Goal: Ask a question: Seek information or help from site administrators or community

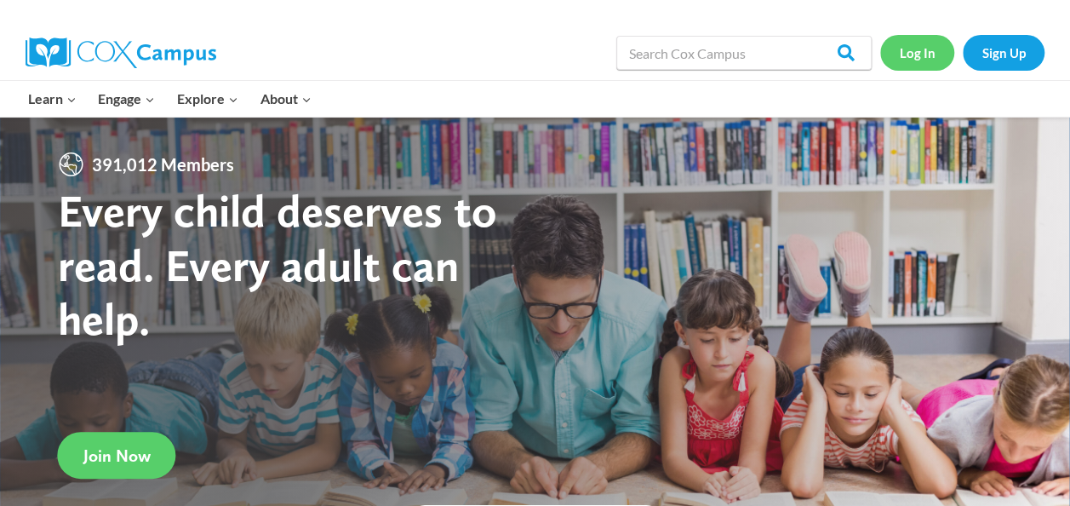
click at [913, 59] on link "Log In" at bounding box center [917, 52] width 74 height 35
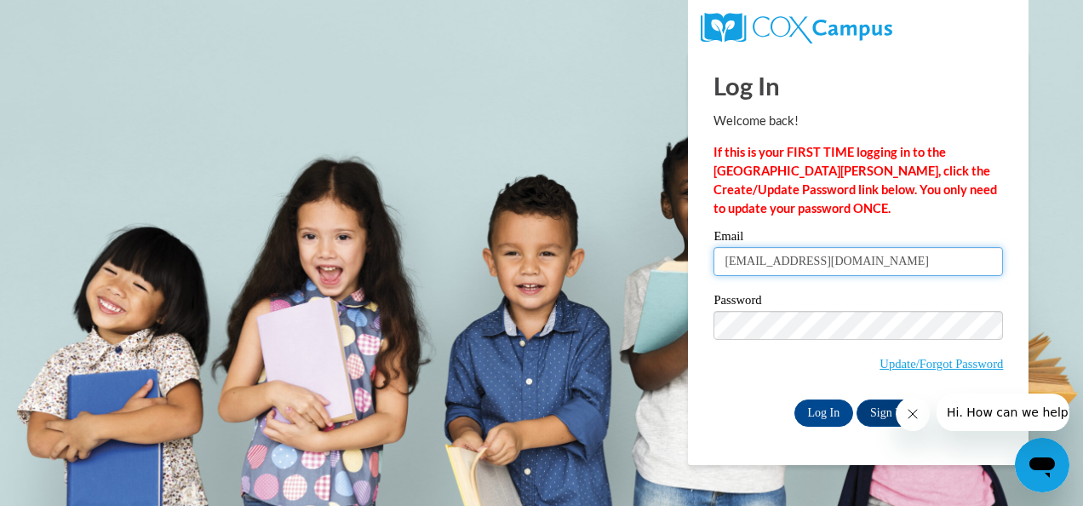
click at [891, 252] on input "misstprek3@yahoo.com" at bounding box center [857, 261] width 289 height 29
type input "m"
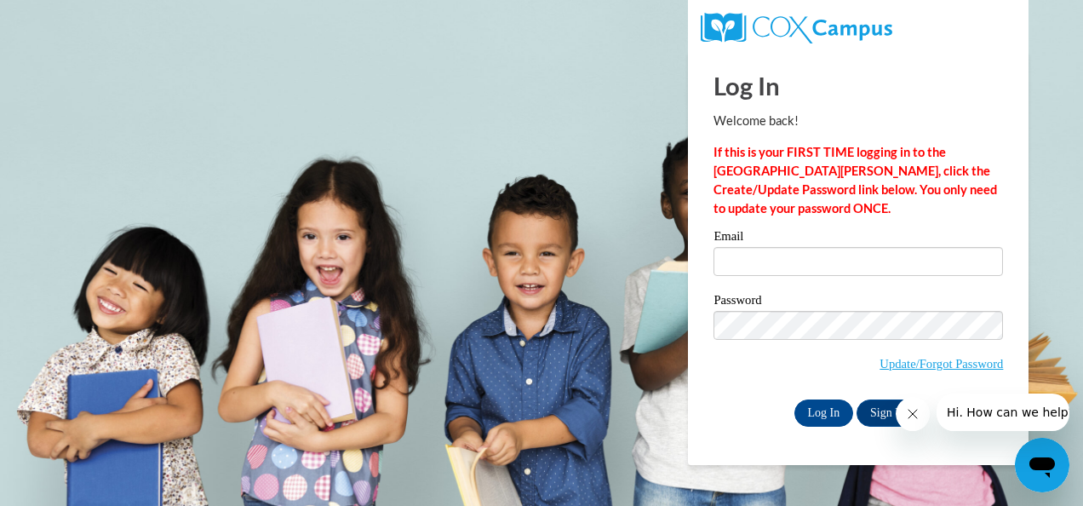
click at [543, 163] on body "Log In Welcome back! If this is your FIRST TIME logging in to the NEW Cox Campu…" at bounding box center [541, 253] width 1083 height 506
click at [923, 262] on input "Email" at bounding box center [857, 261] width 289 height 29
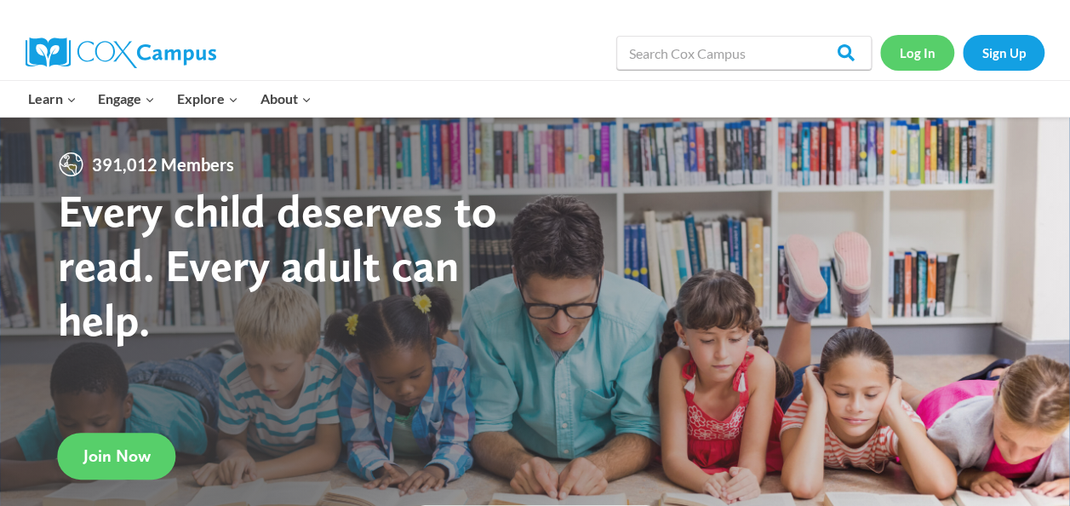
click at [916, 43] on link "Log In" at bounding box center [917, 52] width 74 height 35
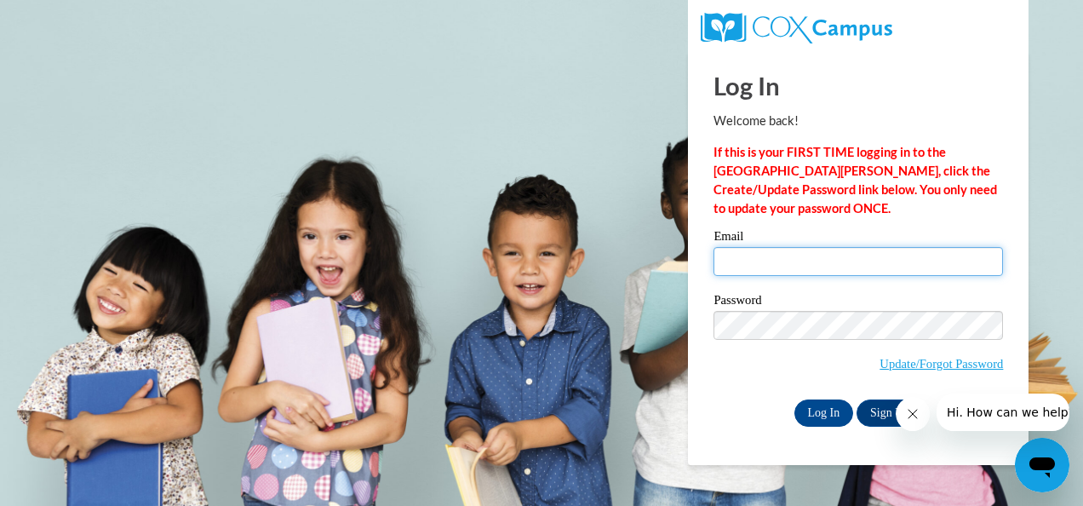
type input "[EMAIL_ADDRESS][DOMAIN_NAME]"
drag, startPoint x: 865, startPoint y: 267, endPoint x: 667, endPoint y: 272, distance: 197.5
click at [667, 272] on body "Log In Welcome back! If this is your FIRST TIME logging in to the NEW Cox Campu…" at bounding box center [541, 253] width 1083 height 506
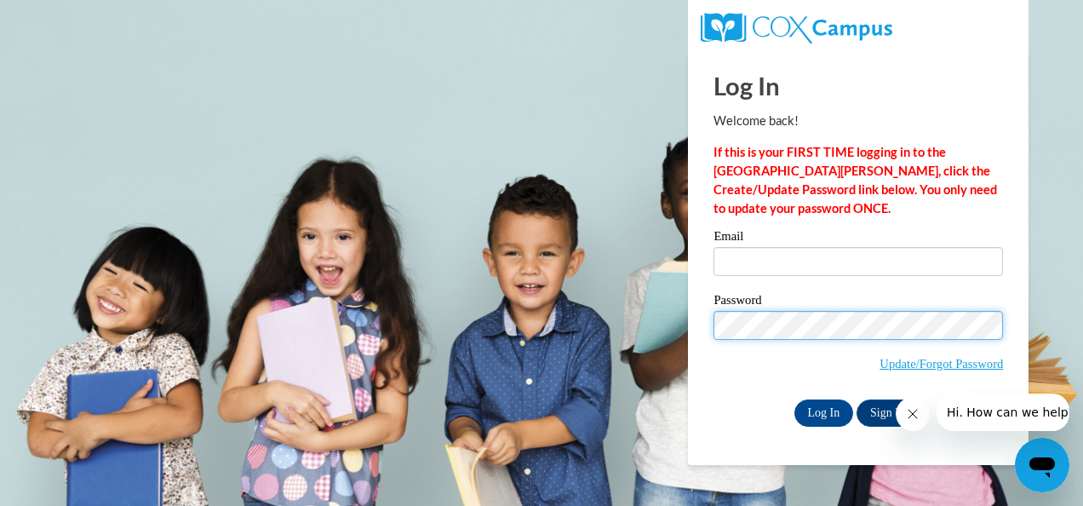
click at [619, 327] on body "Log In Welcome back! If this is your FIRST TIME logging in to the [GEOGRAPHIC_D…" at bounding box center [541, 253] width 1083 height 506
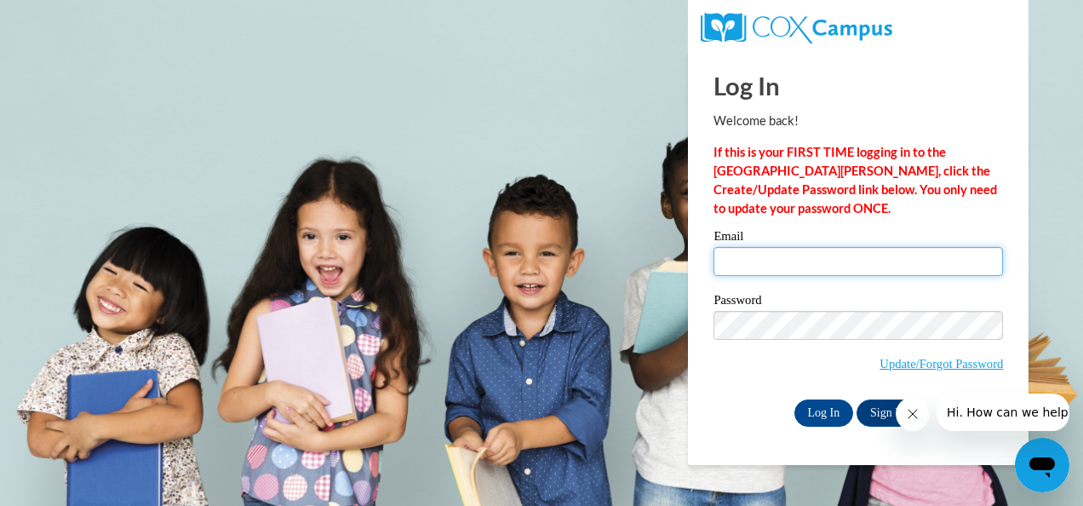
click at [739, 260] on input "Email" at bounding box center [857, 261] width 289 height 29
type input "[EMAIL_ADDRESS][DOMAIN_NAME]"
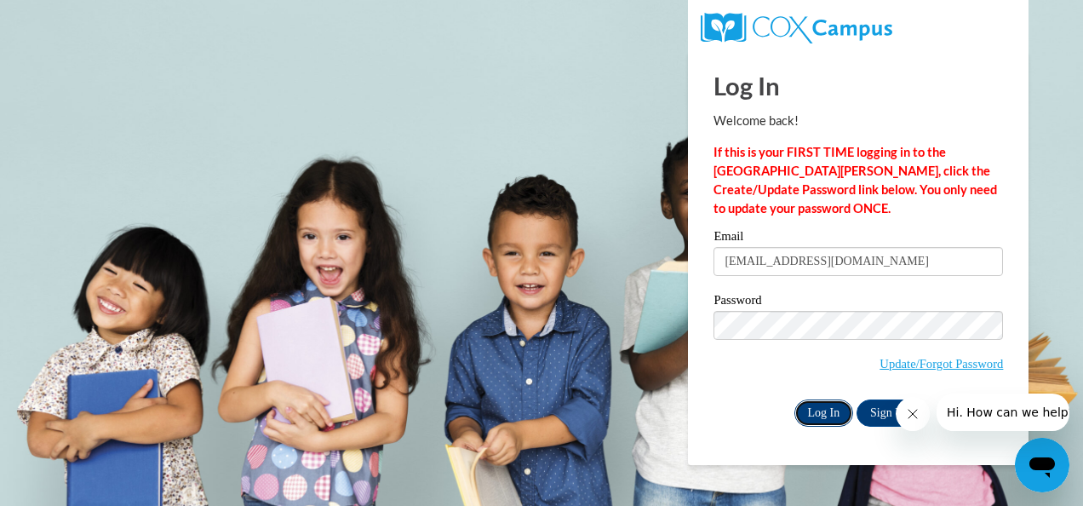
click at [832, 415] on input "Log In" at bounding box center [824, 412] width 60 height 27
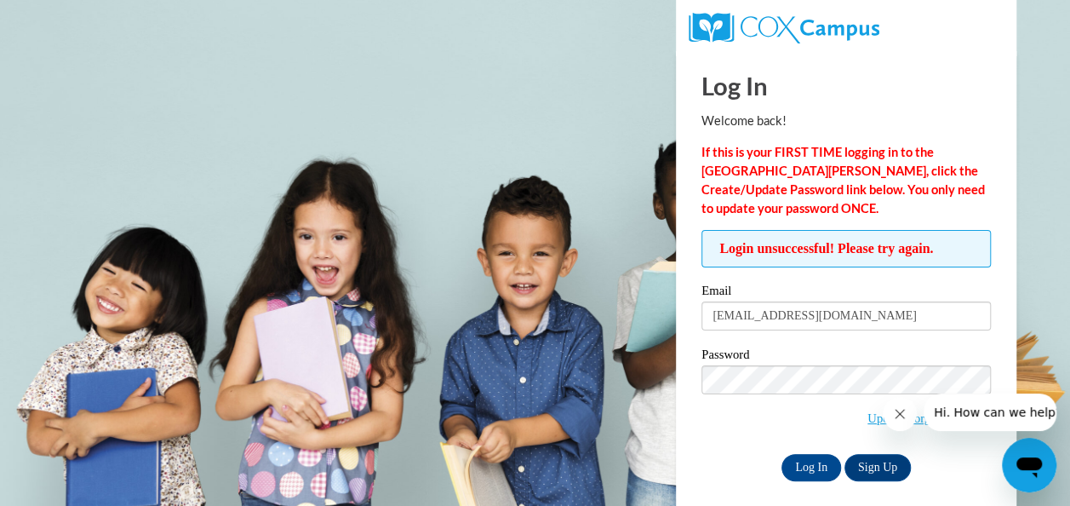
click at [798, 429] on span "Update/Forgot Password" at bounding box center [845, 400] width 289 height 71
drag, startPoint x: 982, startPoint y: 437, endPoint x: 723, endPoint y: 434, distance: 258.8
click at [723, 434] on span "Update/Forgot Password" at bounding box center [845, 400] width 289 height 71
click at [898, 410] on icon "Close message from company" at bounding box center [900, 414] width 14 height 14
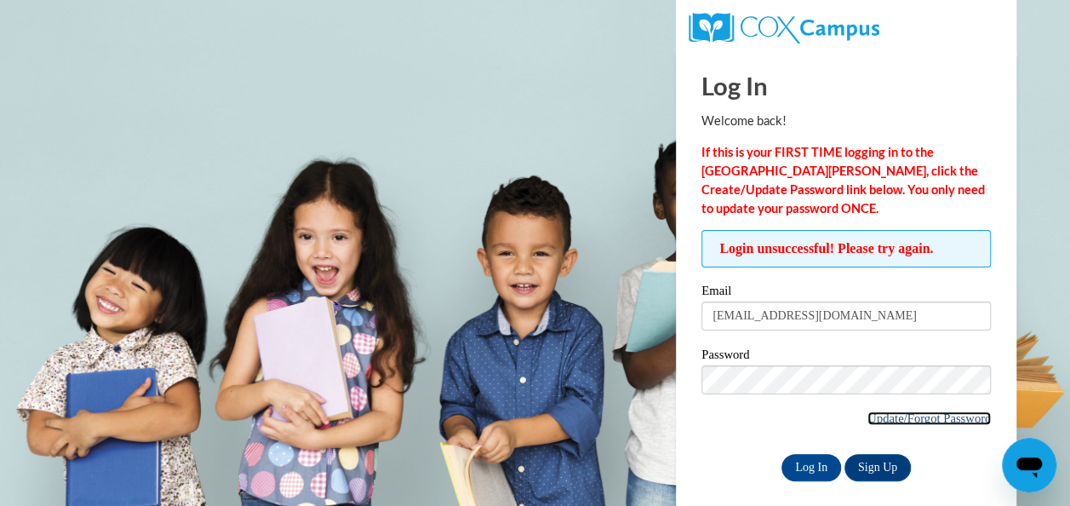
click at [933, 420] on link "Update/Forgot Password" at bounding box center [928, 418] width 123 height 14
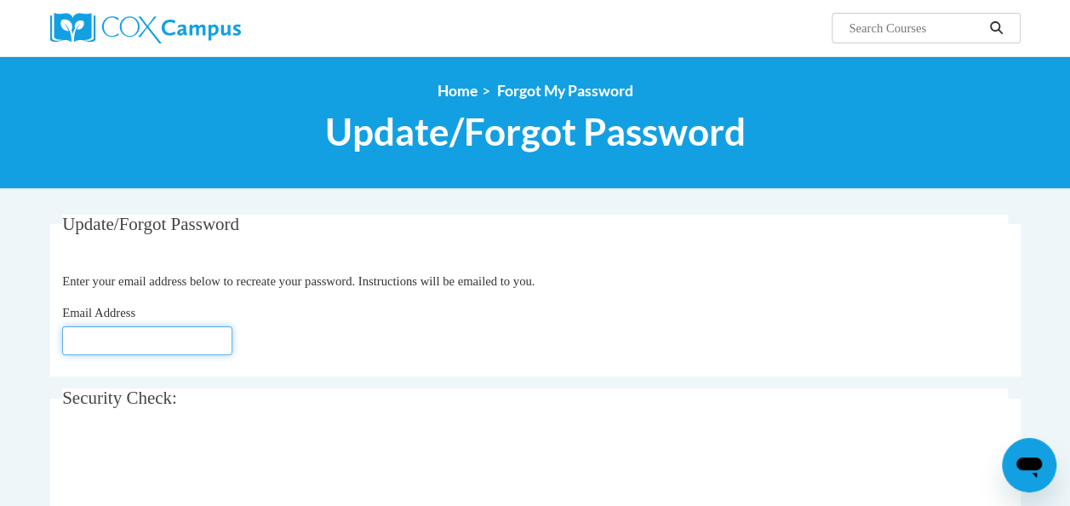
click at [152, 349] on input "Email Address" at bounding box center [147, 340] width 170 height 29
type input "[EMAIL_ADDRESS][DOMAIN_NAME]"
click at [370, 344] on div "Email Address andriawhite1987@gmail.com" at bounding box center [535, 329] width 946 height 52
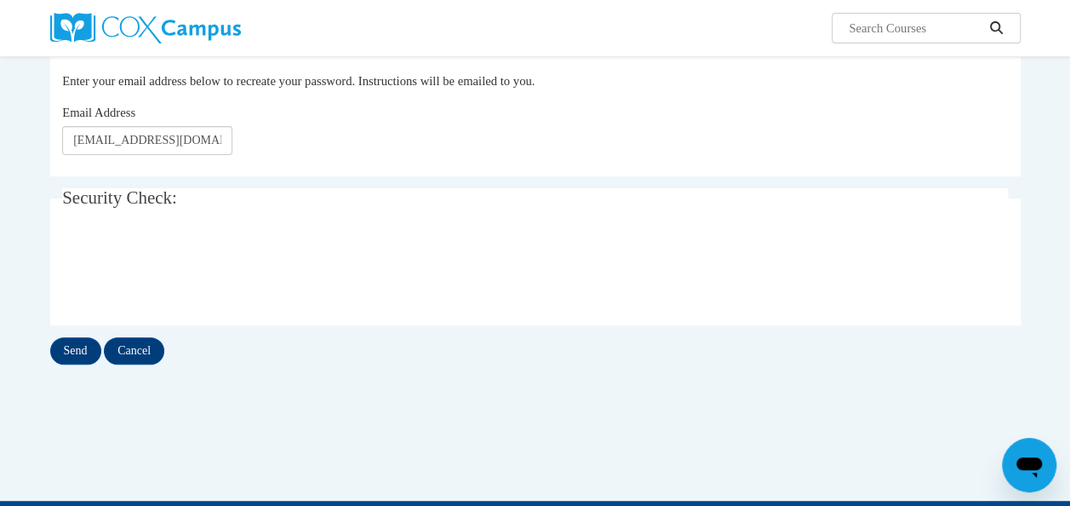
scroll to position [212, 0]
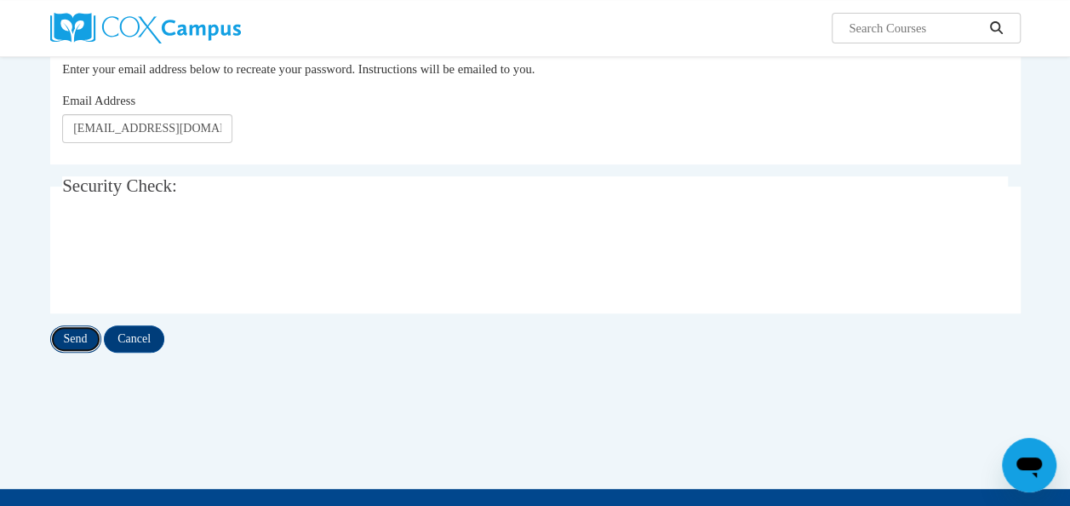
click at [85, 331] on input "Send" at bounding box center [75, 338] width 51 height 27
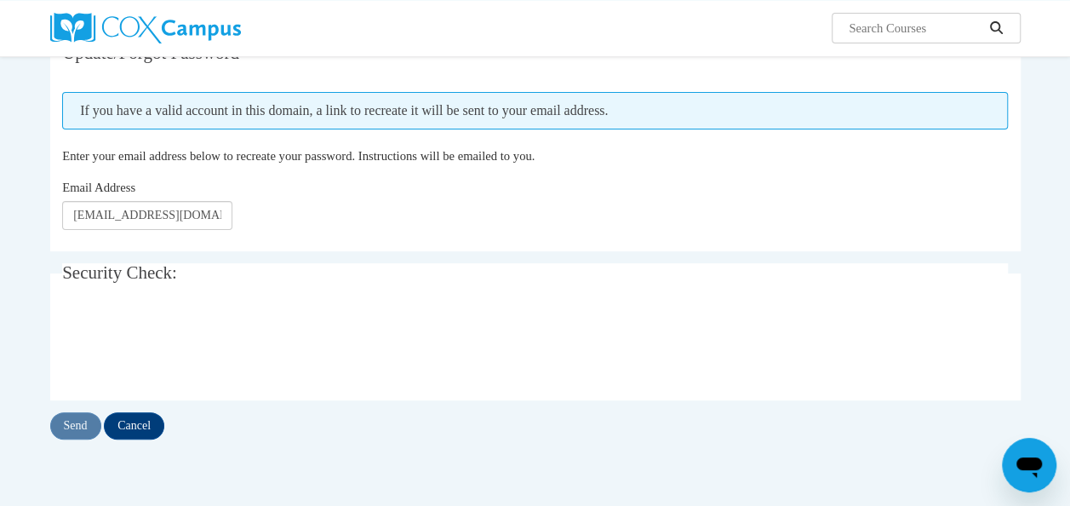
scroll to position [182, 0]
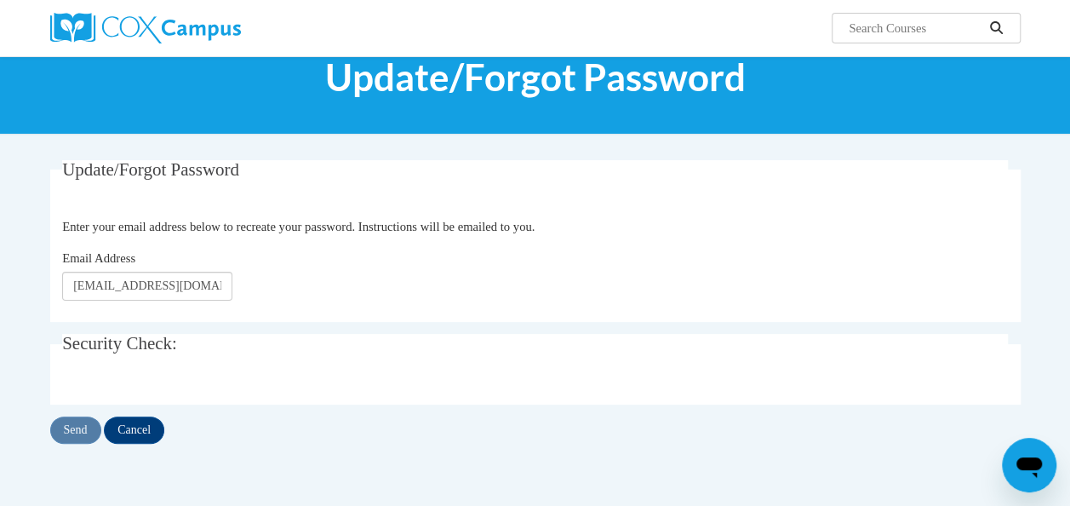
scroll to position [212, 0]
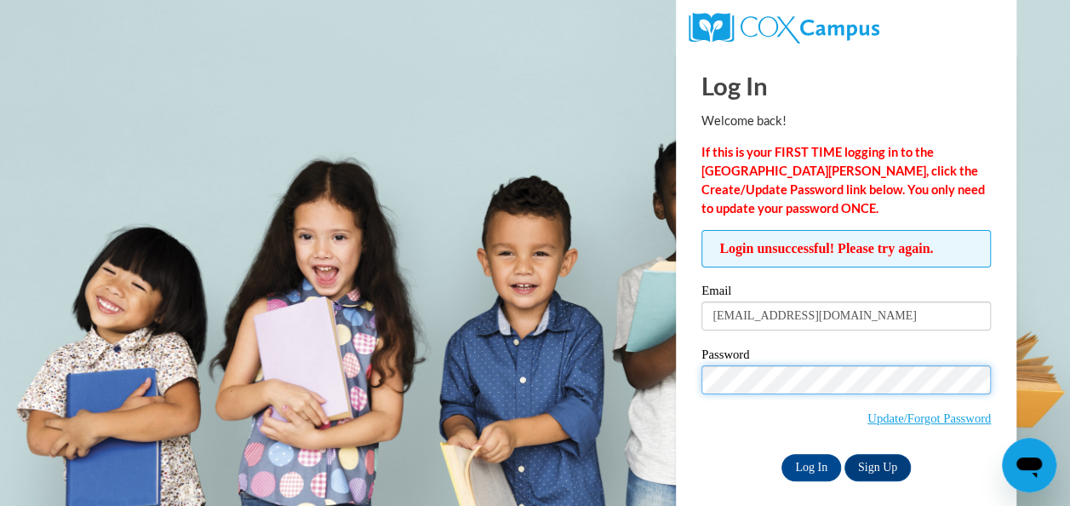
click at [781, 454] on input "Log In" at bounding box center [811, 467] width 60 height 27
click at [734, 363] on label "Password" at bounding box center [845, 356] width 289 height 17
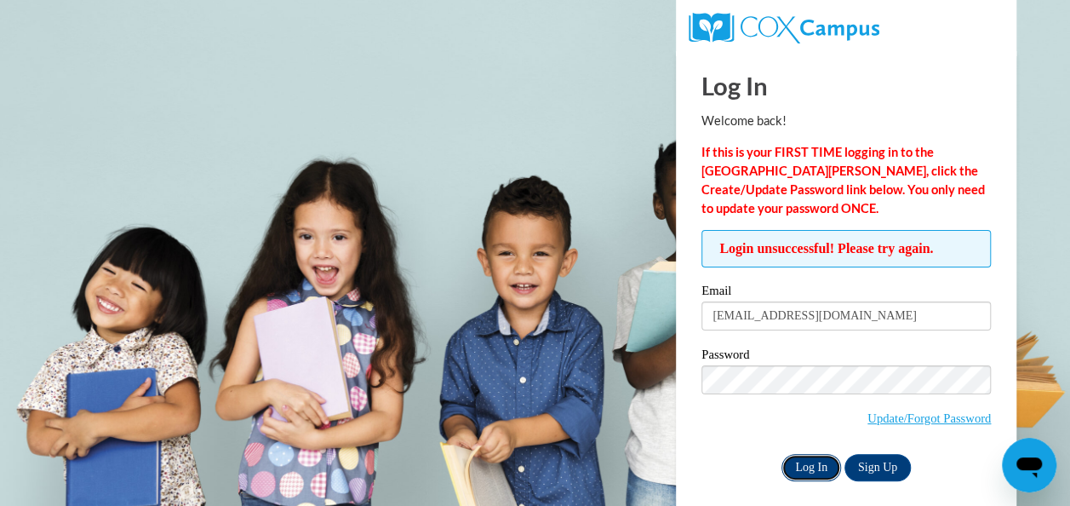
click at [802, 462] on input "Log In" at bounding box center [811, 467] width 60 height 27
click at [546, 113] on body "Log In Welcome back! If this is your FIRST TIME logging in to the NEW Cox Campu…" at bounding box center [535, 253] width 1070 height 506
drag, startPoint x: 566, startPoint y: 52, endPoint x: 962, endPoint y: 420, distance: 540.8
click at [962, 420] on link "Update/Forgot Password" at bounding box center [928, 418] width 123 height 14
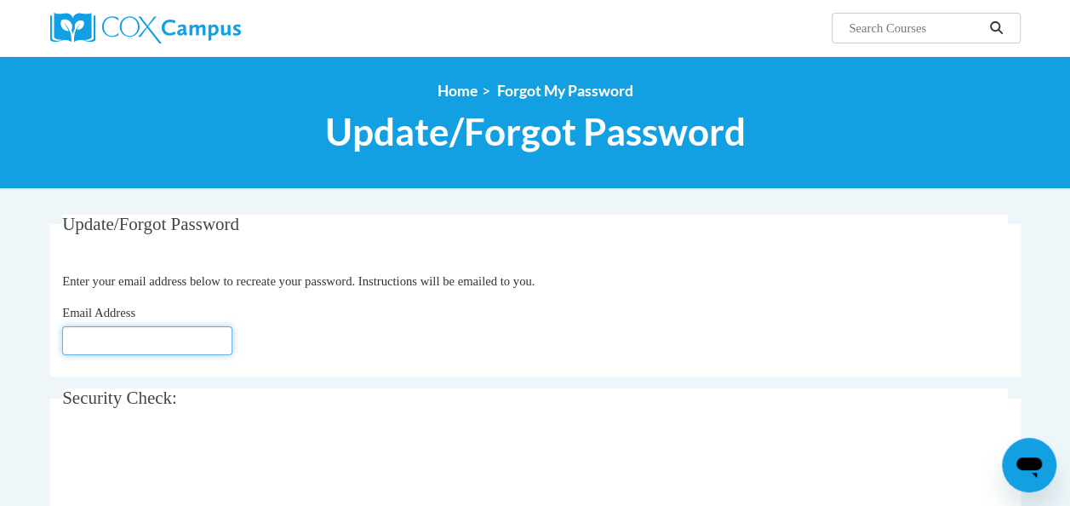
click at [117, 341] on input "Email Address" at bounding box center [147, 340] width 170 height 29
type input "[EMAIL_ADDRESS][DOMAIN_NAME]"
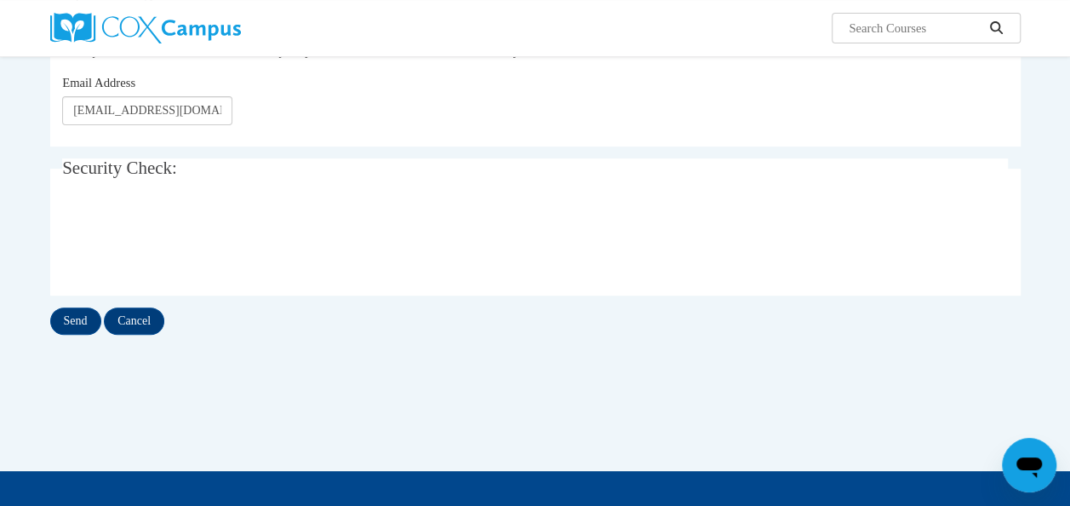
scroll to position [229, 0]
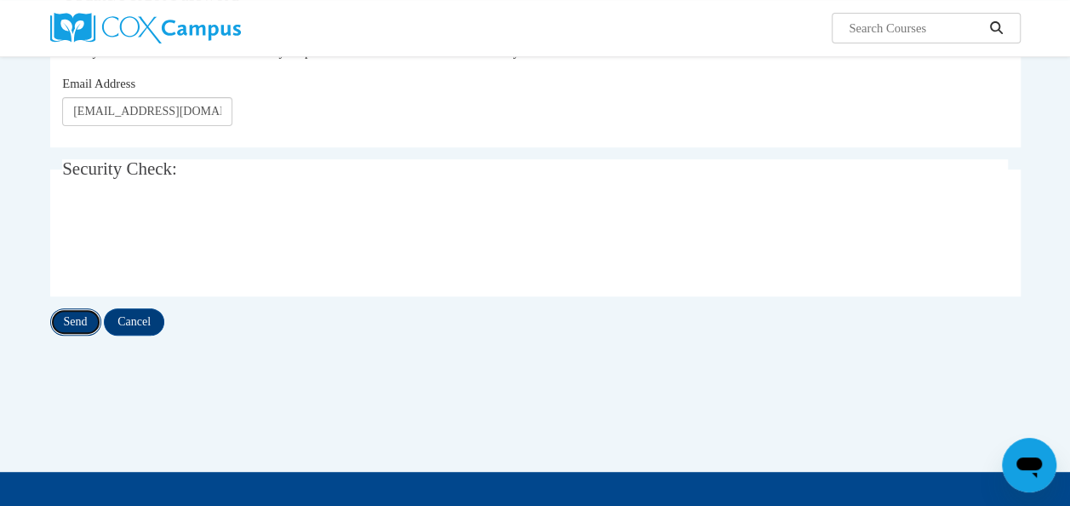
click at [78, 320] on input "Send" at bounding box center [75, 321] width 51 height 27
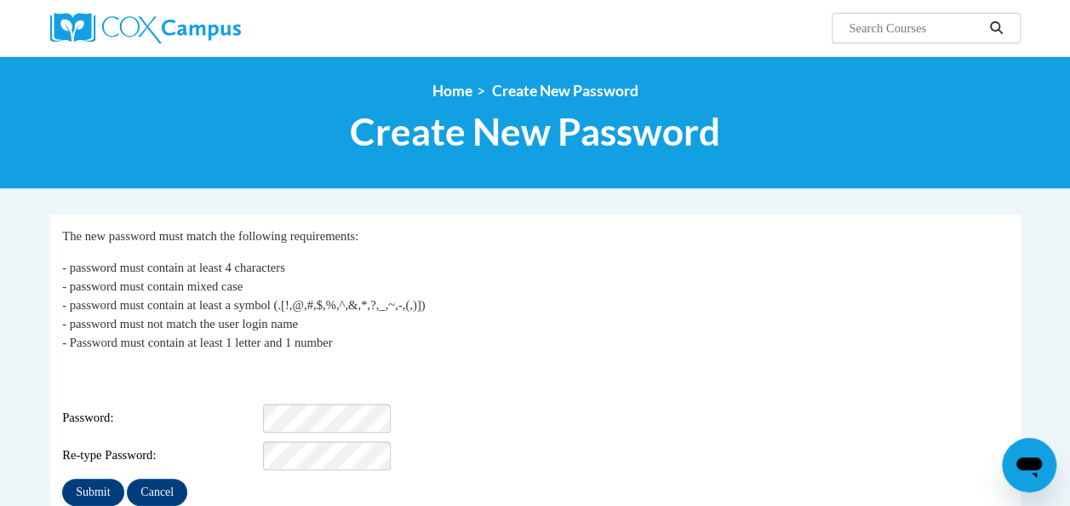
scroll to position [1, 0]
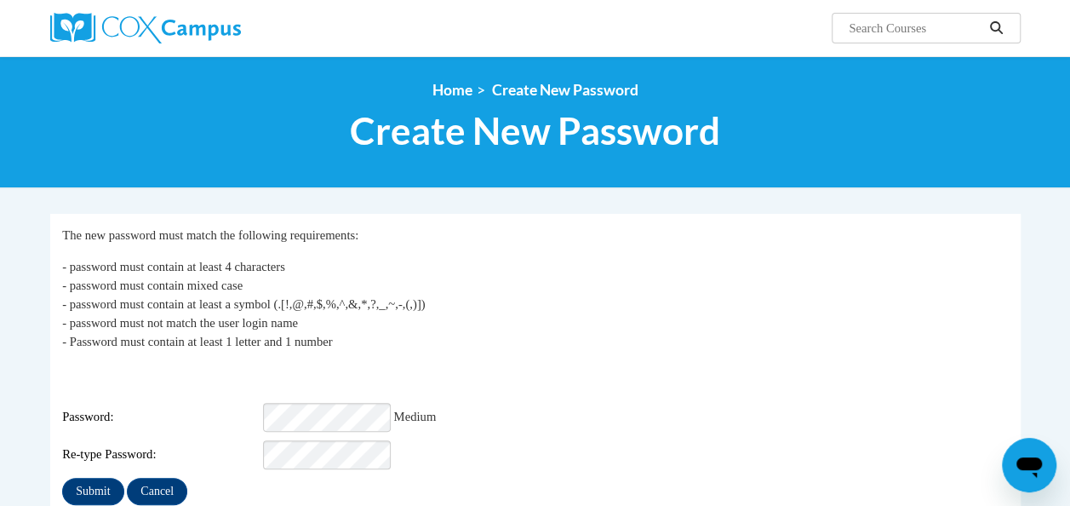
drag, startPoint x: 671, startPoint y: 420, endPoint x: 681, endPoint y: 427, distance: 12.3
click at [681, 427] on div "Login: andriawhite1987@gmail.com Password: Medium Re-type Password:" at bounding box center [535, 416] width 946 height 106
click at [92, 478] on input "Submit" at bounding box center [92, 491] width 61 height 27
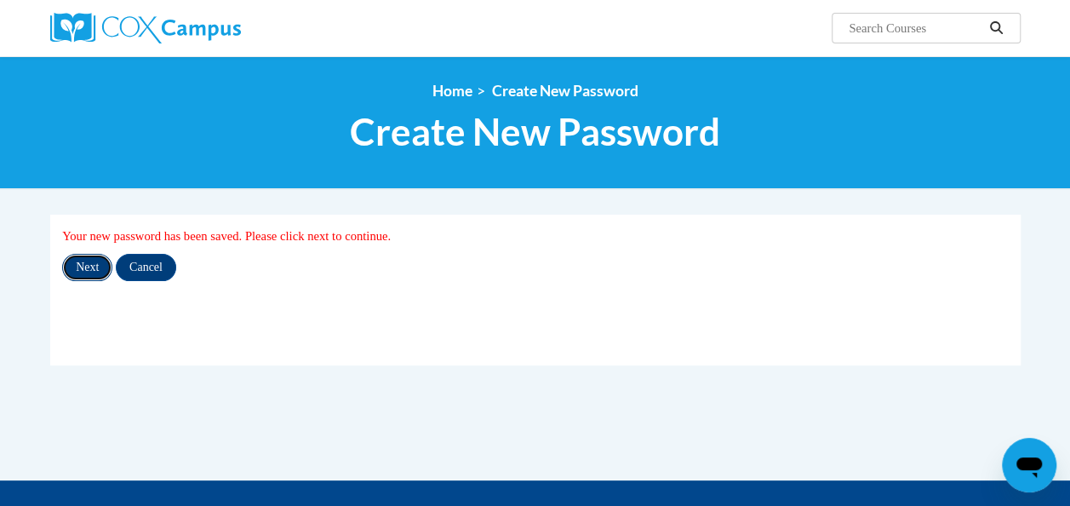
click at [89, 259] on input "Next" at bounding box center [87, 267] width 50 height 27
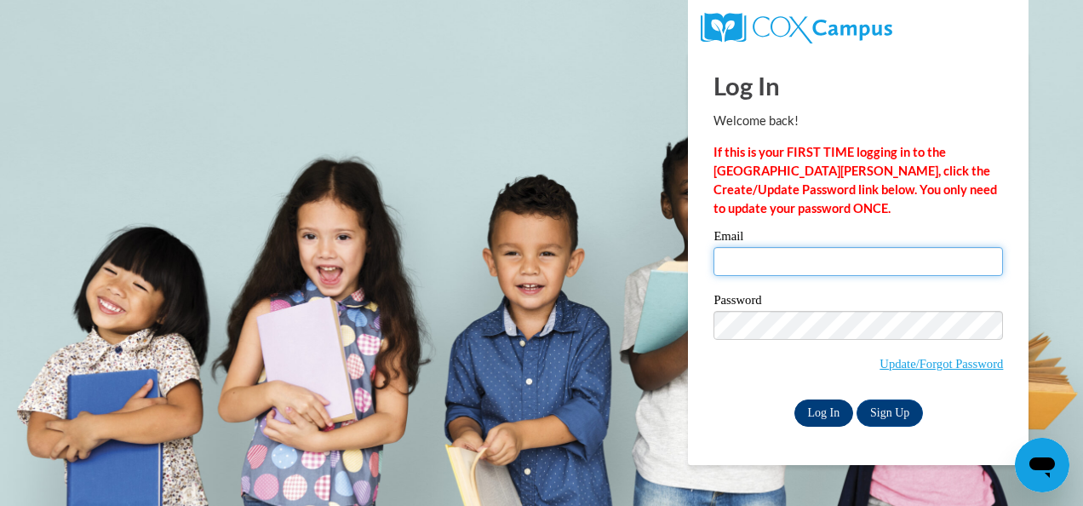
type input "[EMAIL_ADDRESS][DOMAIN_NAME]"
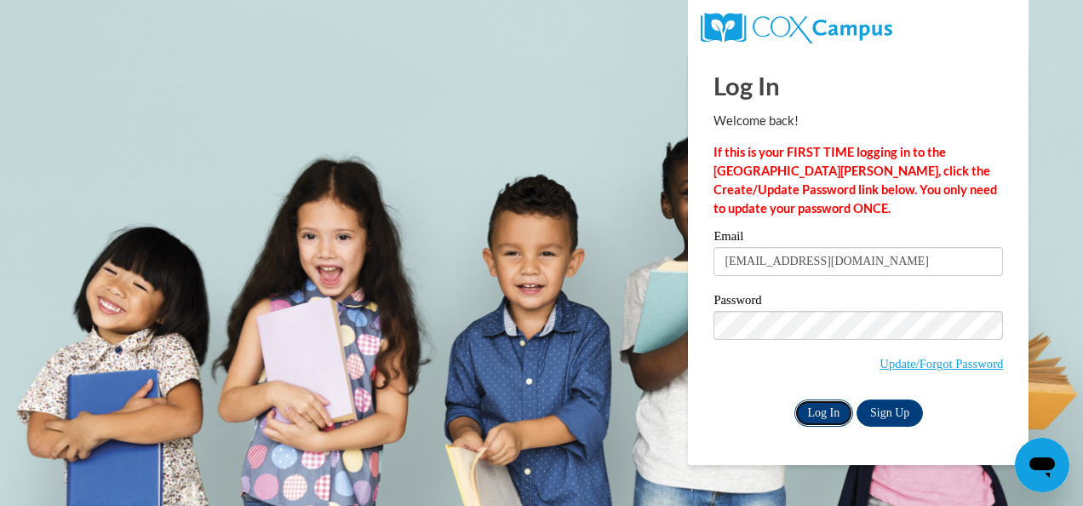
click at [829, 417] on input "Log In" at bounding box center [824, 412] width 60 height 27
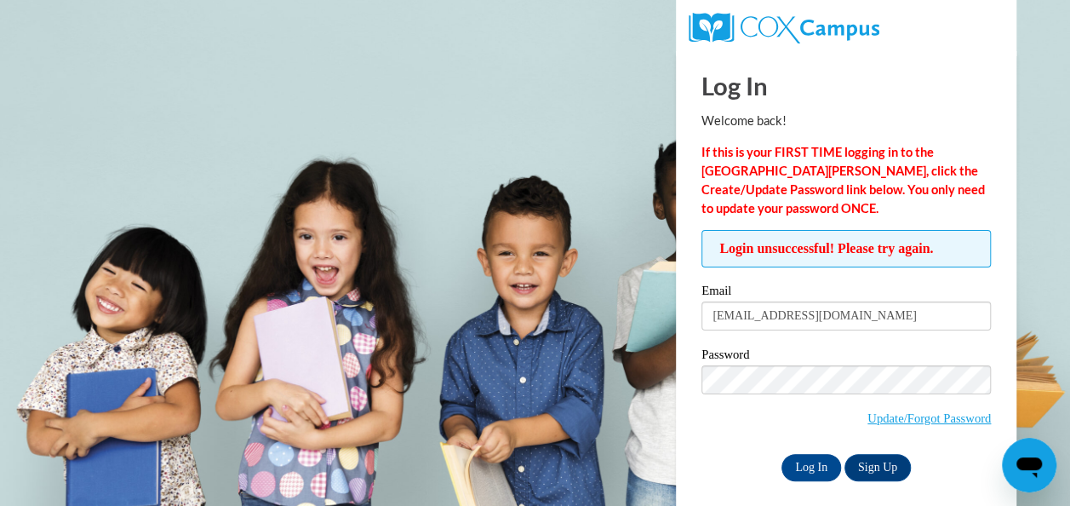
click at [829, 417] on span "Update/Forgot Password" at bounding box center [845, 400] width 289 height 71
click at [822, 483] on div "Log In Welcome back! If this is your FIRST TIME logging in to the [GEOGRAPHIC_D…" at bounding box center [846, 285] width 366 height 468
click at [822, 483] on div "Log In Welcome back! If this is your FIRST TIME logging in to the NEW Cox Campu…" at bounding box center [846, 285] width 366 height 468
click at [822, 458] on input "Log In" at bounding box center [811, 467] width 60 height 27
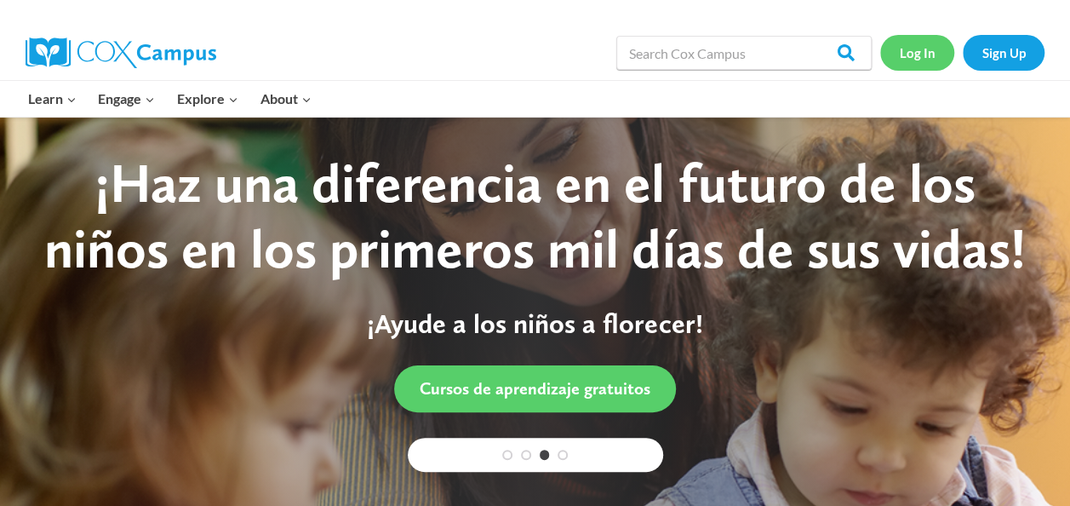
click at [917, 46] on link "Log In" at bounding box center [917, 52] width 74 height 35
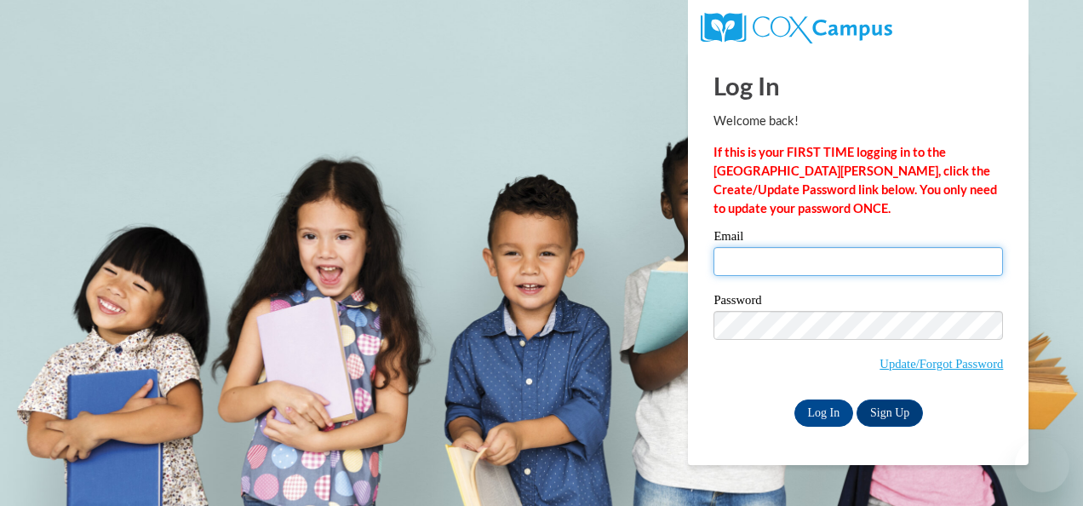
type input "andriawhite1987@gmail.com"
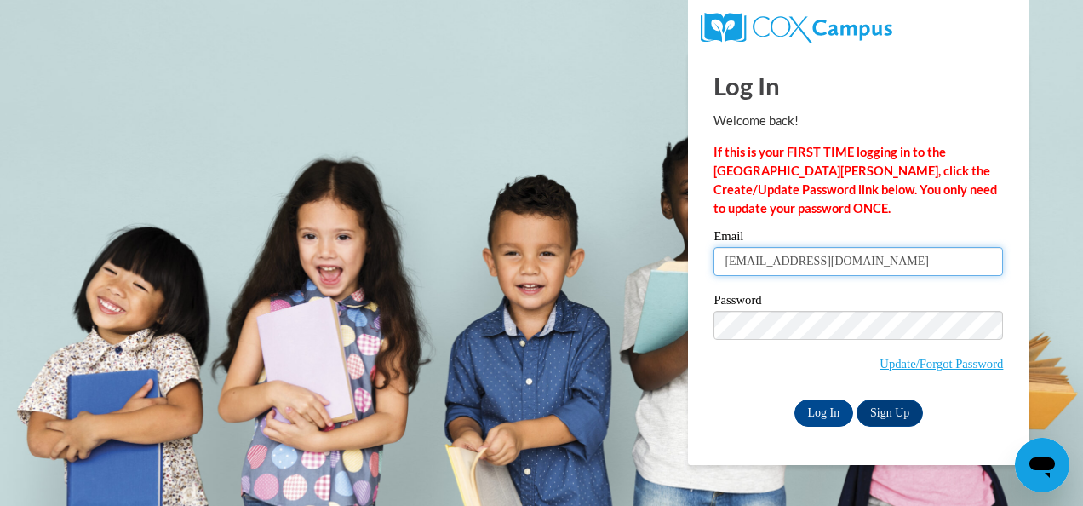
drag, startPoint x: 890, startPoint y: 259, endPoint x: 689, endPoint y: 274, distance: 201.5
click at [689, 274] on div "Log In Welcome back! If this is your FIRST TIME logging in to the NEW Cox Campu…" at bounding box center [858, 258] width 366 height 414
type input "takeia.dixon@whitefoord.org"
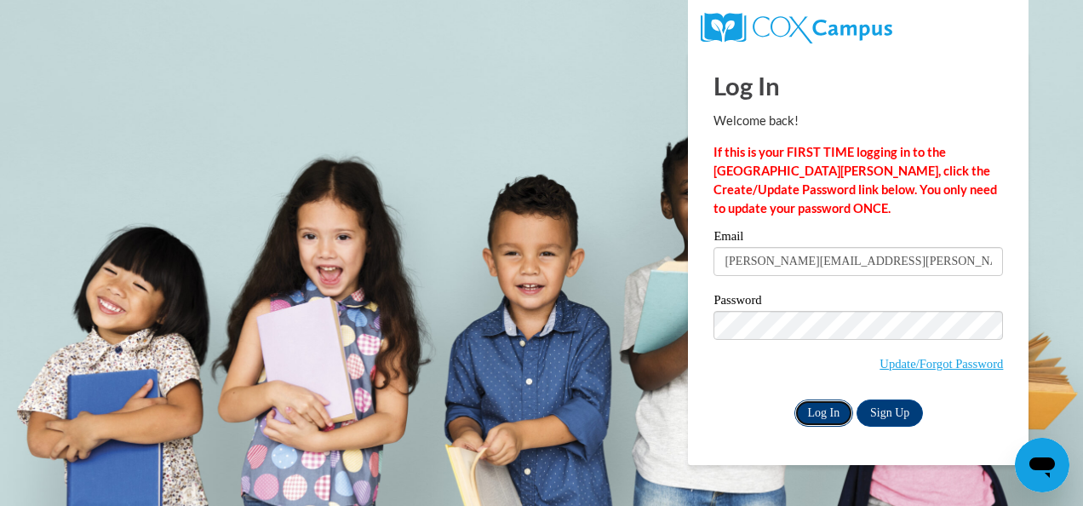
click at [844, 415] on input "Log In" at bounding box center [824, 412] width 60 height 27
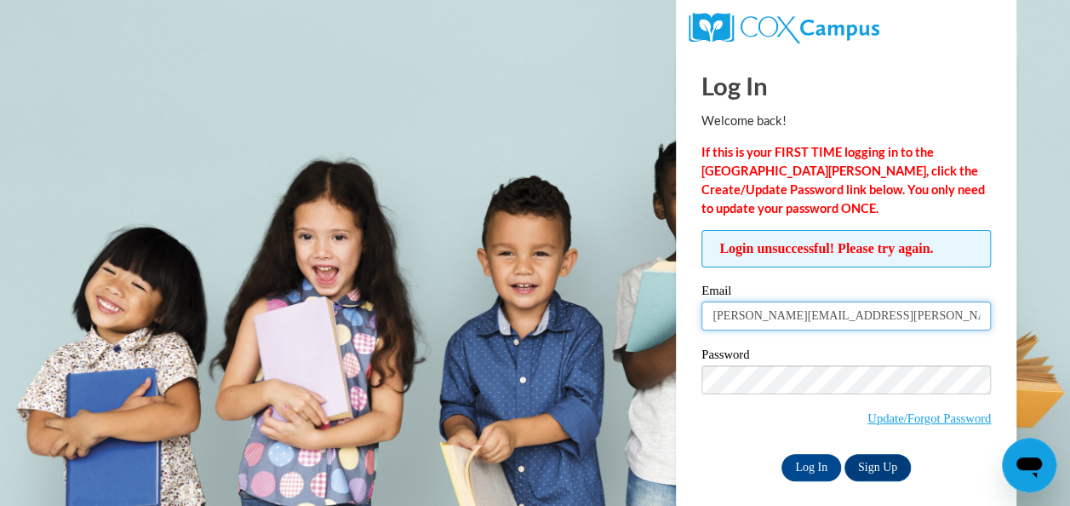
click at [874, 315] on input "takeia.dixon@whitefoord.org" at bounding box center [845, 315] width 289 height 29
type input "t"
type input "misstprek3@yahoo.com"
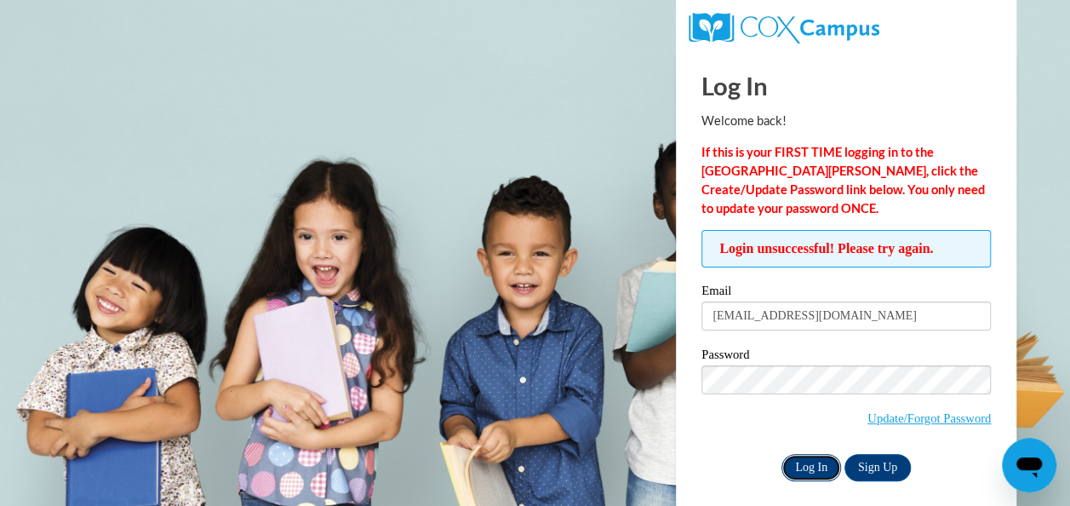
click at [805, 463] on input "Log In" at bounding box center [811, 467] width 60 height 27
click at [936, 413] on link "Update/Forgot Password" at bounding box center [928, 418] width 123 height 14
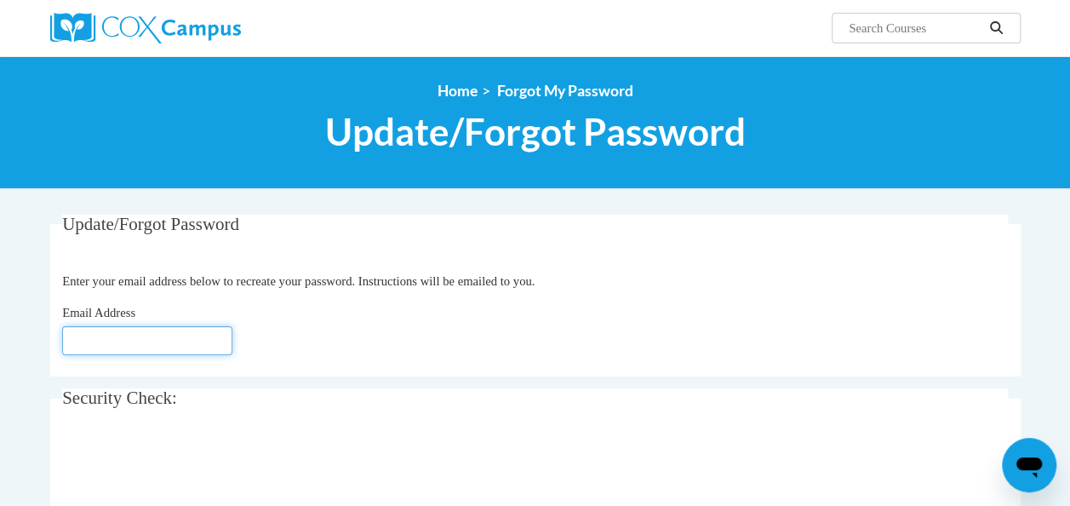
click at [135, 332] on input "Email Address" at bounding box center [147, 340] width 170 height 29
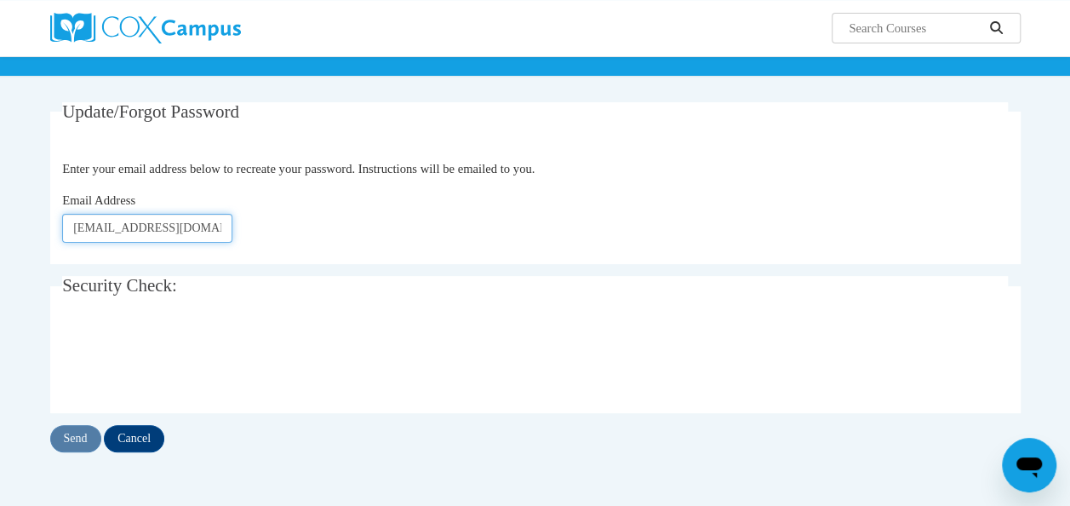
scroll to position [170, 0]
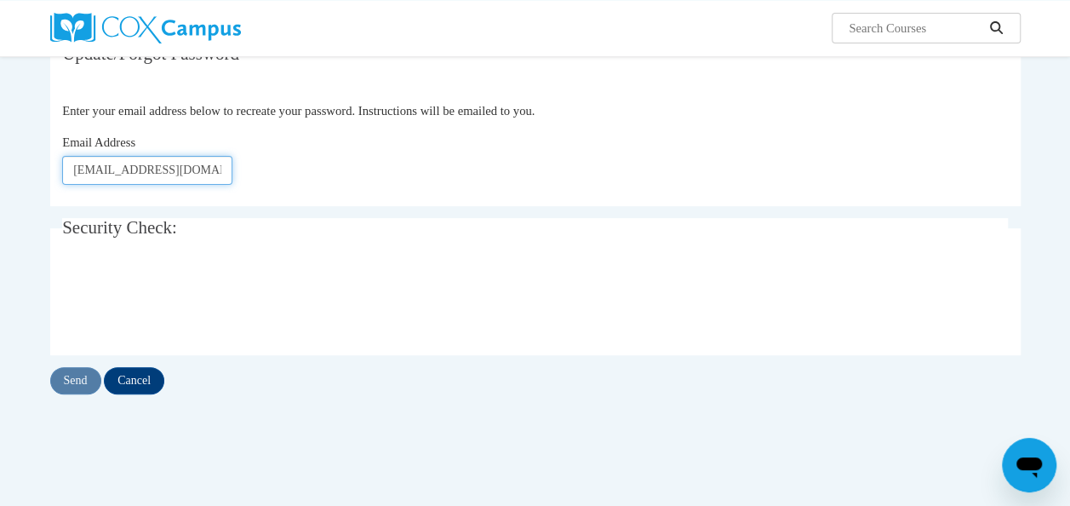
type input "[EMAIL_ADDRESS][DOMAIN_NAME]"
click at [77, 383] on input "Send" at bounding box center [75, 380] width 51 height 27
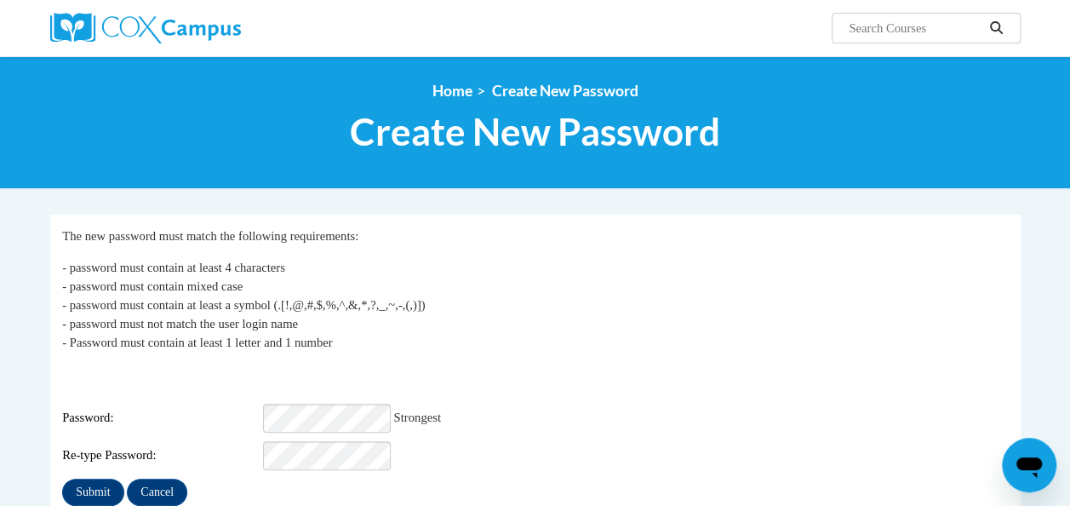
click at [409, 451] on div "Re-type Password:" at bounding box center [535, 455] width 946 height 29
click at [102, 478] on input "Submit" at bounding box center [92, 491] width 61 height 27
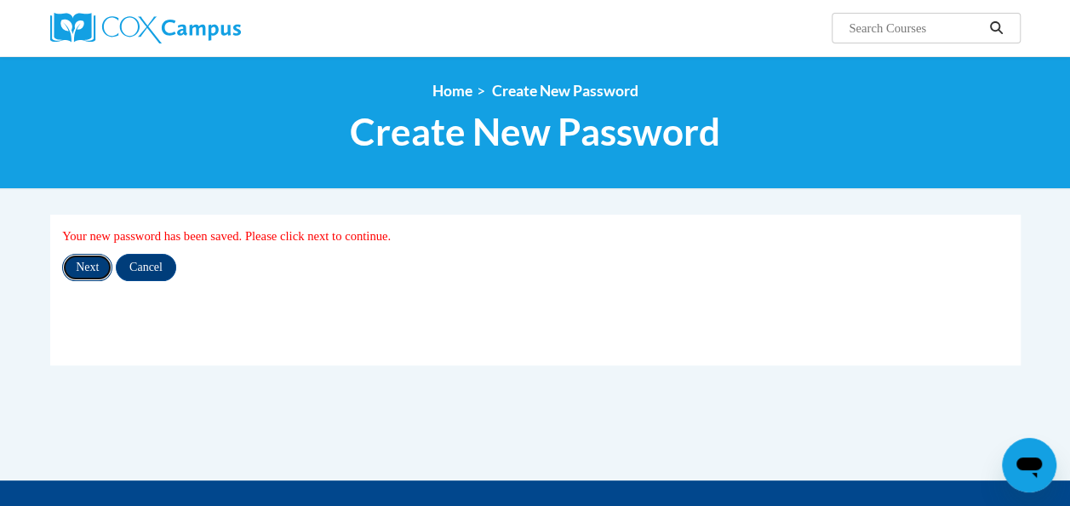
click at [78, 266] on input "Next" at bounding box center [87, 267] width 50 height 27
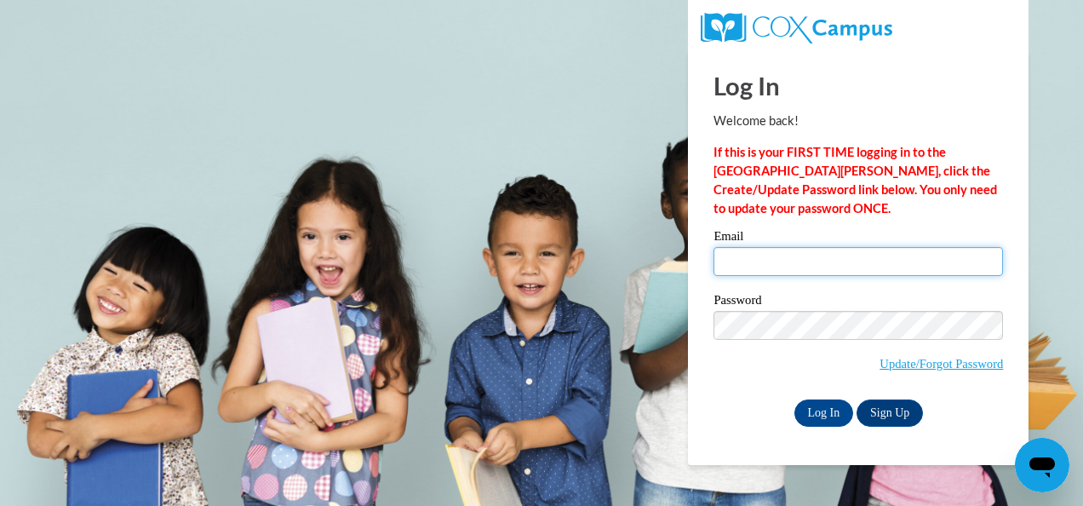
type input "misstprek3@yahoo.com"
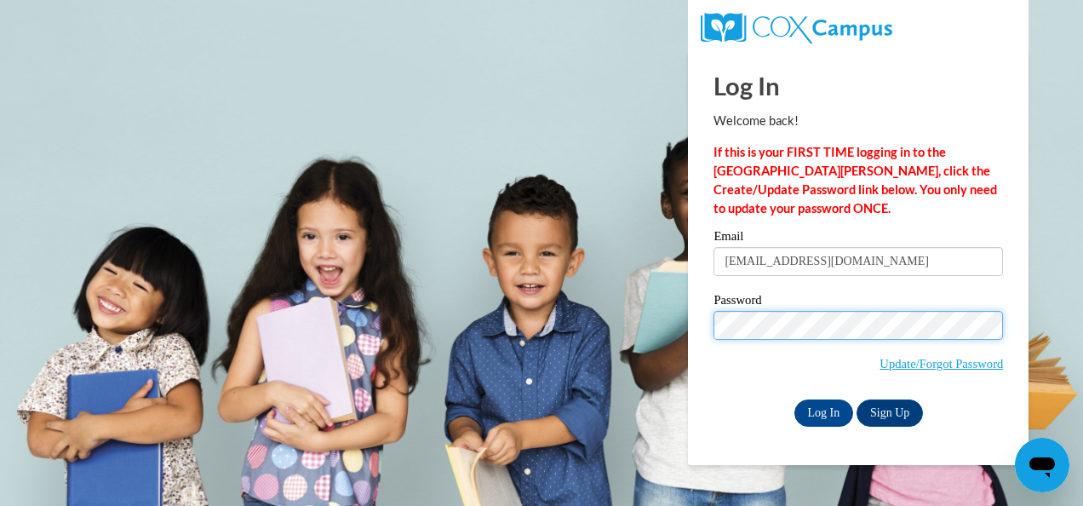
click at [794, 399] on input "Log In" at bounding box center [824, 412] width 60 height 27
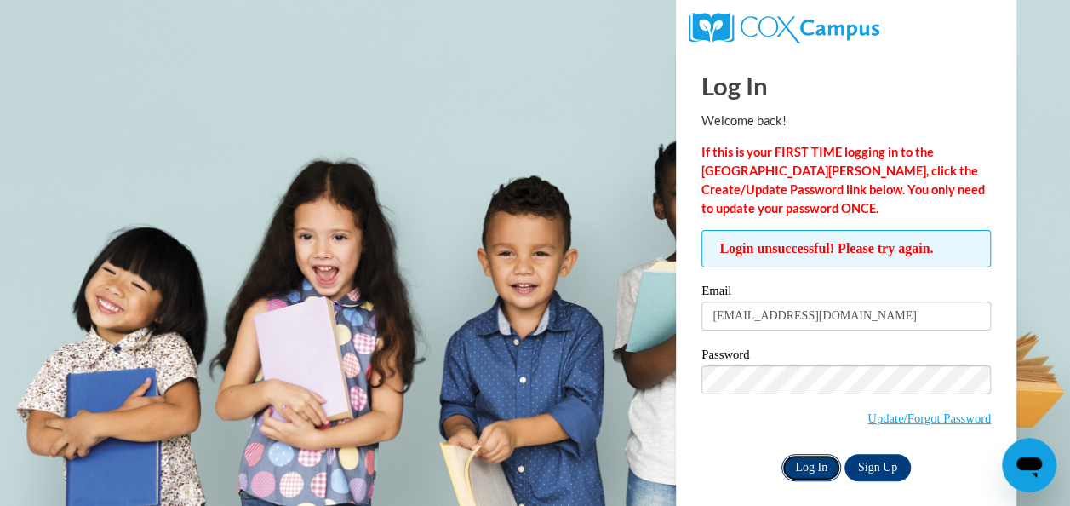
click at [805, 467] on input "Log In" at bounding box center [811, 467] width 60 height 27
click at [994, 100] on div "Log In Welcome back! If this is your FIRST TIME logging in to the [GEOGRAPHIC_D…" at bounding box center [846, 285] width 366 height 468
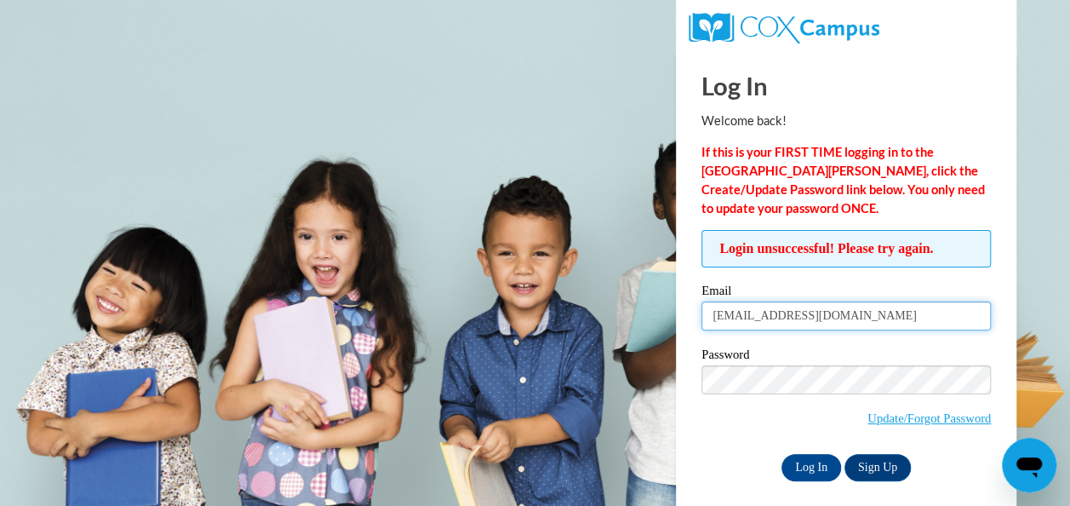
drag, startPoint x: 838, startPoint y: 318, endPoint x: 660, endPoint y: 333, distance: 178.5
click at [660, 333] on body "Log In Welcome back! If this is your FIRST TIME logging in to the [GEOGRAPHIC_D…" at bounding box center [535, 253] width 1070 height 506
type input "[EMAIL_ADDRESS][DOMAIN_NAME]"
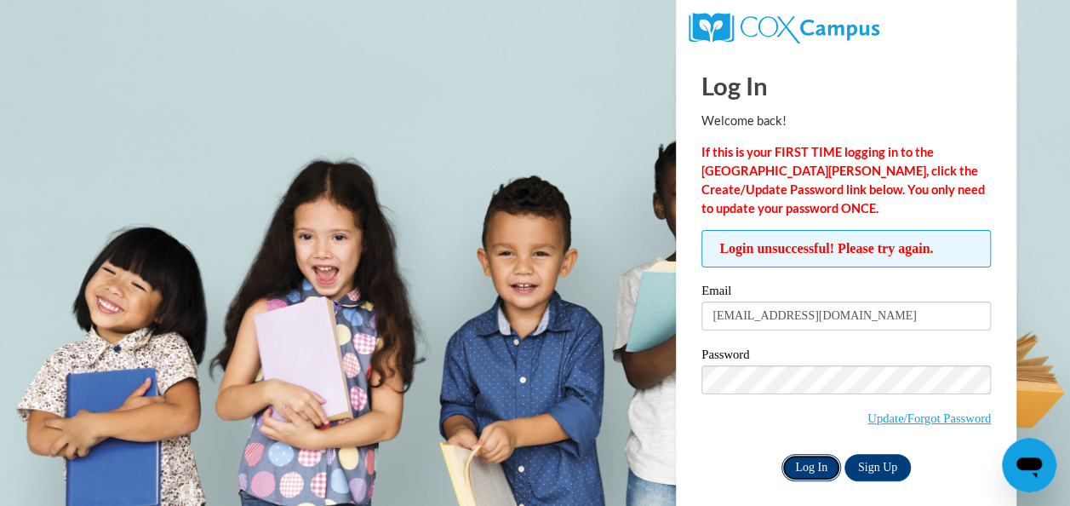
click at [806, 458] on input "Log In" at bounding box center [811, 467] width 60 height 27
click at [867, 414] on link "Update/Forgot Password" at bounding box center [928, 418] width 123 height 14
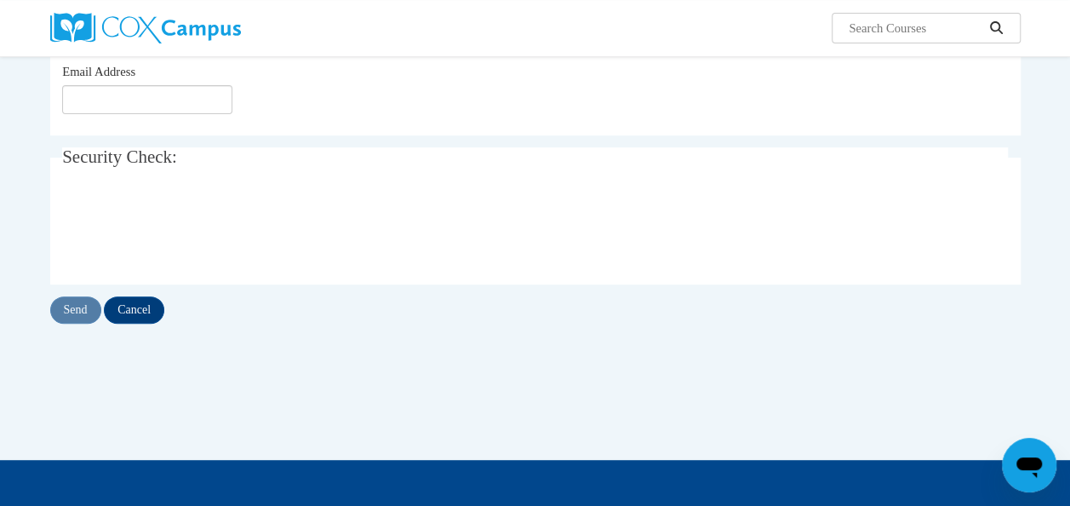
scroll to position [240, 0]
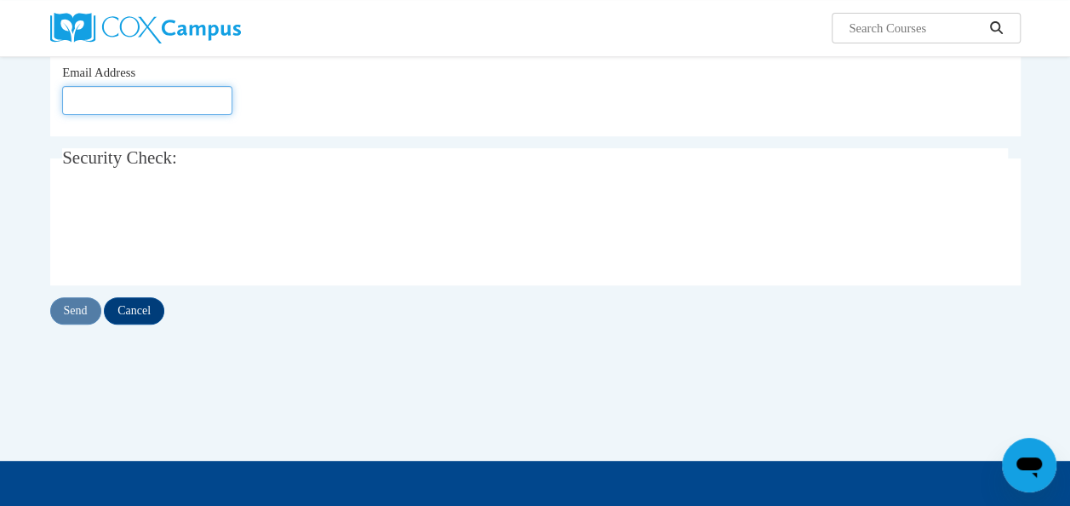
click at [114, 106] on input "Email Address" at bounding box center [147, 100] width 170 height 29
click at [121, 98] on input "Email Address" at bounding box center [147, 100] width 170 height 29
click at [121, 95] on input "Email Address" at bounding box center [147, 100] width 170 height 29
type input "[EMAIL_ADDRESS][DOMAIN_NAME]"
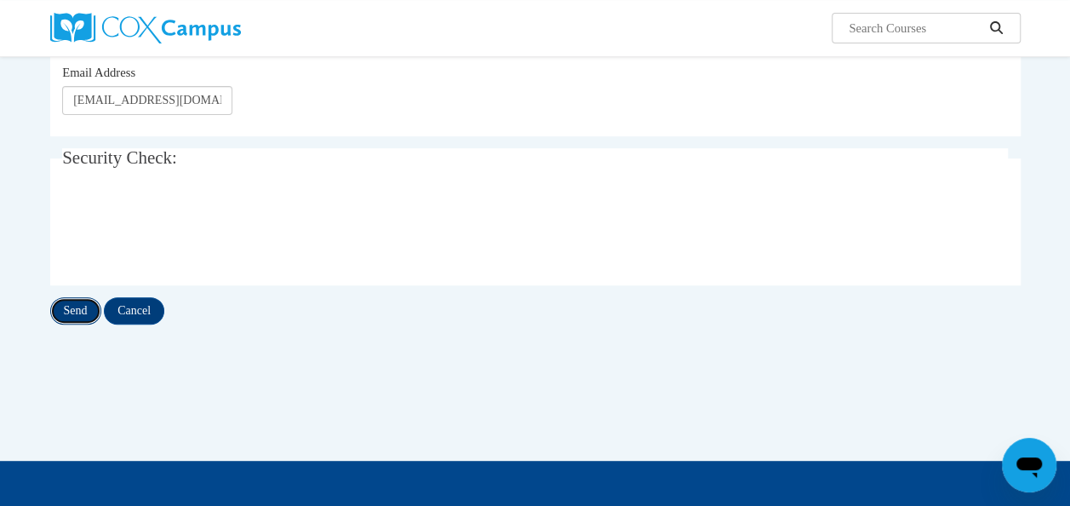
click at [85, 304] on input "Send" at bounding box center [75, 310] width 51 height 27
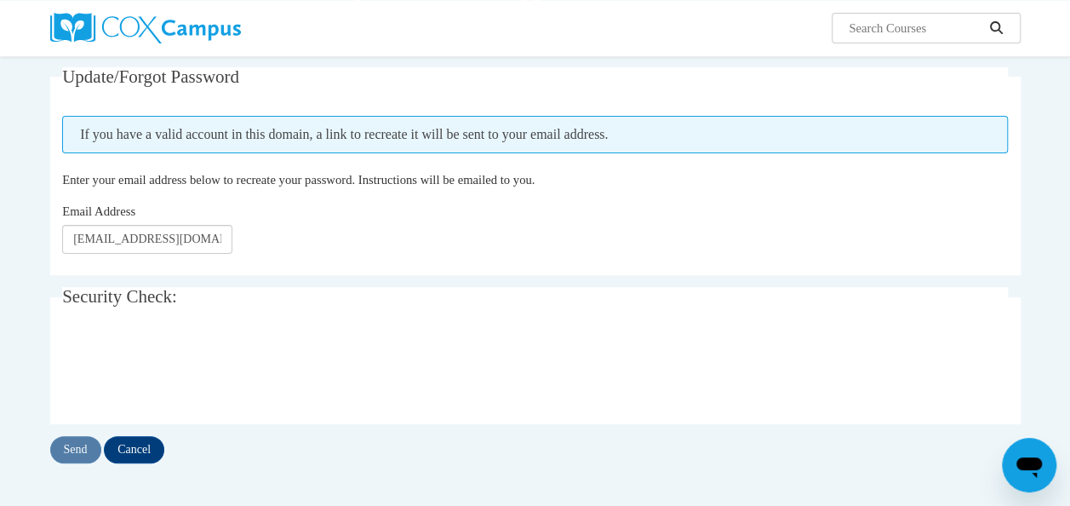
scroll to position [145, 0]
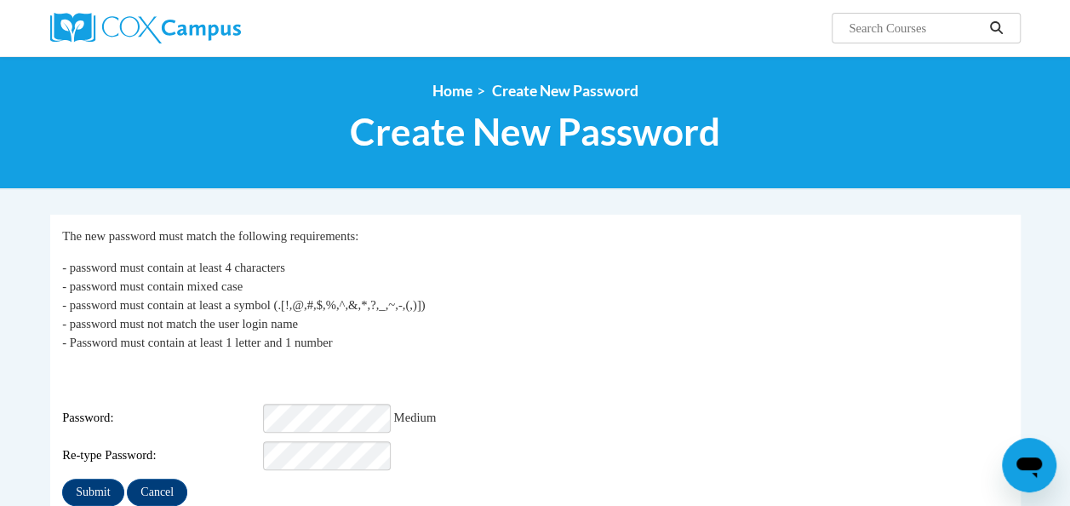
click at [668, 403] on div "Password: Medium" at bounding box center [535, 417] width 946 height 29
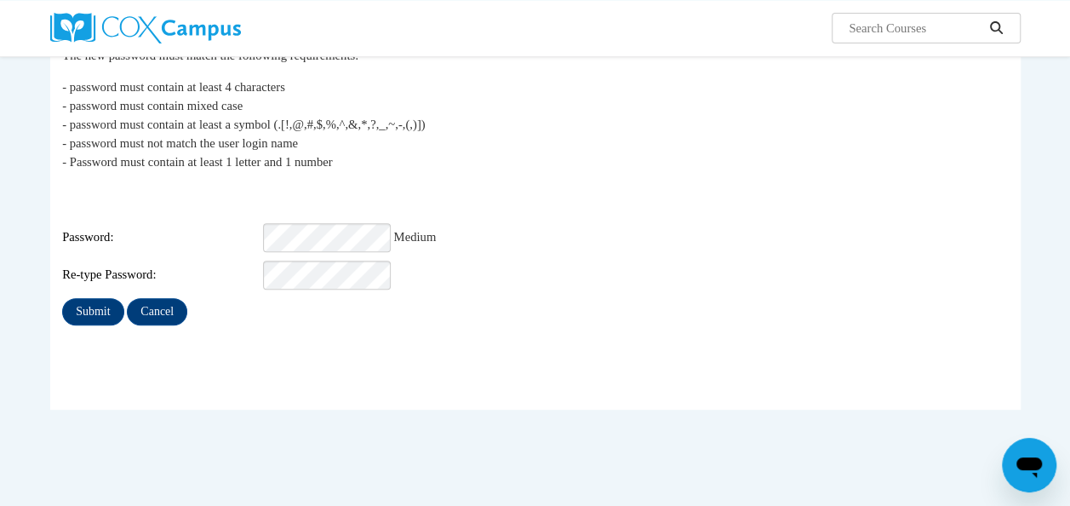
scroll to position [192, 0]
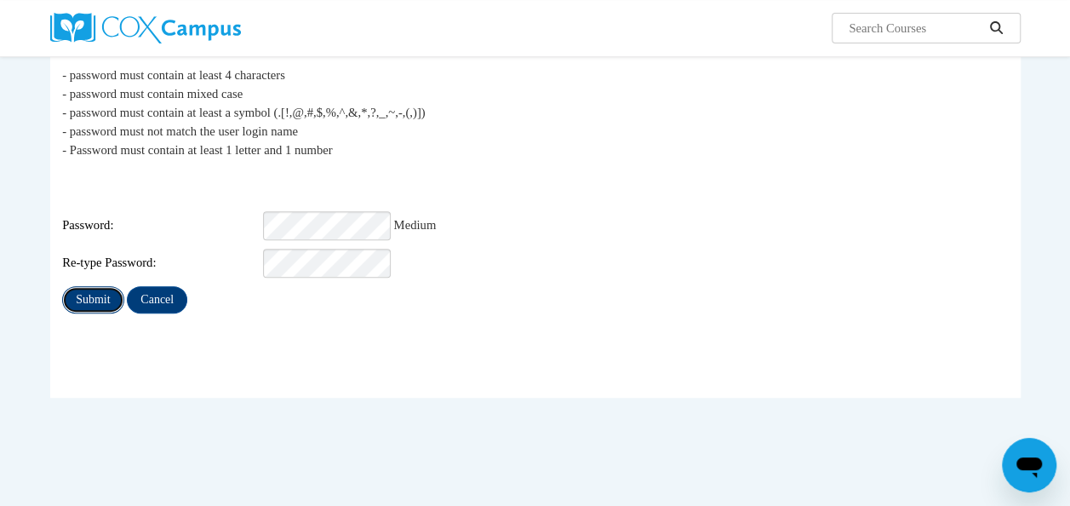
click at [85, 286] on input "Submit" at bounding box center [92, 299] width 61 height 27
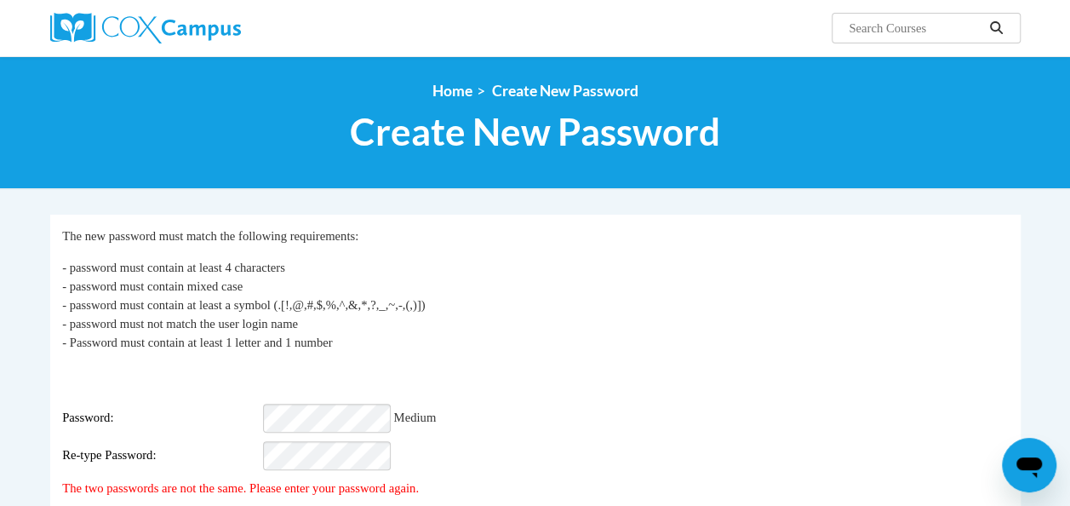
click at [717, 308] on p "- password must contain at least 4 characters - password must contain mixed cas…" at bounding box center [535, 305] width 946 height 94
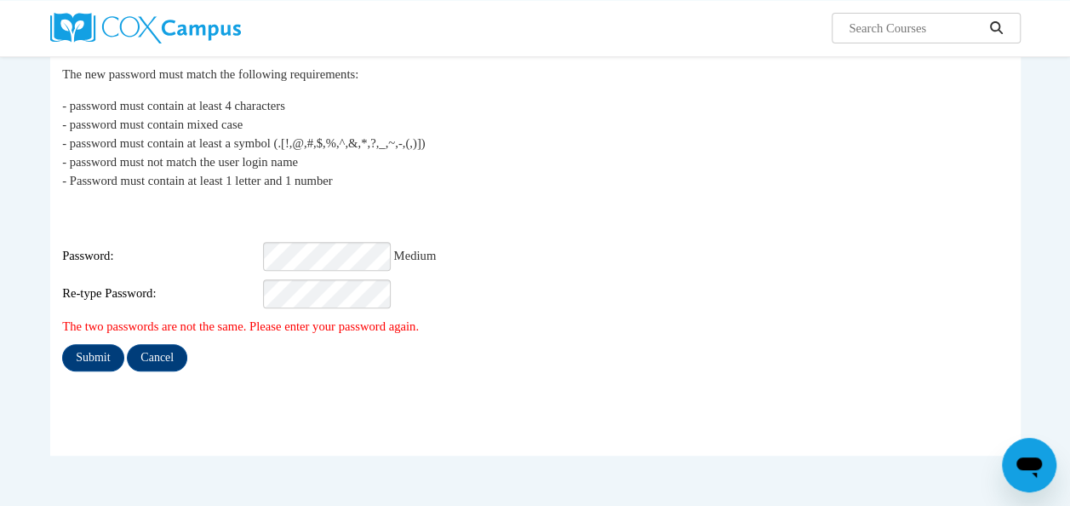
scroll to position [163, 0]
click at [101, 342] on input "Submit" at bounding box center [92, 355] width 61 height 27
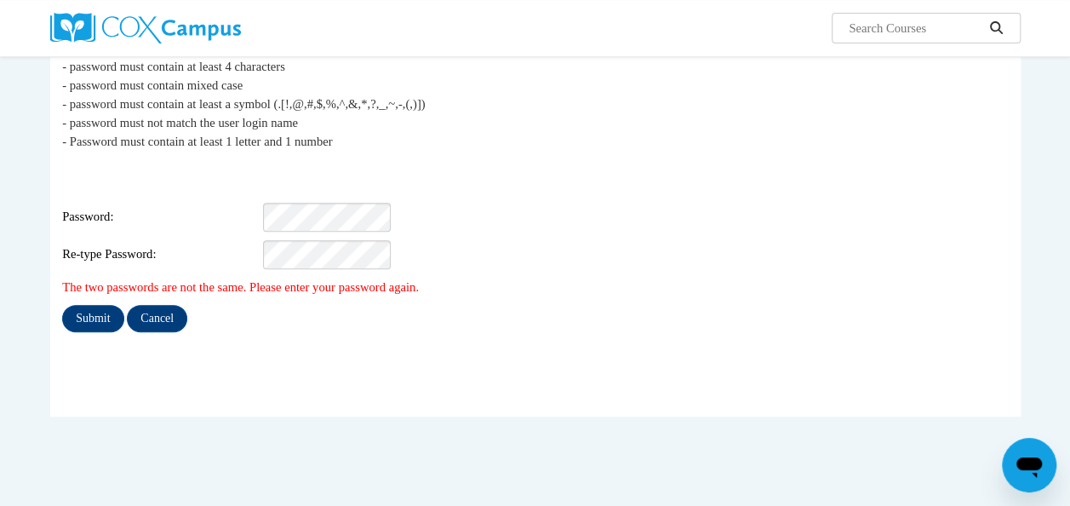
scroll to position [163, 0]
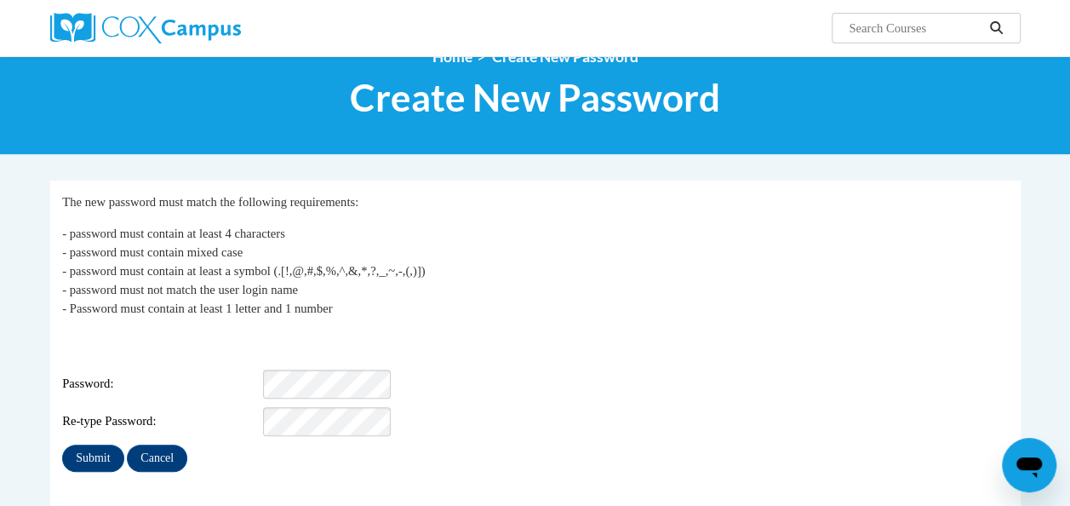
scroll to position [192, 0]
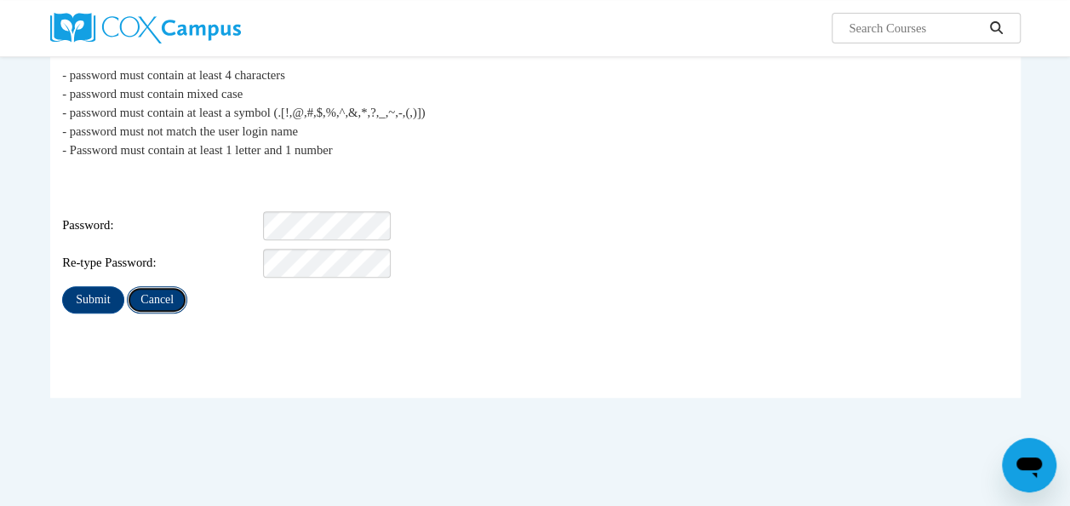
click at [174, 289] on input "Cancel" at bounding box center [157, 299] width 60 height 27
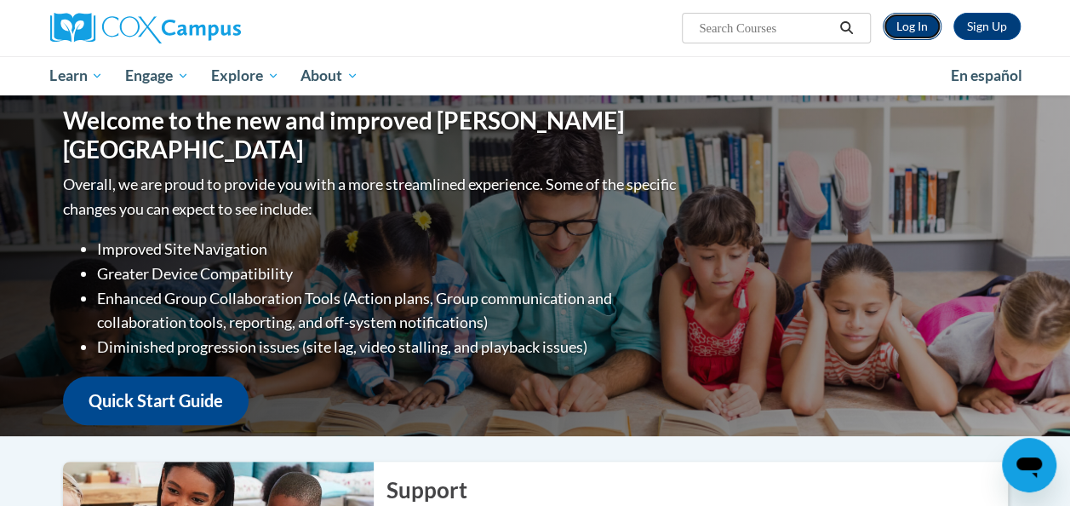
click at [920, 19] on link "Log In" at bounding box center [912, 26] width 59 height 27
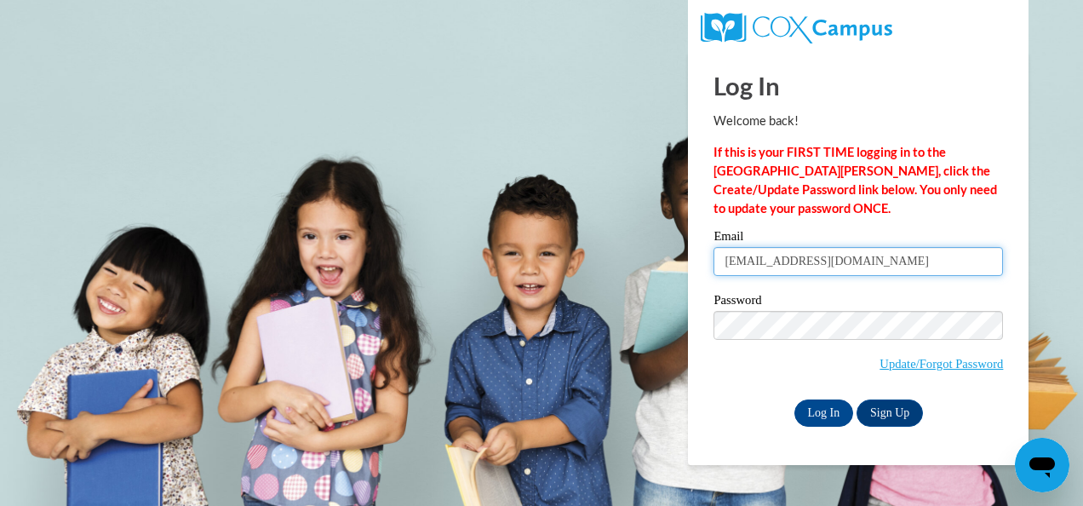
click at [810, 262] on input "misstprek3@yahoo.com" at bounding box center [857, 261] width 289 height 29
type input "andriawhite1987@gmail.com"
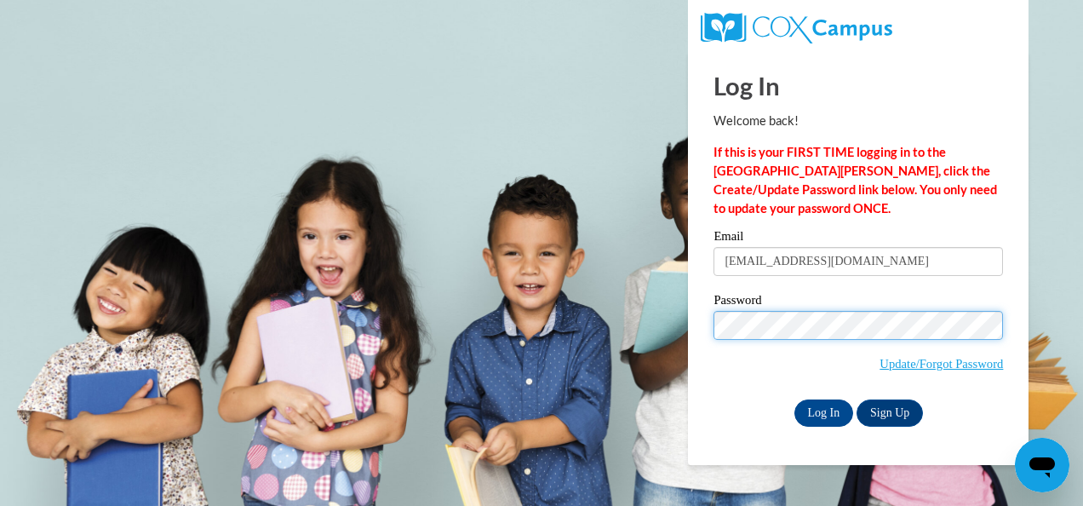
click at [623, 328] on body "Log In Welcome back! If this is your FIRST TIME logging in to the NEW Cox Campu…" at bounding box center [541, 253] width 1083 height 506
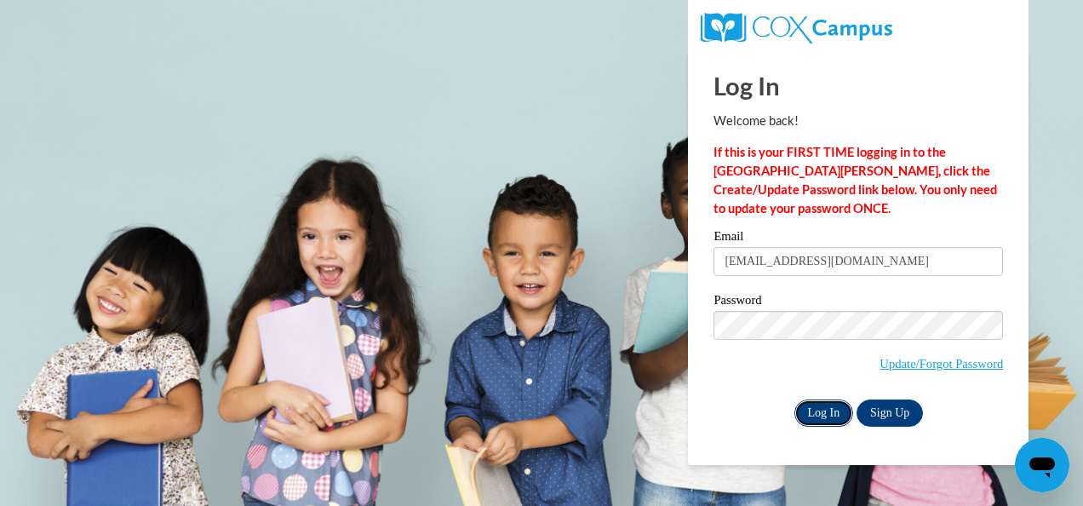
click at [838, 410] on input "Log In" at bounding box center [824, 412] width 60 height 27
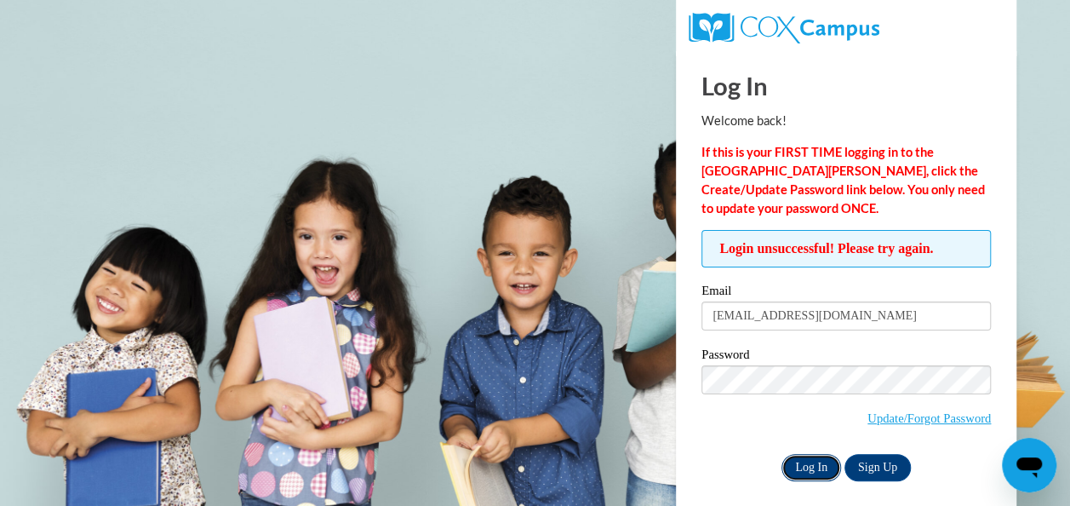
click at [814, 457] on input "Log In" at bounding box center [811, 467] width 60 height 27
click at [880, 415] on link "Update/Forgot Password" at bounding box center [928, 418] width 123 height 14
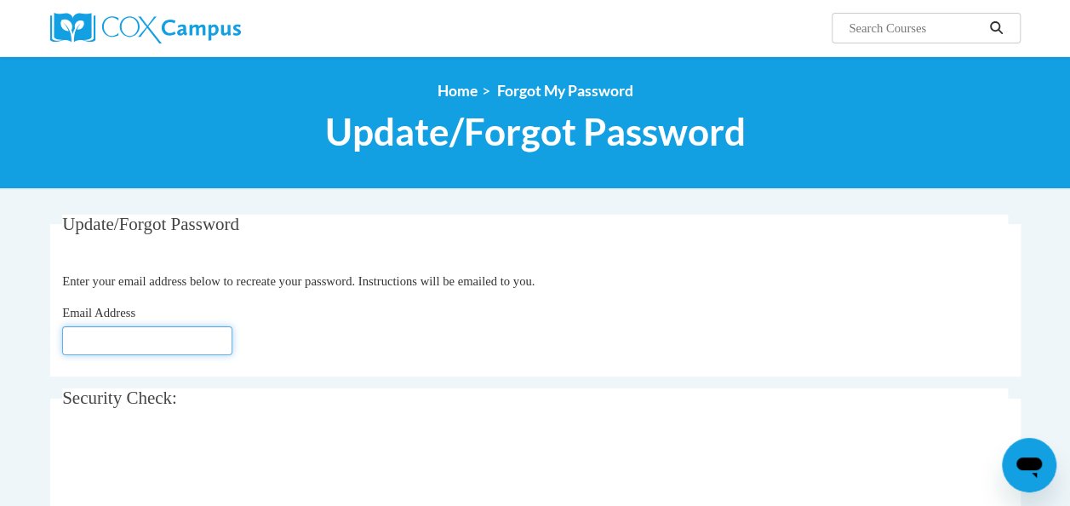
click at [134, 352] on input "Email Address" at bounding box center [147, 340] width 170 height 29
type input "[EMAIL_ADDRESS][DOMAIN_NAME]"
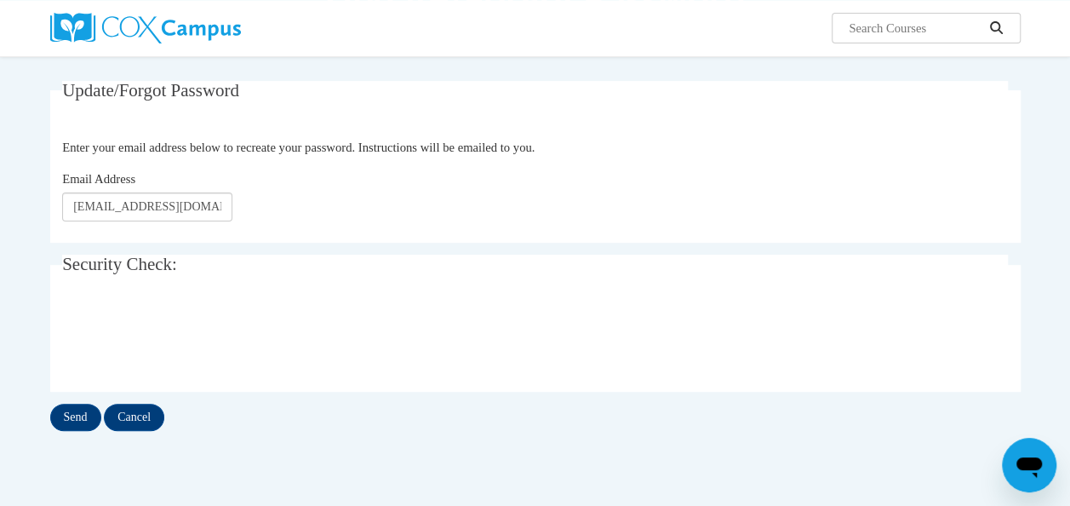
scroll to position [156, 0]
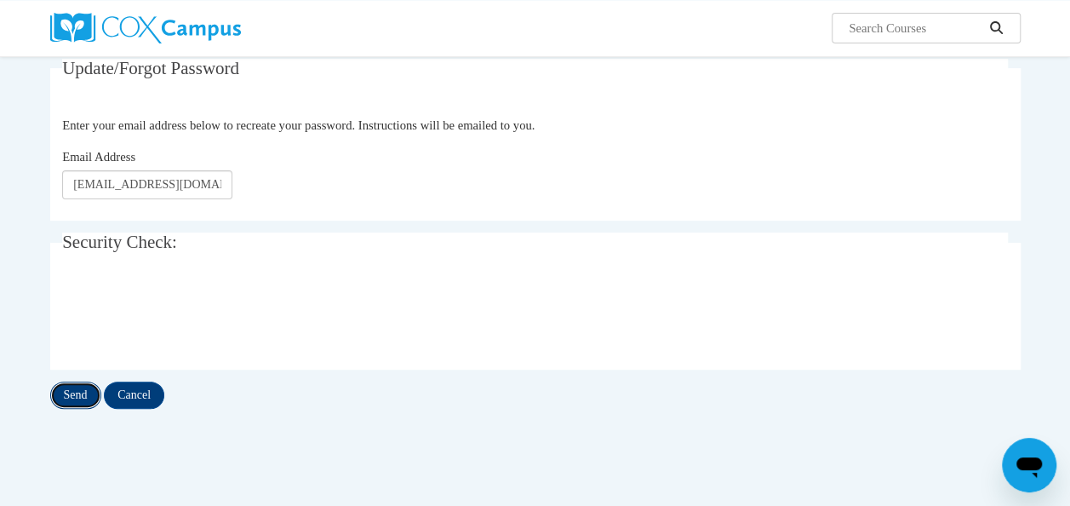
click at [90, 397] on input "Send" at bounding box center [75, 394] width 51 height 27
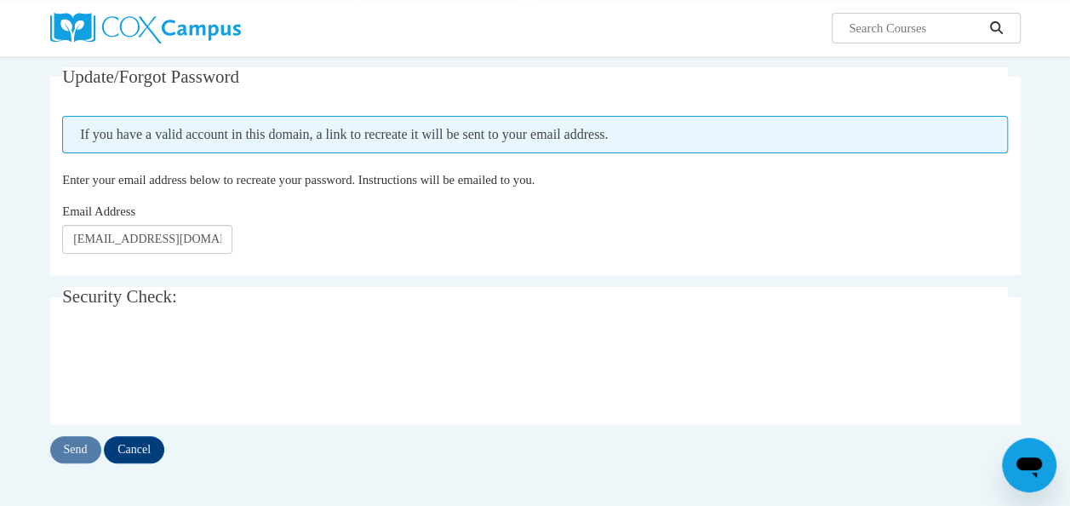
scroll to position [145, 0]
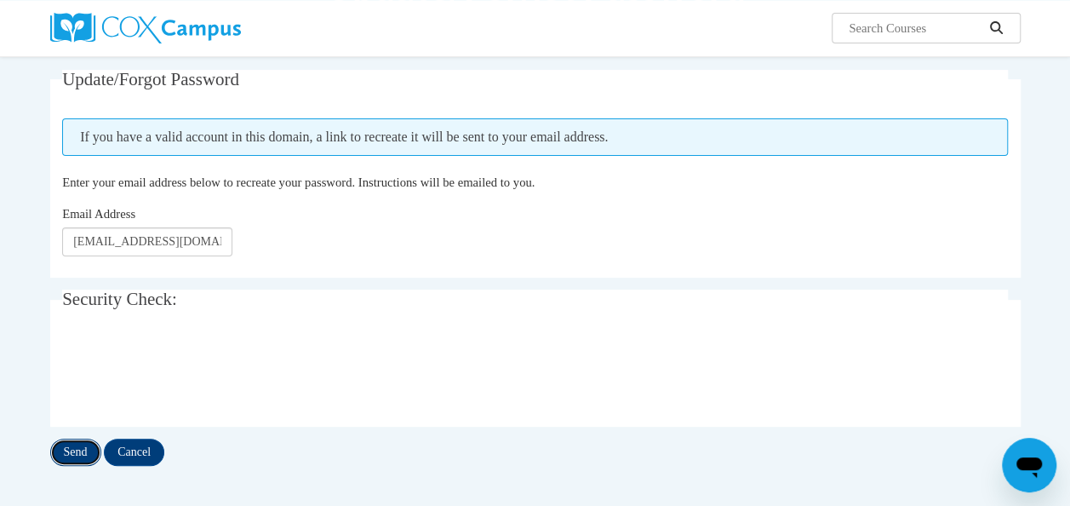
click at [78, 438] on input "Send" at bounding box center [75, 451] width 51 height 27
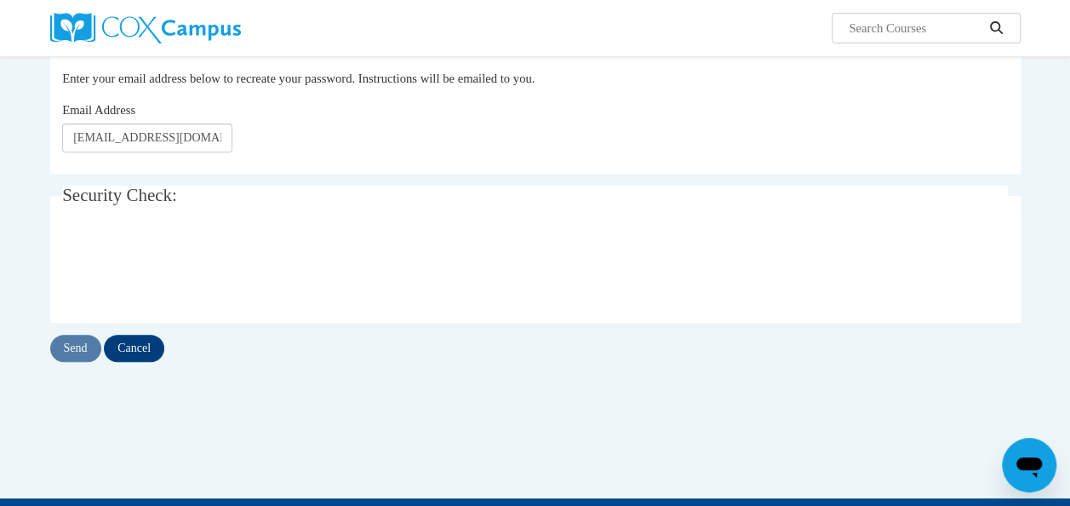
scroll to position [252, 0]
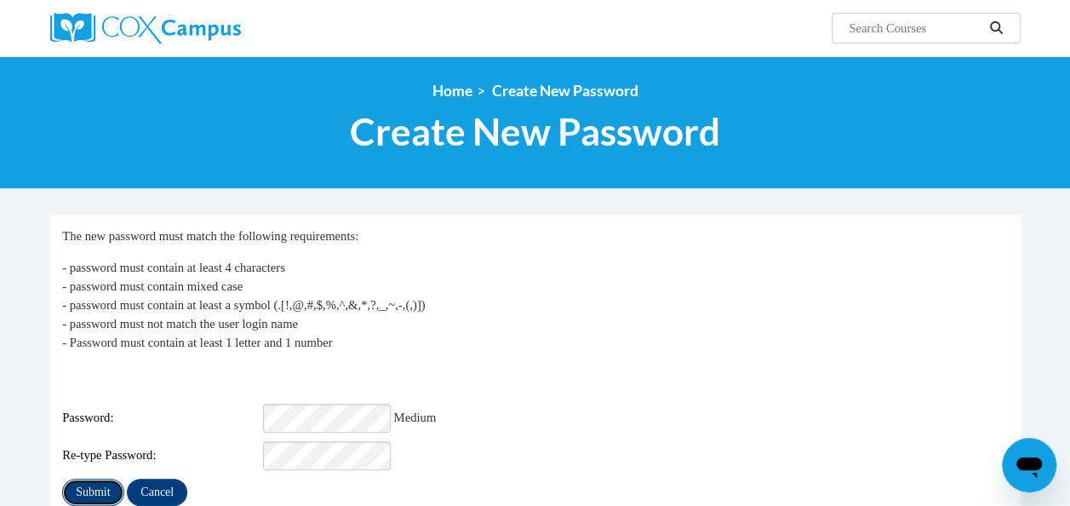
click at [77, 478] on input "Submit" at bounding box center [92, 491] width 61 height 27
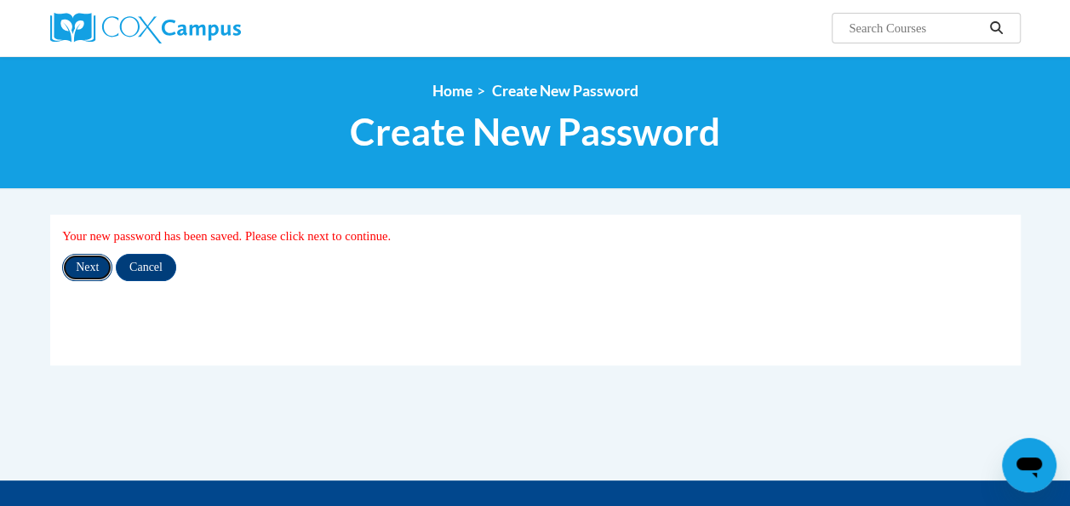
click at [94, 266] on input "Next" at bounding box center [87, 267] width 50 height 27
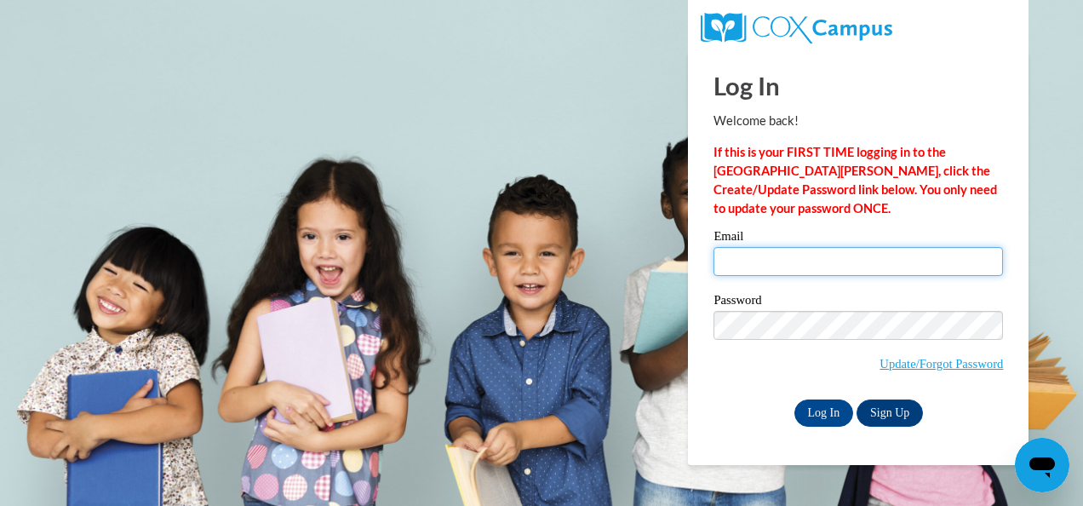
type input "misstprek3@yahoo.com"
click at [865, 257] on input "misstprek3@yahoo.com" at bounding box center [857, 261] width 289 height 29
drag, startPoint x: 865, startPoint y: 257, endPoint x: 668, endPoint y: 267, distance: 196.9
click at [668, 267] on body "Log In Welcome back! If this is your FIRST TIME logging in to the NEW Cox Campu…" at bounding box center [541, 253] width 1083 height 506
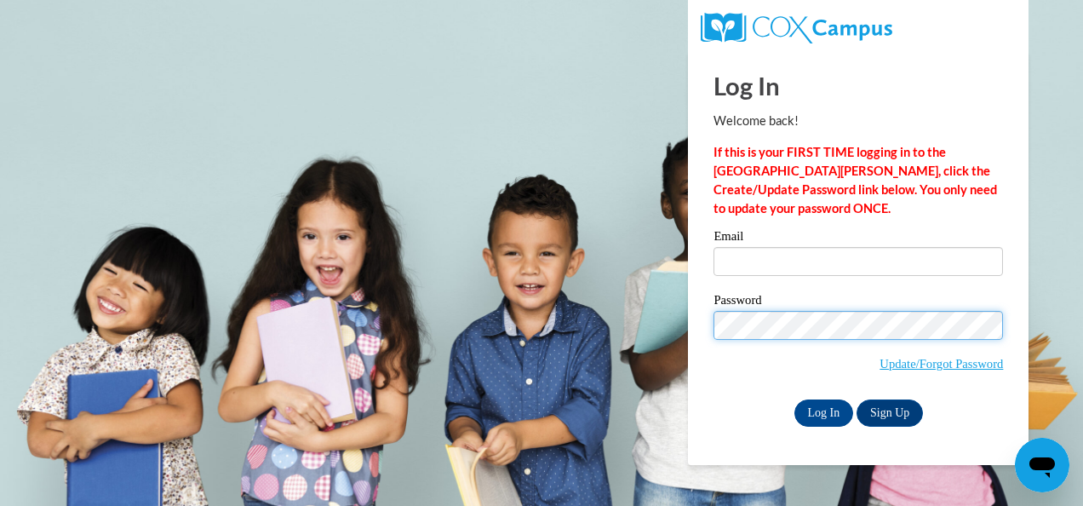
click at [569, 343] on body "Log In Welcome back! If this is your FIRST TIME logging in to the NEW Cox Campu…" at bounding box center [541, 253] width 1083 height 506
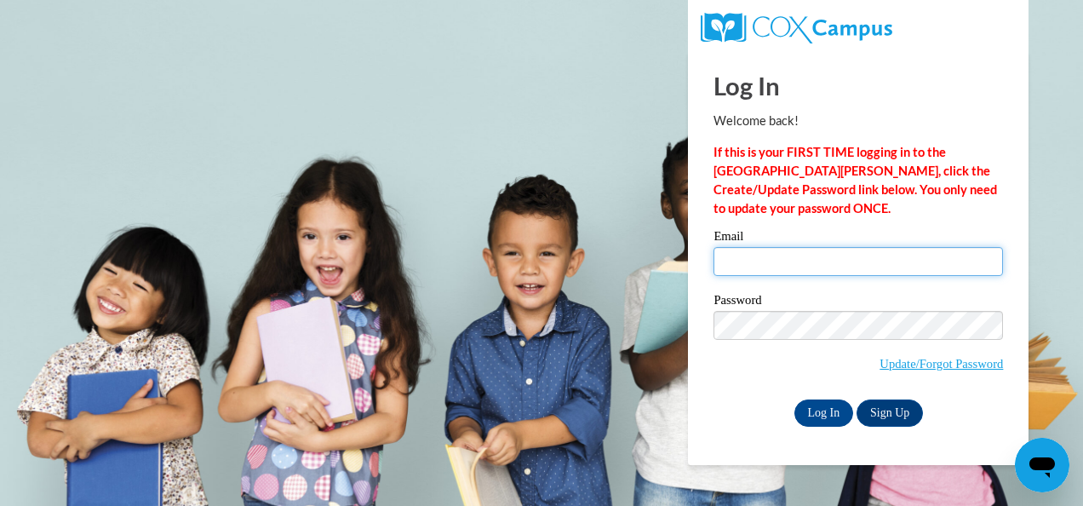
click at [737, 258] on input "Email" at bounding box center [857, 261] width 289 height 29
click at [846, 261] on input "andriawhite1987@gmai.com" at bounding box center [857, 261] width 289 height 29
click at [849, 257] on input "andriawhite1987@gmai.com" at bounding box center [857, 261] width 289 height 29
click at [847, 263] on input "andriawhite1987@gmai.com" at bounding box center [857, 261] width 289 height 29
type input "[EMAIL_ADDRESS][DOMAIN_NAME]"
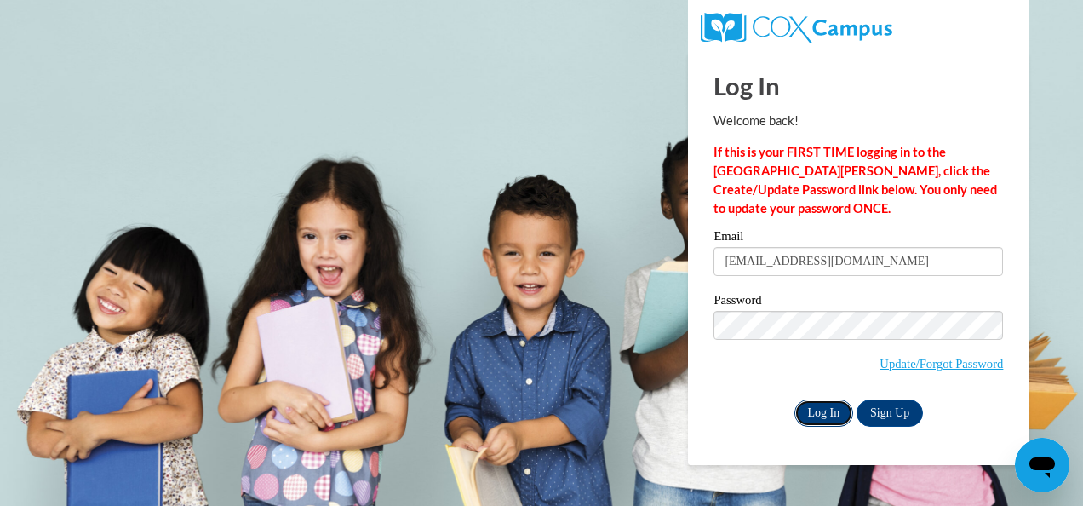
click at [821, 412] on input "Log In" at bounding box center [824, 412] width 60 height 27
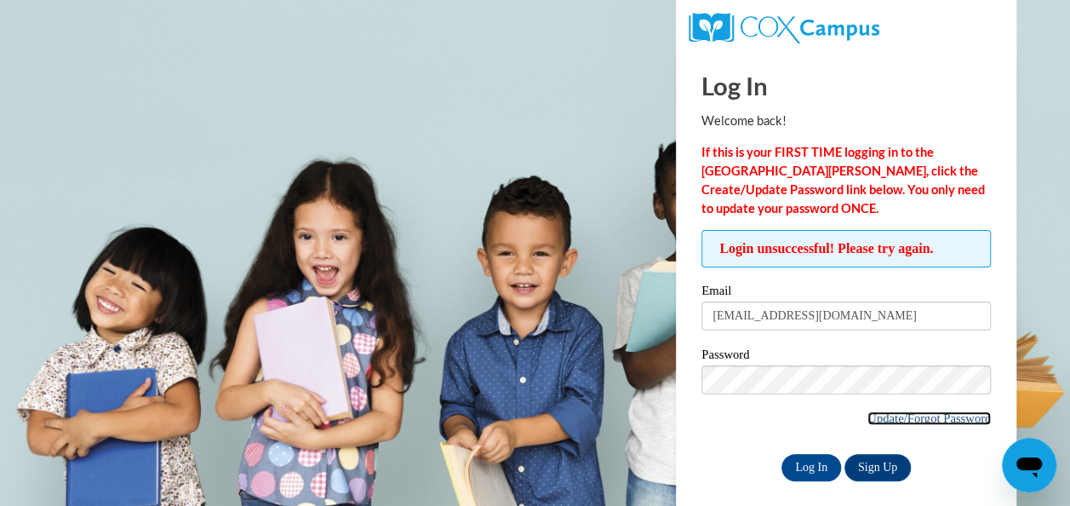
click at [885, 415] on link "Update/Forgot Password" at bounding box center [928, 418] width 123 height 14
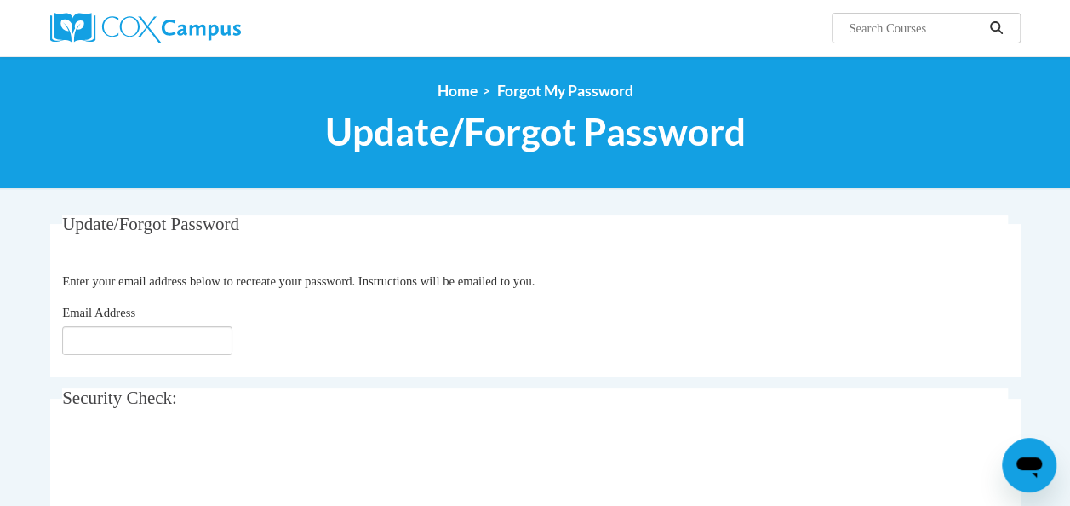
click at [1026, 465] on icon "Open messaging window" at bounding box center [1029, 467] width 26 height 20
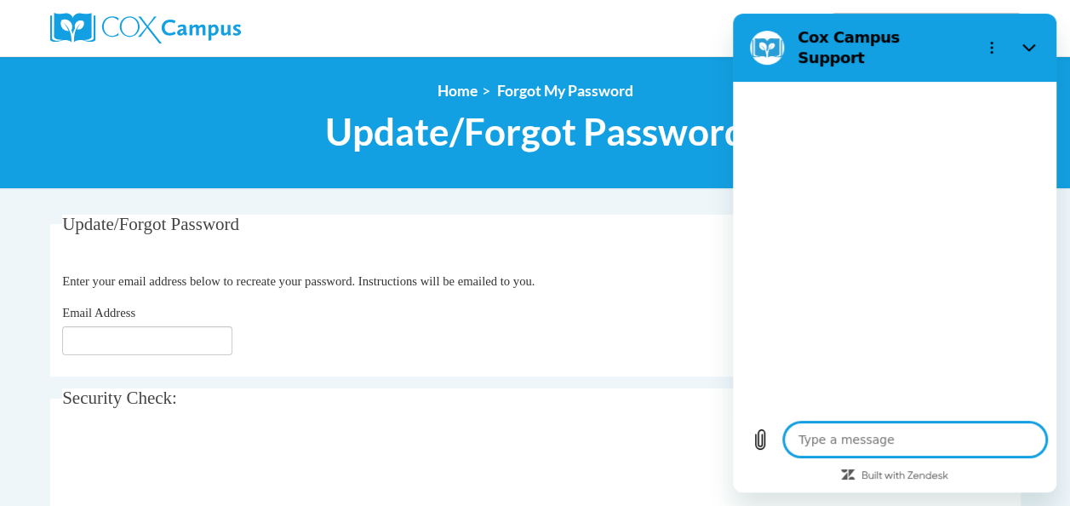
type textarea "x"
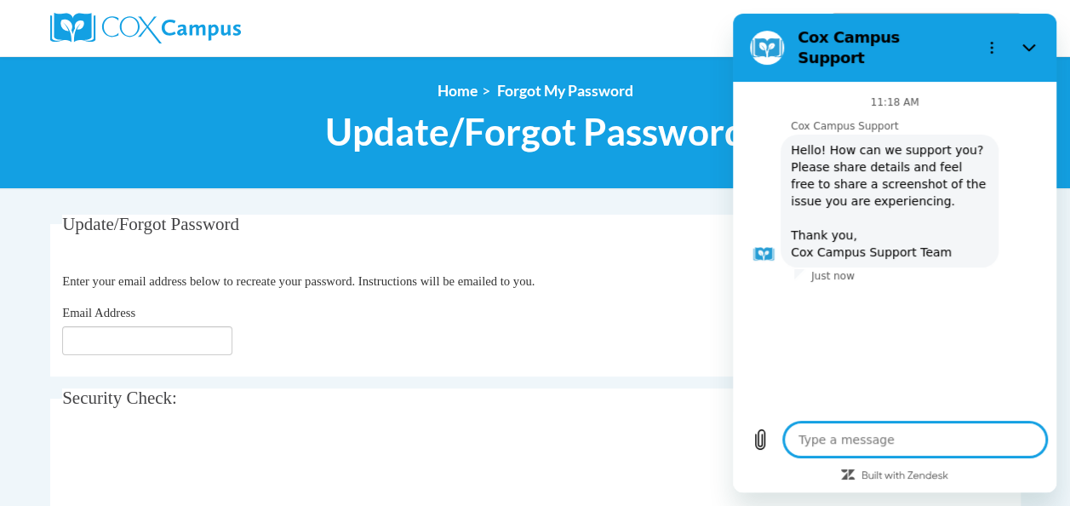
click at [869, 442] on textarea at bounding box center [915, 439] width 262 height 34
type textarea "y"
type textarea "x"
type textarea "ye"
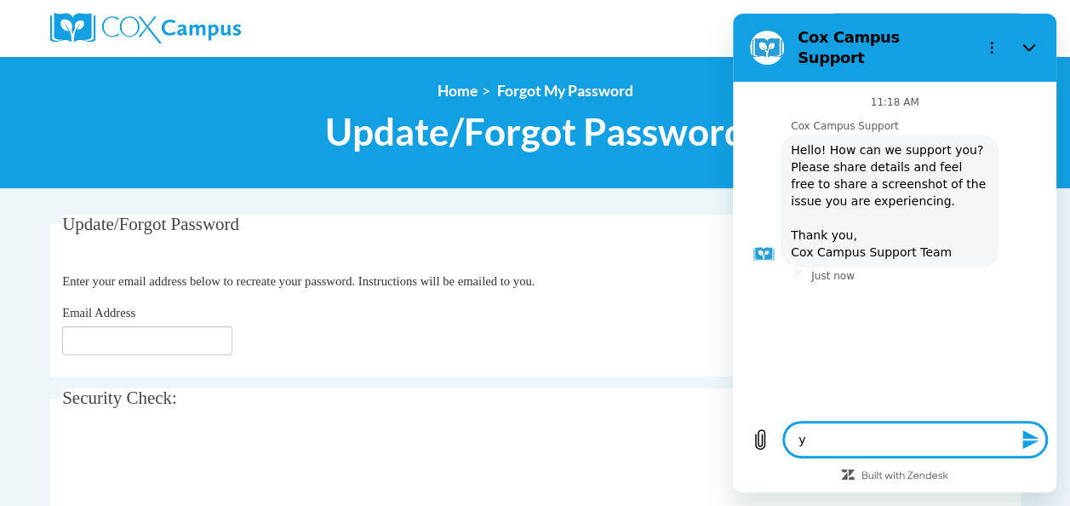
type textarea "x"
type textarea "yes"
type textarea "x"
type textarea "yes"
type textarea "x"
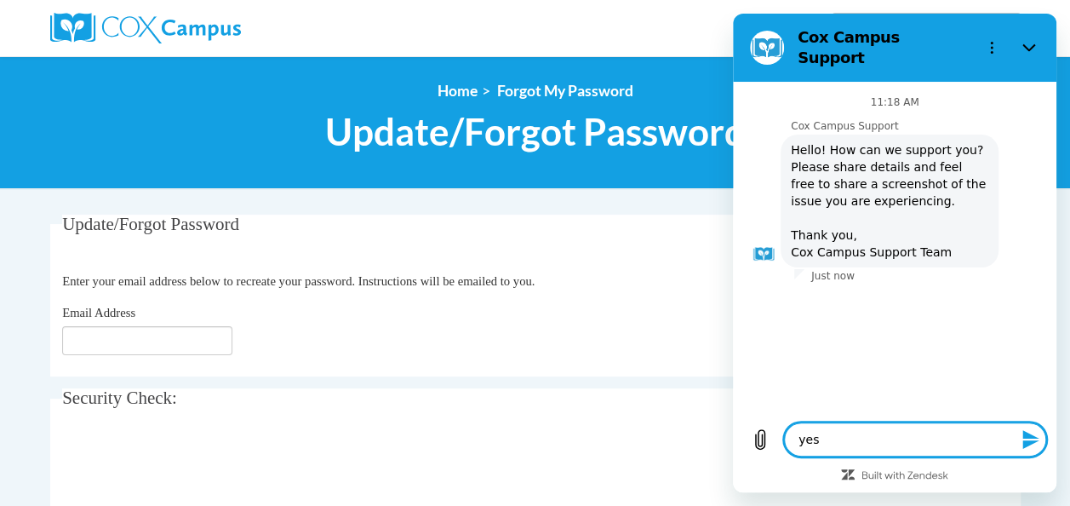
type textarea "yes i"
type textarea "x"
type textarea "yes im"
type textarea "x"
type textarea "yes im"
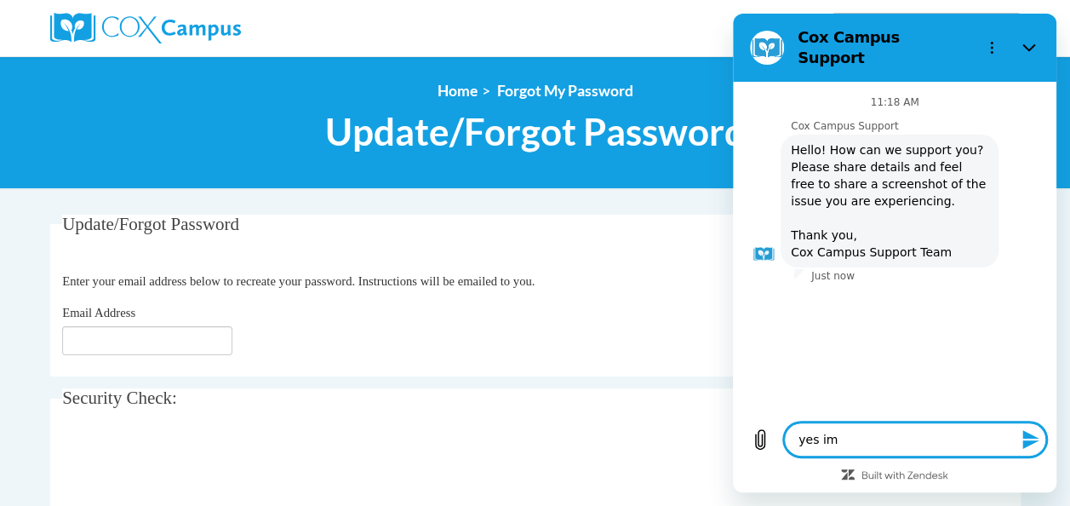
type textarea "x"
type textarea "yes im"
type textarea "x"
click at [879, 435] on textarea "yes im" at bounding box center [915, 439] width 262 height 34
type textarea "yes im t"
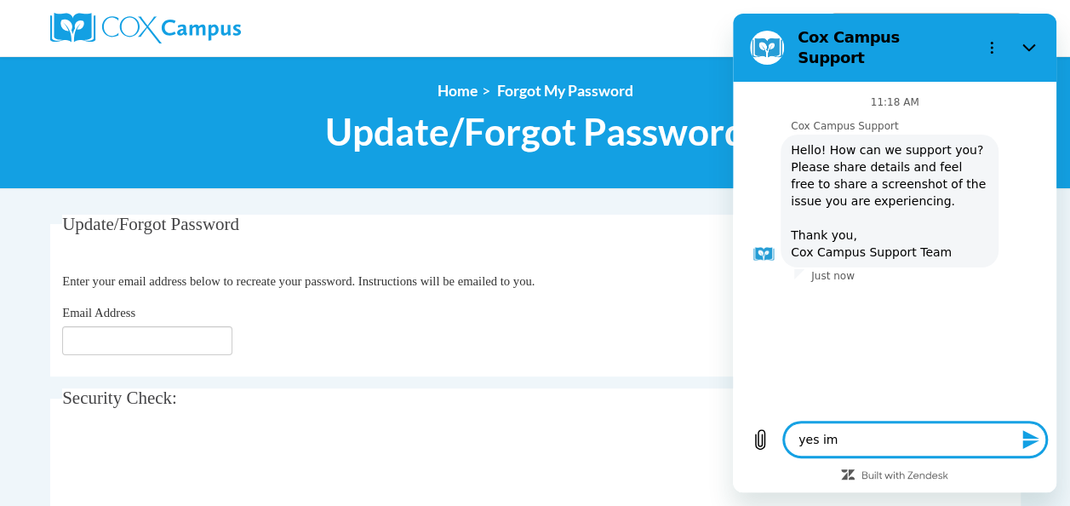
type textarea "x"
type textarea "yes im tr"
type textarea "x"
type textarea "yes im try"
type textarea "x"
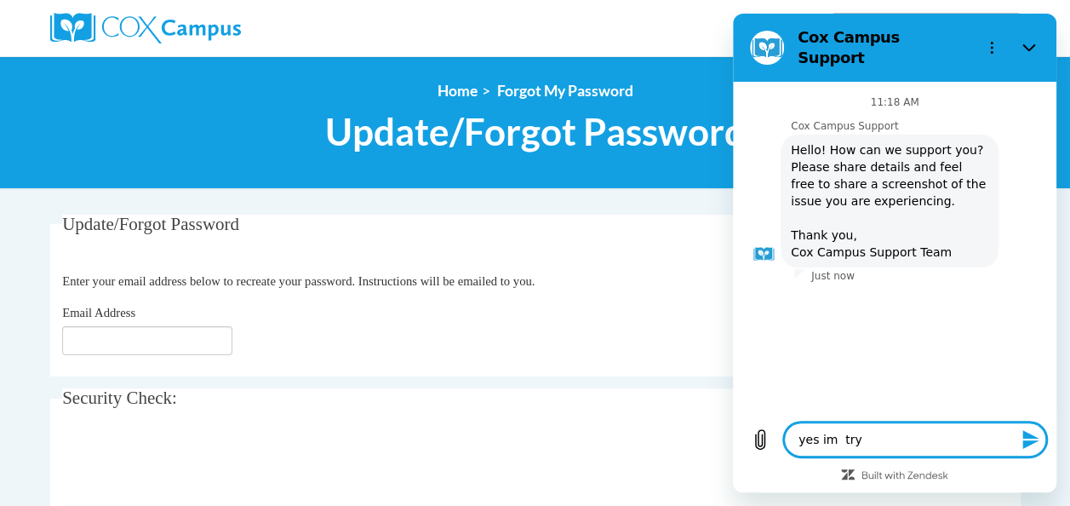
type textarea "yes im tryi"
type textarea "x"
type textarea "yes im tryin"
type textarea "x"
type textarea "yes im trying"
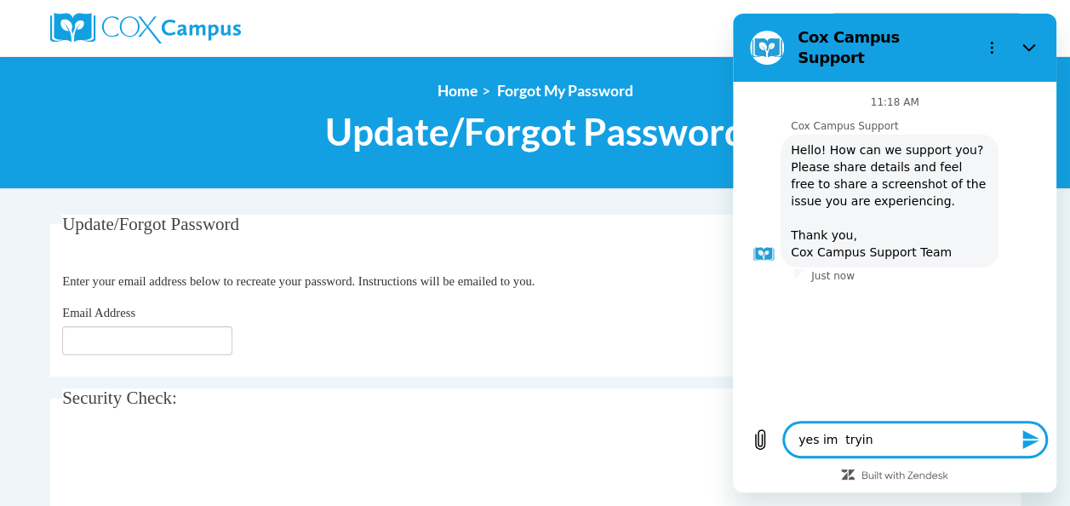
type textarea "x"
type textarea "yes im tryingt"
type textarea "x"
type textarea "yes im tryingt"
type textarea "x"
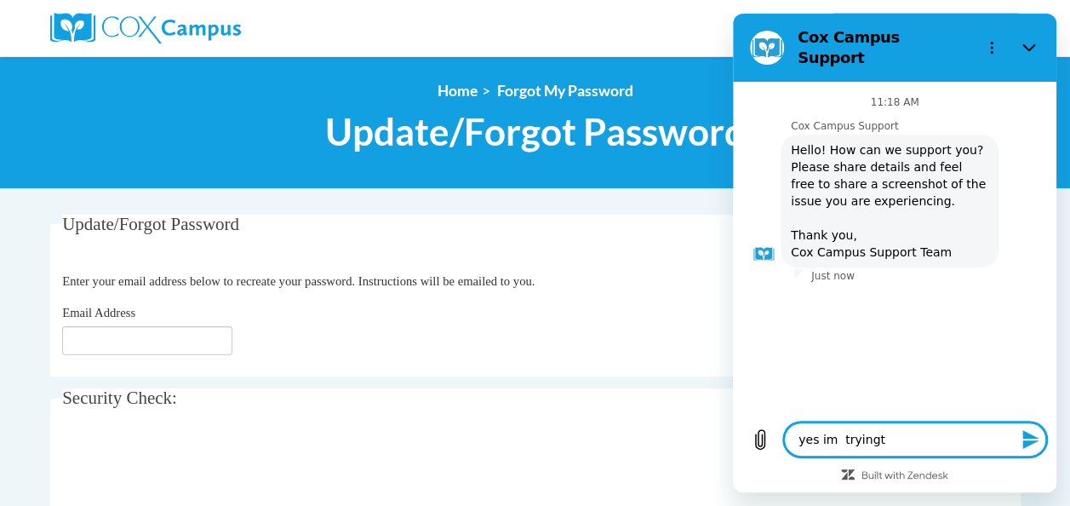
type textarea "yes im tryingt"
type textarea "x"
type textarea "yes im trying"
type textarea "x"
type textarea "yes im trying"
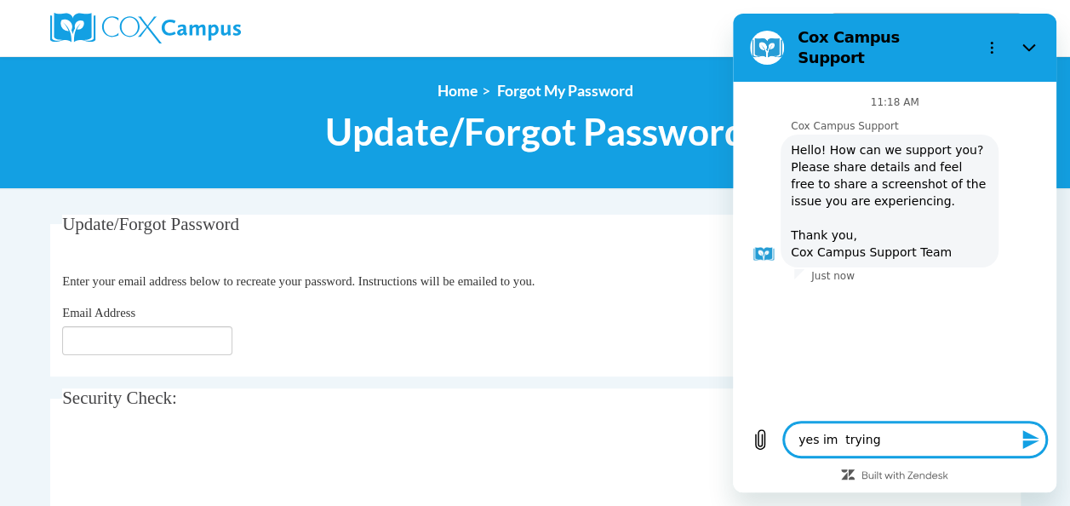
type textarea "x"
type textarea "yes im trying t"
type textarea "x"
type textarea "yes im trying ti"
type textarea "x"
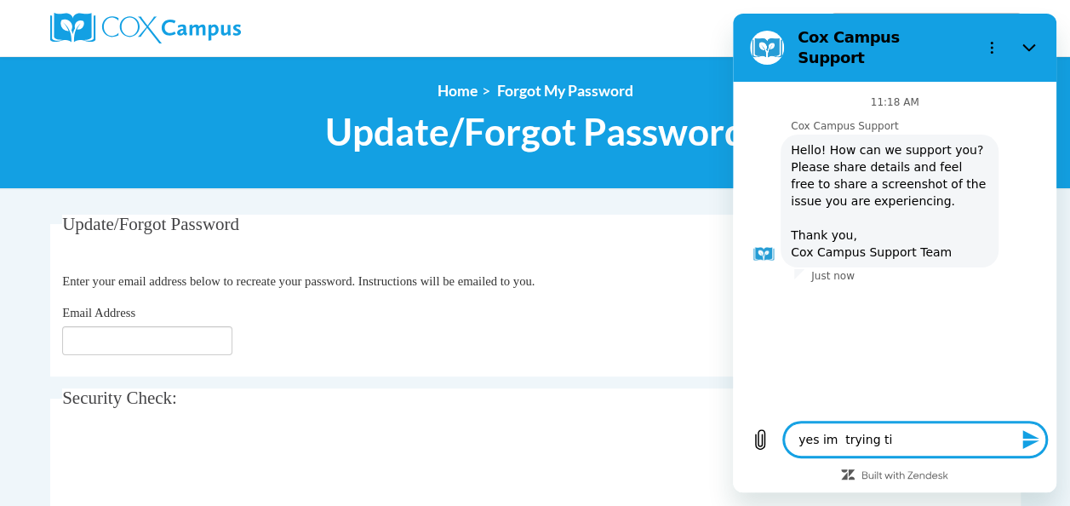
type textarea "yes im trying ti"
type textarea "x"
type textarea "yes im trying ti"
type textarea "x"
type textarea "yes im trying t"
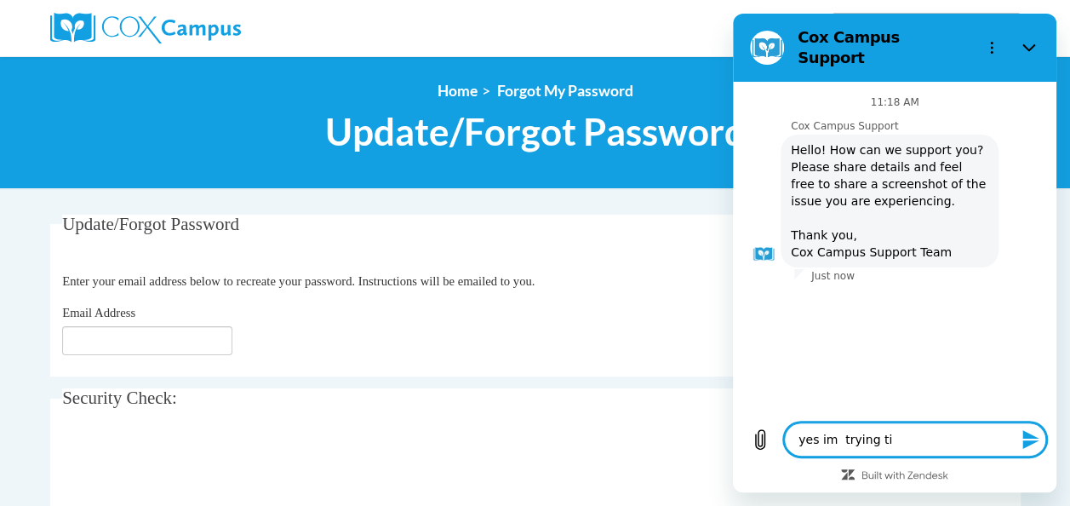
type textarea "x"
type textarea "yes im trying to"
type textarea "x"
type textarea "yes im trying to"
type textarea "x"
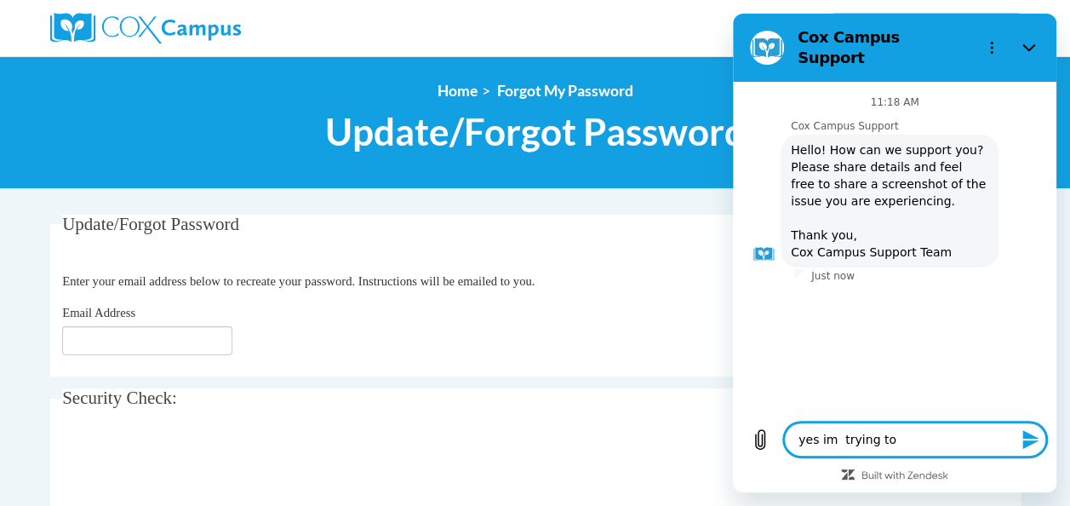
type textarea "yes im trying to u"
type textarea "x"
type textarea "yes im trying to up"
type textarea "x"
type textarea "yes im trying to upd"
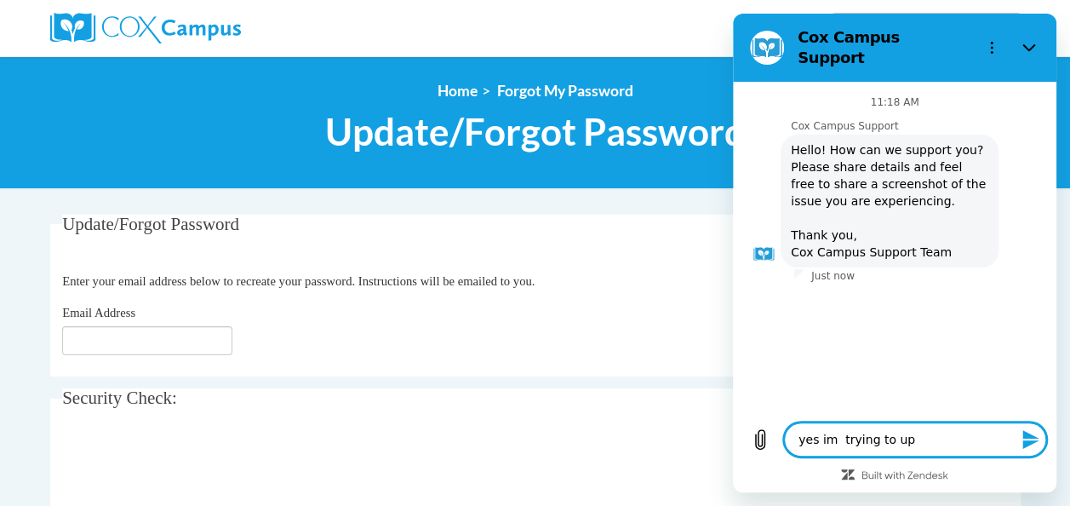
type textarea "x"
type textarea "yes im trying to upda"
type textarea "x"
type textarea "yes im trying to updat"
type textarea "x"
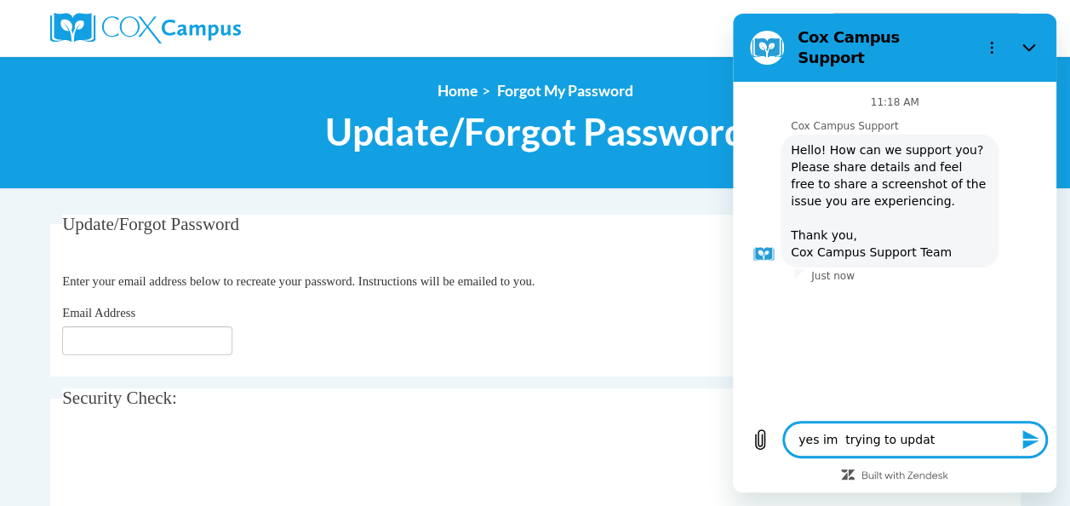
type textarea "yes im trying to update"
type textarea "x"
type textarea "yes im trying to update"
type textarea "x"
type textarea "yes im trying to update m"
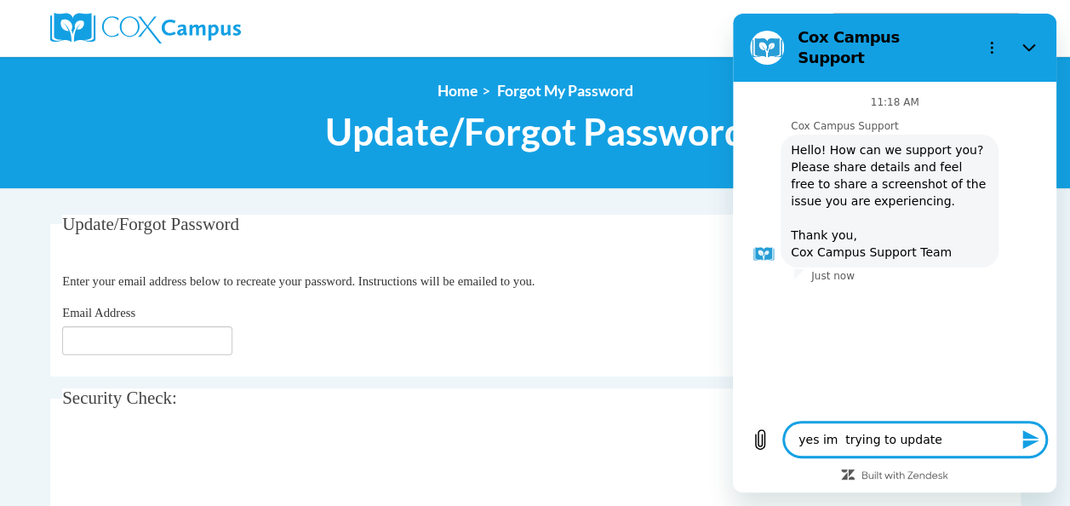
type textarea "x"
type textarea "yes im trying to update my"
type textarea "x"
type textarea "yes im trying to update my"
type textarea "x"
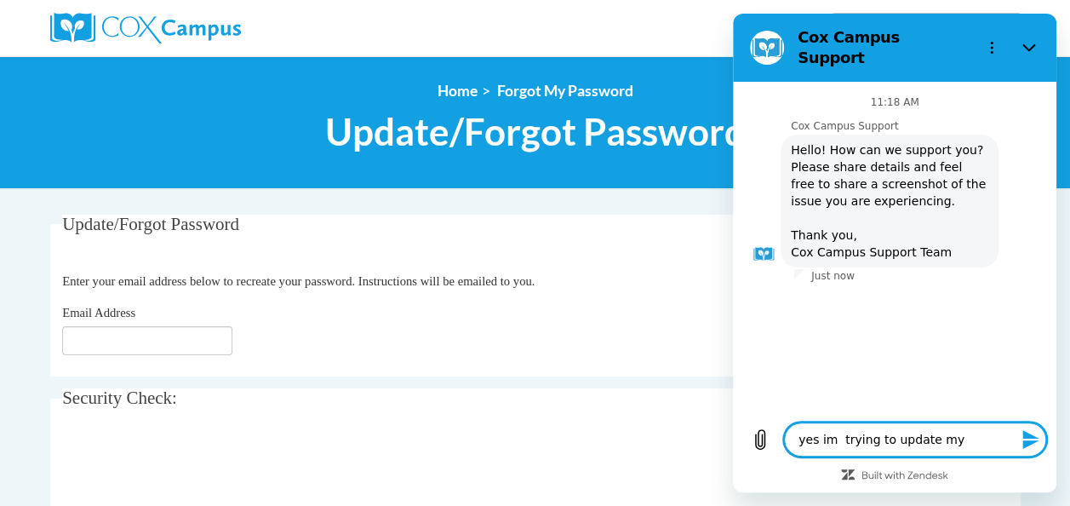
type textarea "yes im trying to update my p"
type textarea "x"
type textarea "yes im trying to update my pa"
type textarea "x"
type textarea "yes im trying to update my pas"
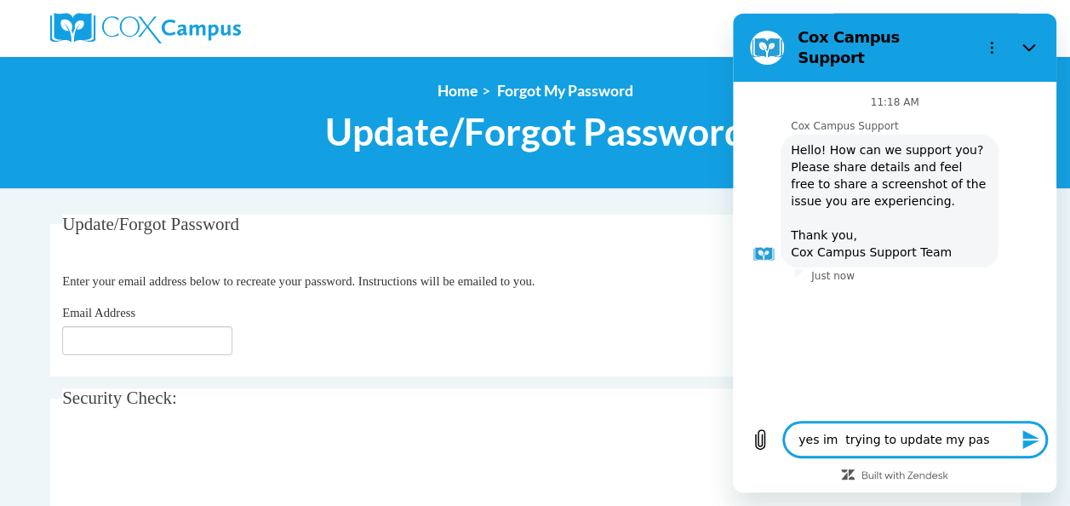
type textarea "x"
type textarea "yes im trying to update my pasw"
type textarea "x"
type textarea "yes im trying to update my pasww"
type textarea "x"
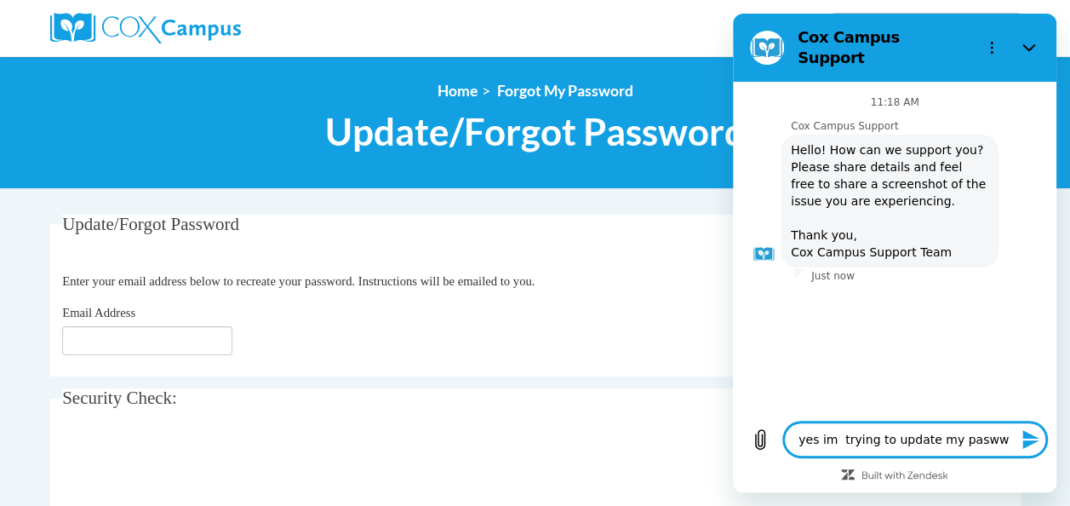
type textarea "yes im trying to update my paswwo"
type textarea "x"
type textarea "yes im trying to update my paswwor"
type textarea "x"
type textarea "yes im trying to update my paswword"
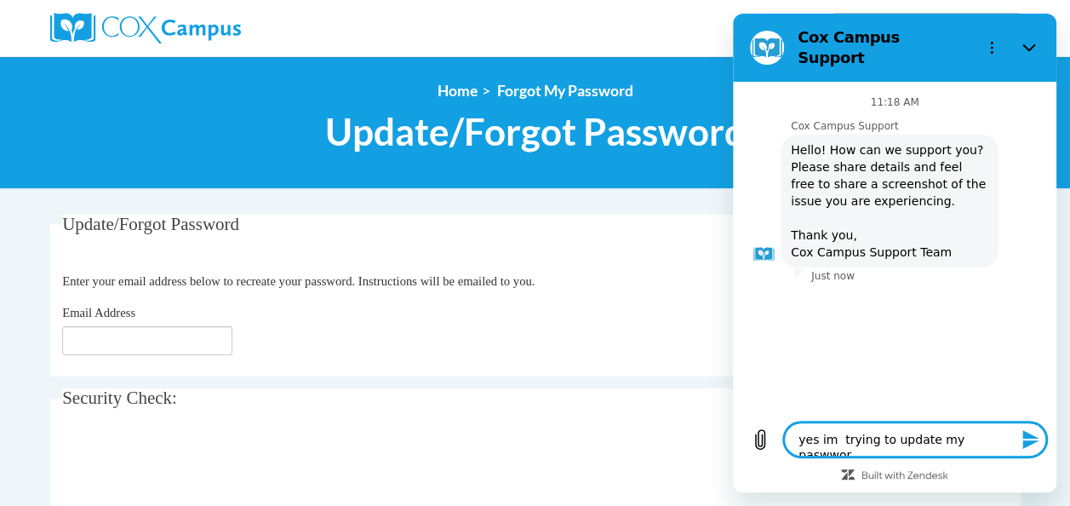
type textarea "x"
type textarea "yes im trying to update my paswword"
type textarea "x"
type textarea "yes im trying to update my paswword b"
type textarea "x"
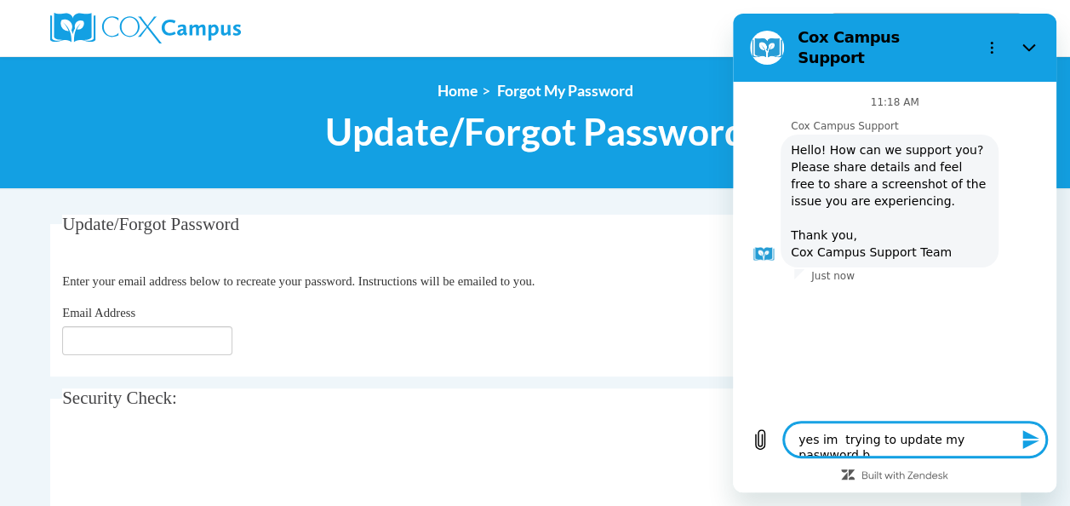
type textarea "yes im trying to update my paswword bu"
type textarea "x"
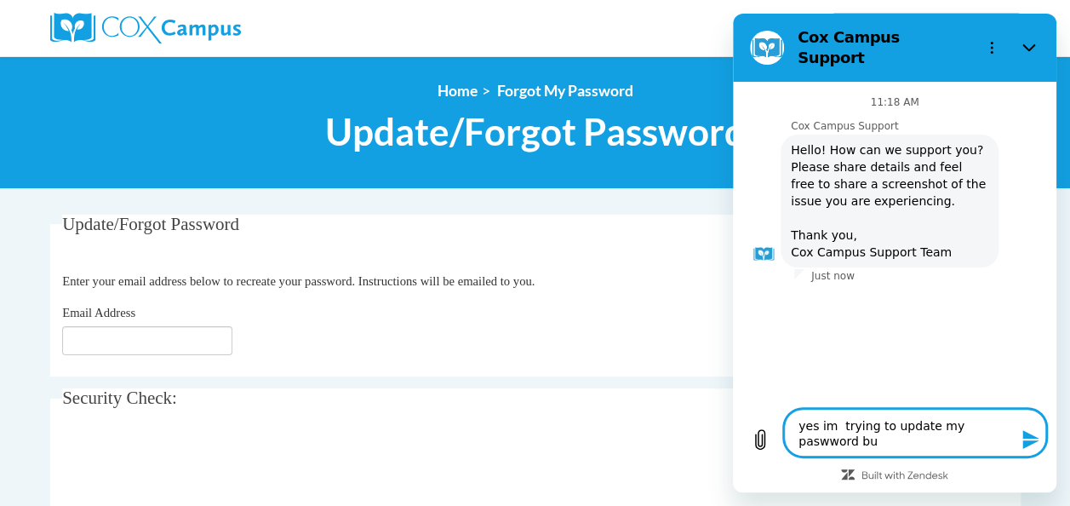
type textarea "yes im trying to update my paswword but"
type textarea "x"
type textarea "yes im trying to update my paswword but"
type textarea "x"
type textarea "yes im trying to update my paswword but i"
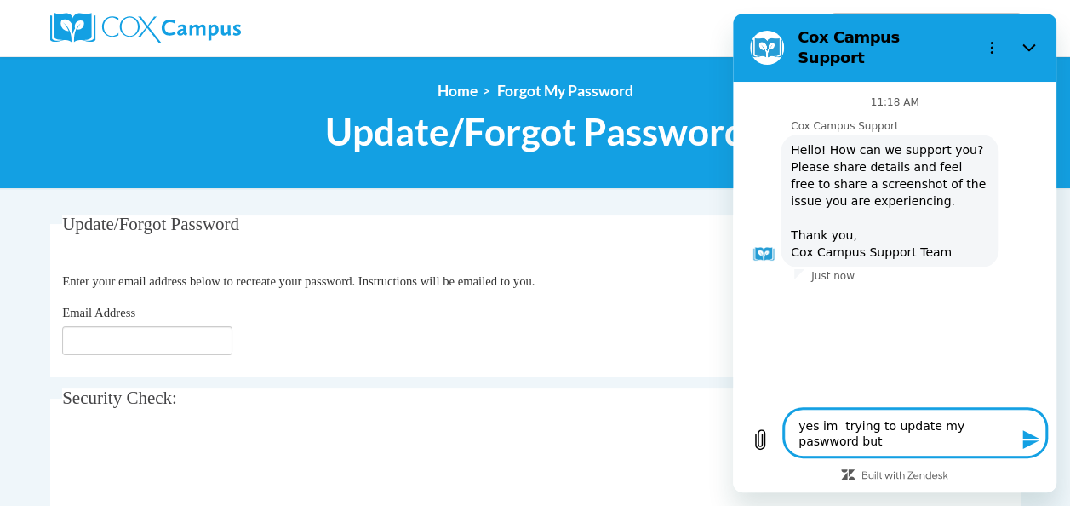
type textarea "x"
type textarea "yes im trying to update my paswword but it"
type textarea "x"
type textarea "yes im trying to update my paswword but it"
type textarea "x"
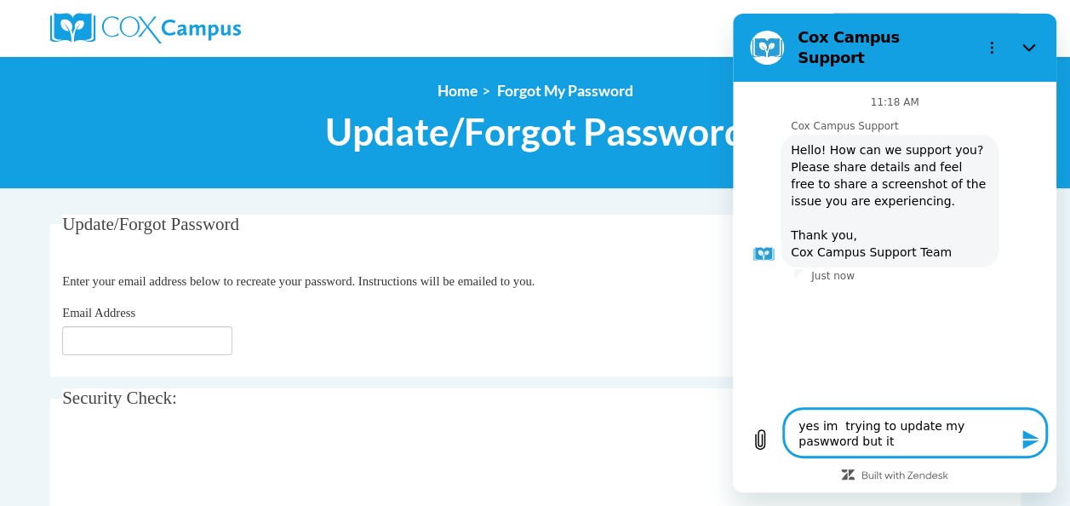
type textarea "yes im trying to update my paswword but it w"
type textarea "x"
type textarea "yes im trying to update my paswword but it wo"
type textarea "x"
type textarea "yes im trying to update my paswword but it won"
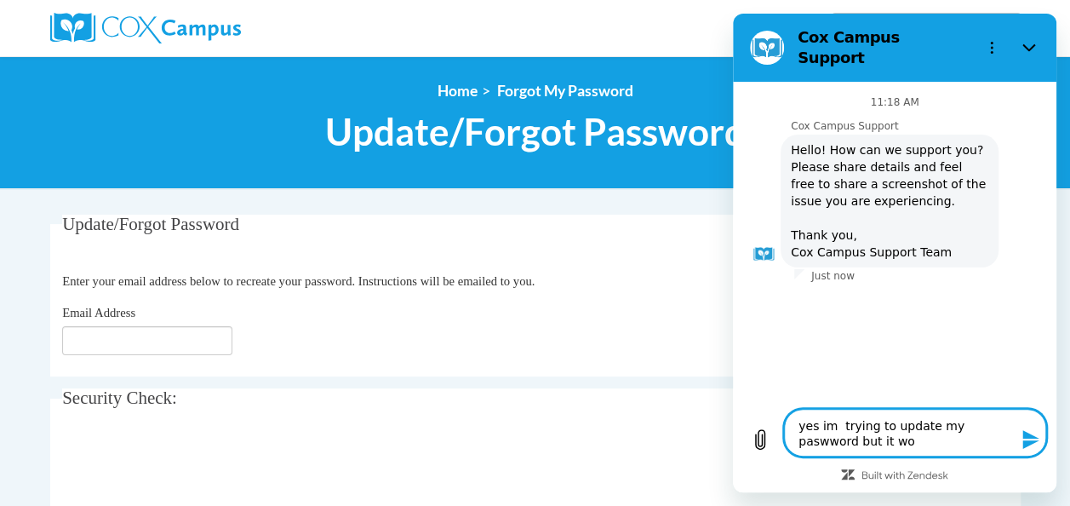
type textarea "x"
type textarea "yes im trying to update my paswword but it wont"
type textarea "x"
type textarea "yes im trying to update my paswword but it wont"
type textarea "x"
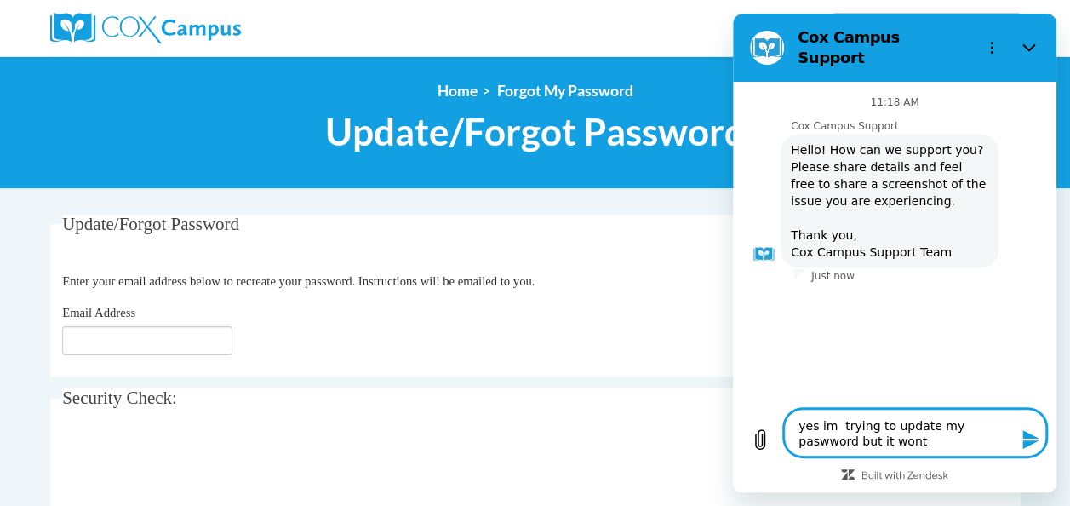
type textarea "yes im trying to update my paswword but it wont"
type textarea "x"
type textarea "yes im trying to update my paswword but it wont g"
type textarea "x"
type textarea "yes im trying to update my paswword but it wont go"
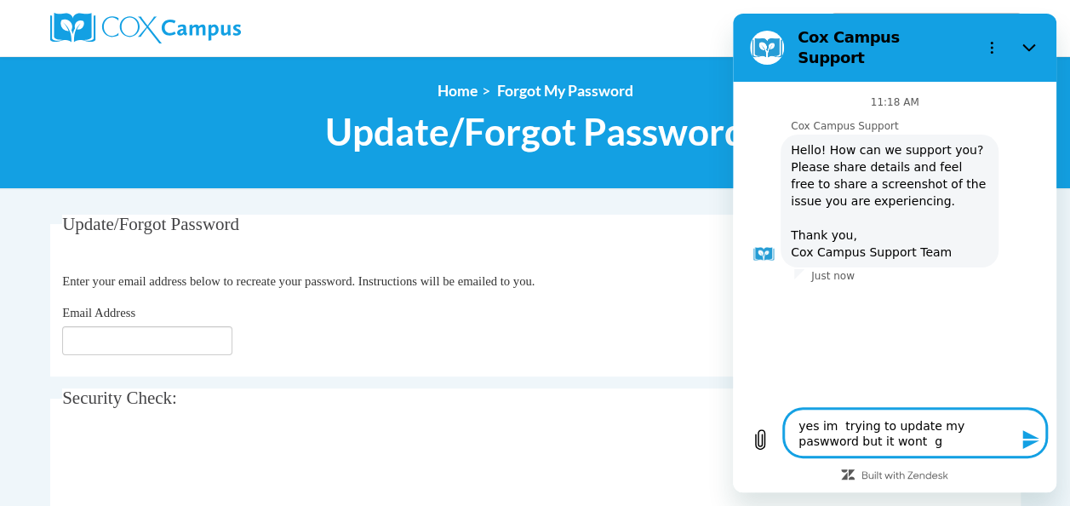
type textarea "x"
type textarea "yes im trying to update my paswword but it wont go"
type textarea "x"
type textarea "yes im trying to update my paswword but it wont go t"
type textarea "x"
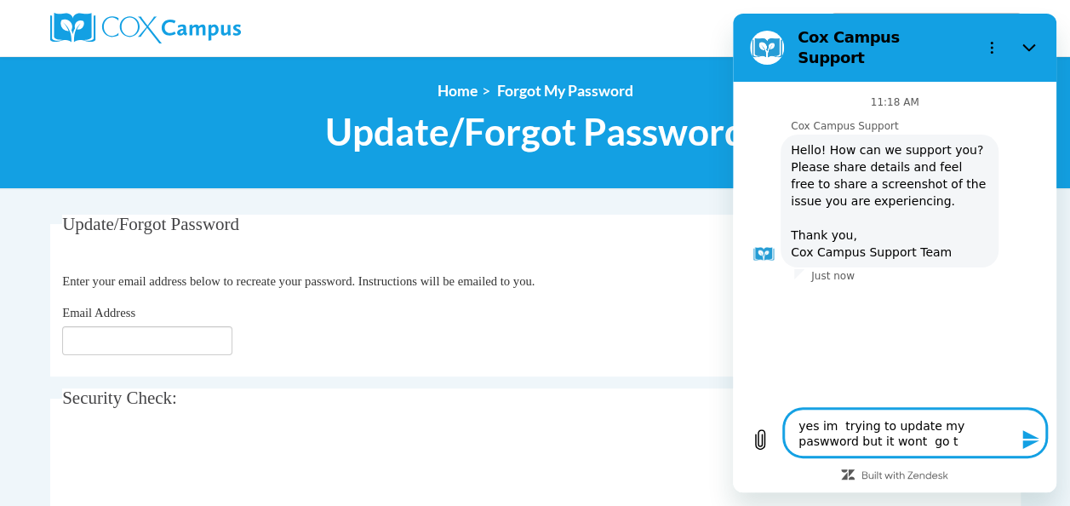
type textarea "yes im trying to update my paswword but it wont go th"
type textarea "x"
type textarea "yes im trying to update my paswword but it wont go thr"
type textarea "x"
type textarea "yes im trying to update my paswword but it wont go thro"
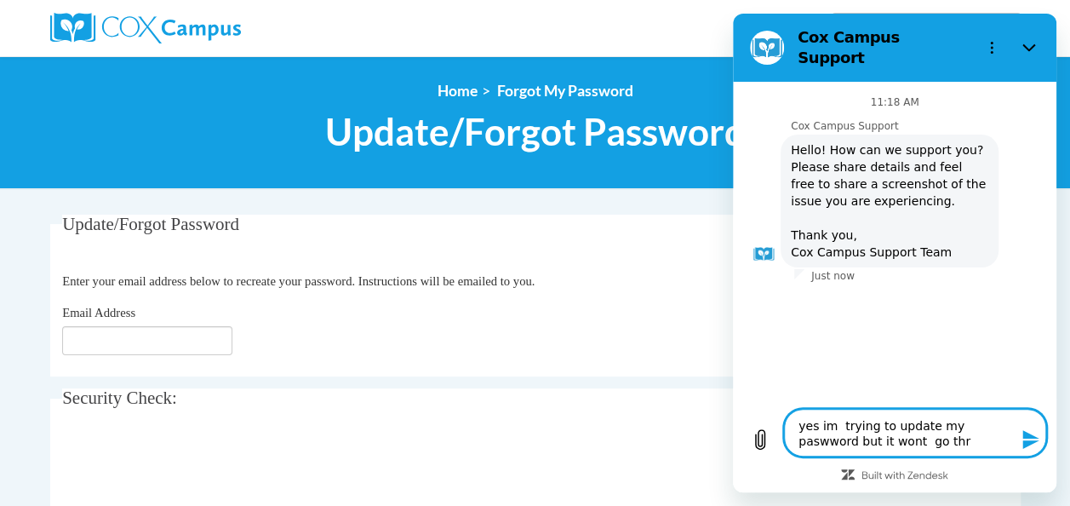
type textarea "x"
type textarea "yes im trying to update my paswword but it wont go throu"
type textarea "x"
type textarea "yes im trying to update my paswword but it wont go throug"
type textarea "x"
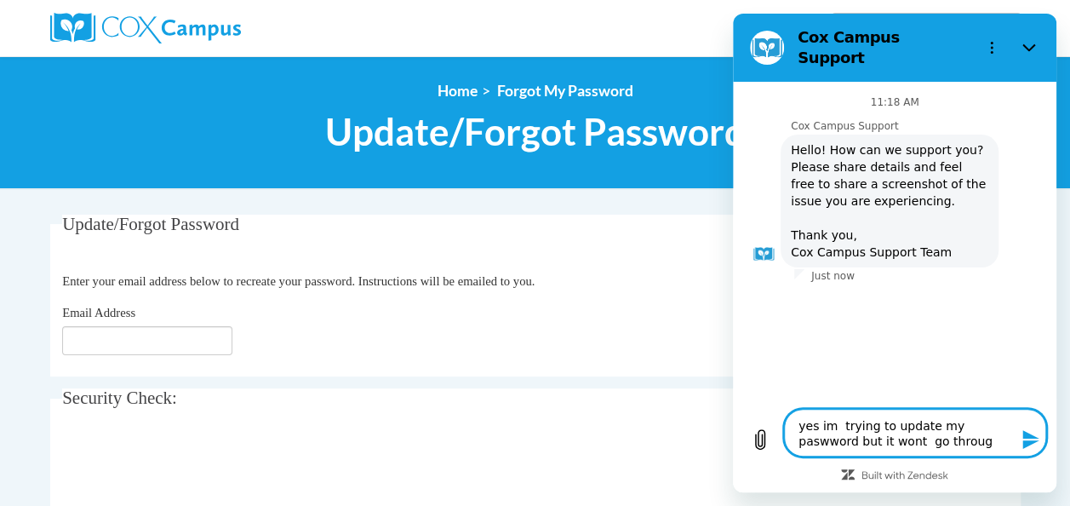
type textarea "yes im trying to update my paswword but it wont go through"
type textarea "x"
type textarea "yes im trying to update my paswword but it wont go through"
type textarea "x"
type textarea "yes im trying to update my paswword but it wont go through a"
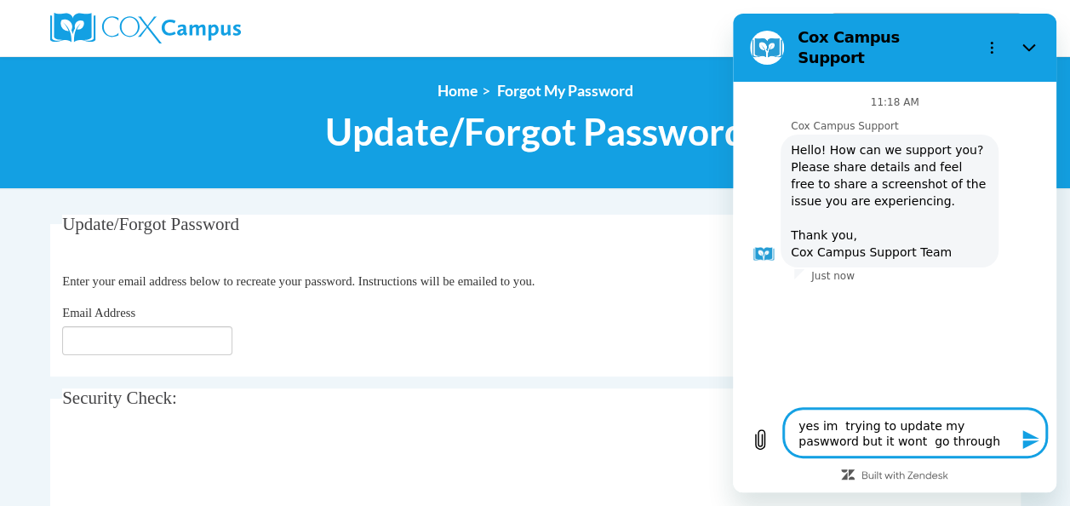
type textarea "x"
type textarea "yes im trying to update my paswword but it wont go through af"
type textarea "x"
type textarea "yes im trying to update my paswword but it wont go through aft"
type textarea "x"
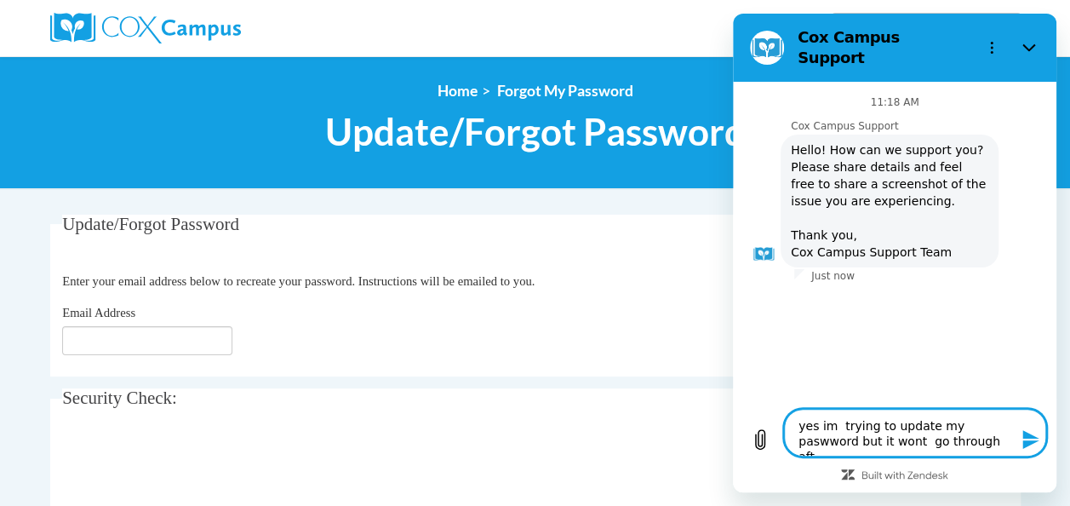
type textarea "yes im trying to update my paswword but it wont go through afte"
type textarea "x"
type textarea "yes im trying to update my paswword but it wont go through after"
type textarea "x"
type textarea "yes im trying to update my paswword but it wont go through after"
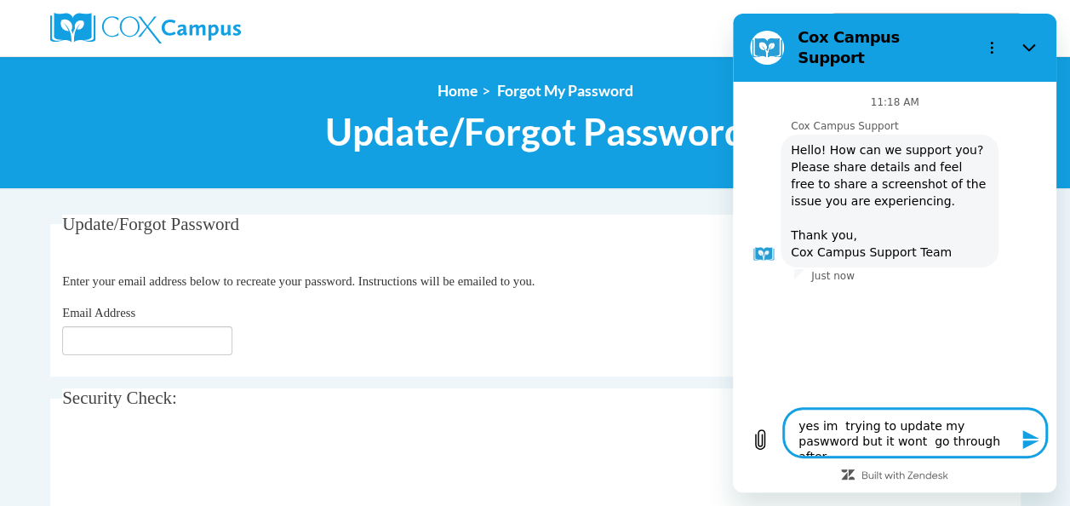
type textarea "x"
type textarea "yes im trying to update my paswword but it wont go through after i"
type textarea "x"
type textarea "yes im trying to update my paswword but it wont go through after i"
type textarea "x"
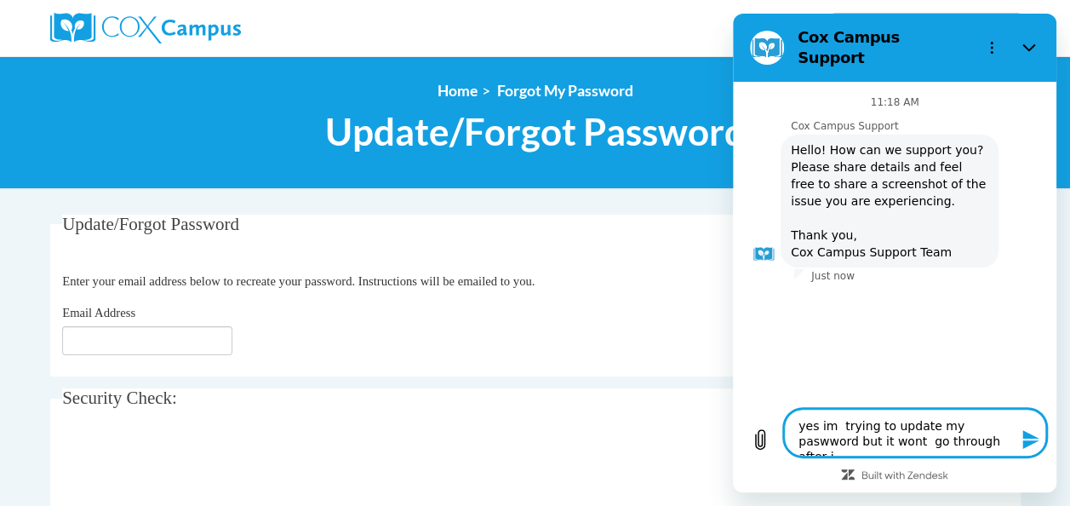
type textarea "yes im trying to update my paswword but it wont go through after i"
type textarea "x"
type textarea "yes im trying to update my password but it wont go through after i"
type textarea "x"
type textarea "yes I'm trying to update my password but it wont go through after i"
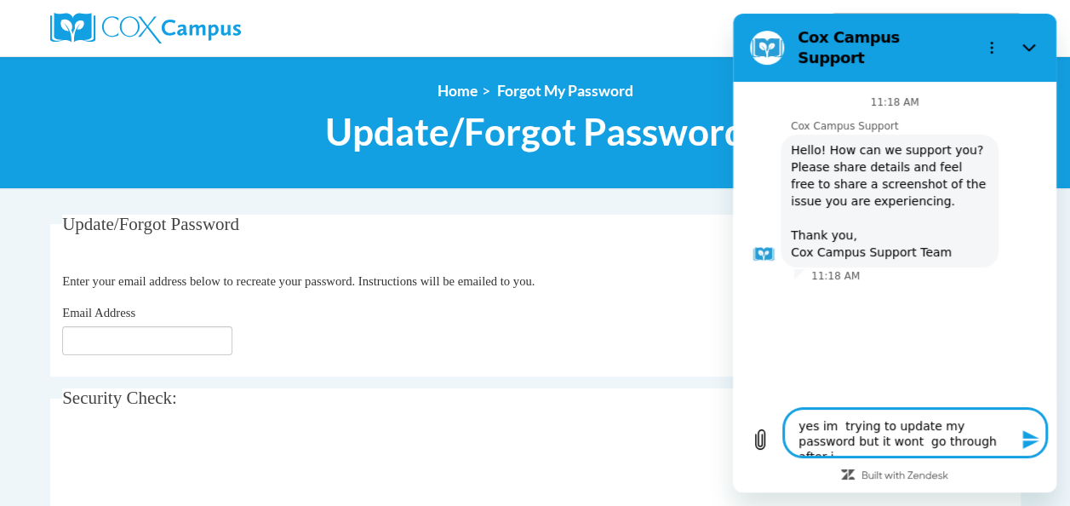
type textarea "x"
type textarea "yes, I'm trying to update my password but it wont go through after i"
type textarea "x"
type textarea "yes, I'm trying to update my password but it won't go through after i"
type textarea "x"
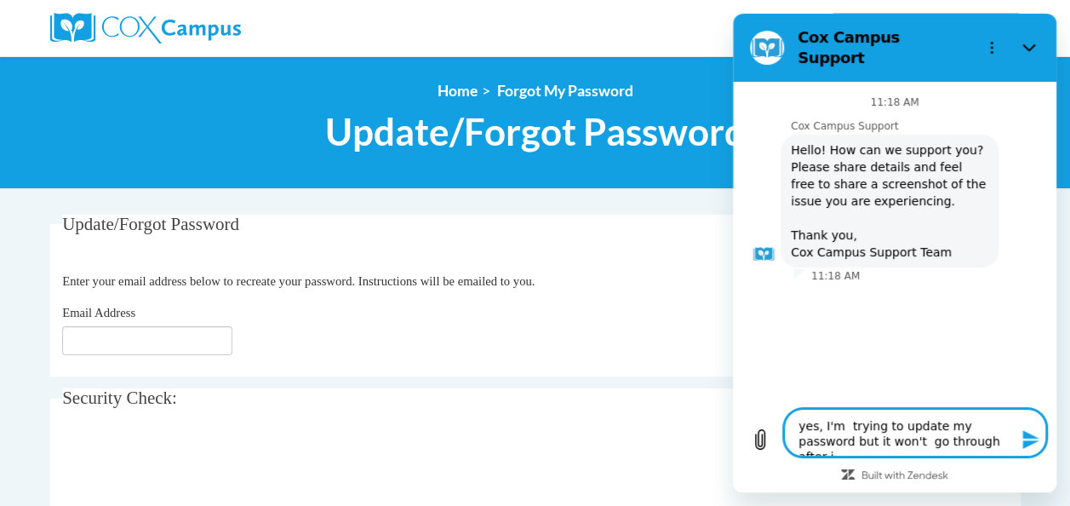
click at [969, 437] on textarea "yes, I'm trying to update my password but it won't go through after i" at bounding box center [915, 433] width 262 height 48
type textarea "yes, I'm trying to update my password but it won't go through after i"
type textarea "x"
type textarea "yes, I'm trying to update my password but it won't go through after i"
type textarea "x"
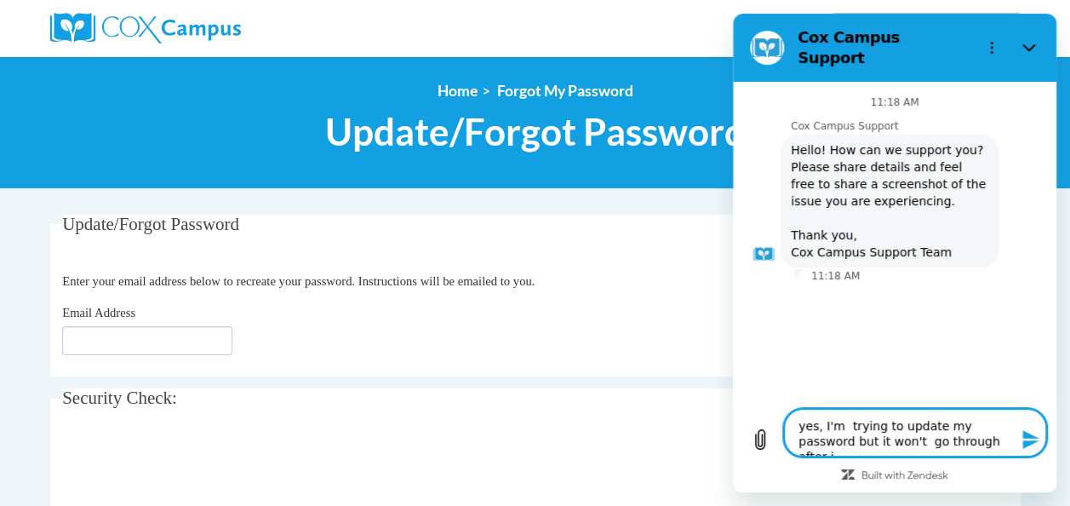
type textarea "yes, I'm trying to update my password but it won't go through after"
type textarea "x"
type textarea "yes, I'm trying to update my password but it won't go through after I"
type textarea "x"
type textarea "yes, I'm trying to update my password but it won't go through after I"
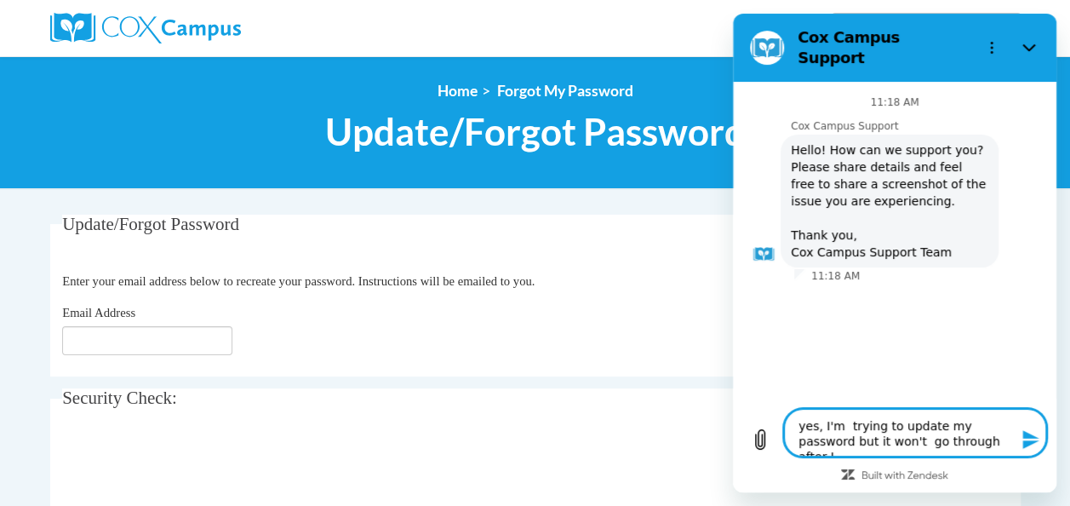
type textarea "x"
type textarea "yes, I'm trying to update my password but it won't go through after I c"
type textarea "x"
type textarea "yes, I'm trying to update my password but it won't go through after I cr"
type textarea "x"
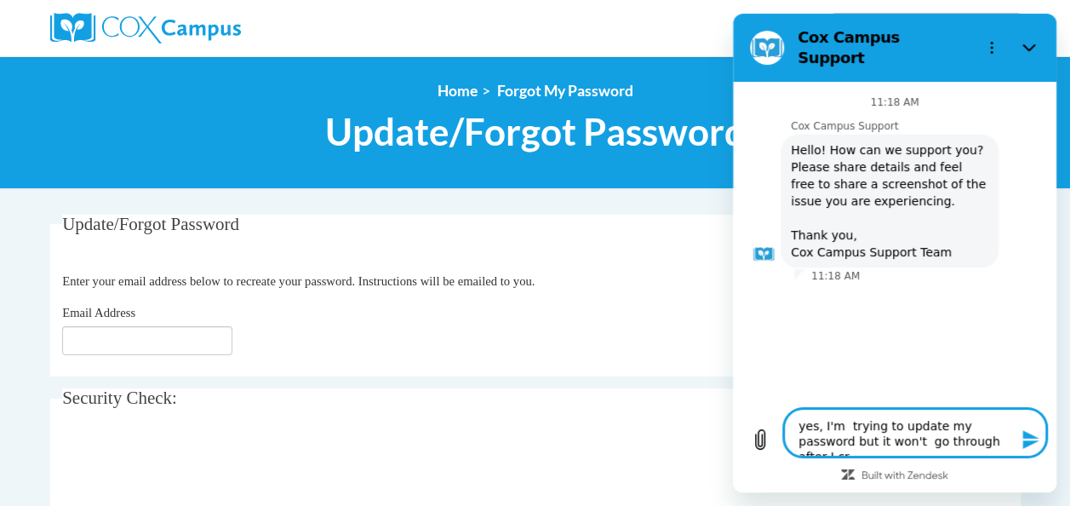
type textarea "yes, I'm trying to update my password but it won't go through after I cre"
type textarea "x"
type textarea "yes, I'm trying to update my password but it won't go through after I crea"
type textarea "x"
type textarea "yes, I'm trying to update my password but it won't go through after I creat"
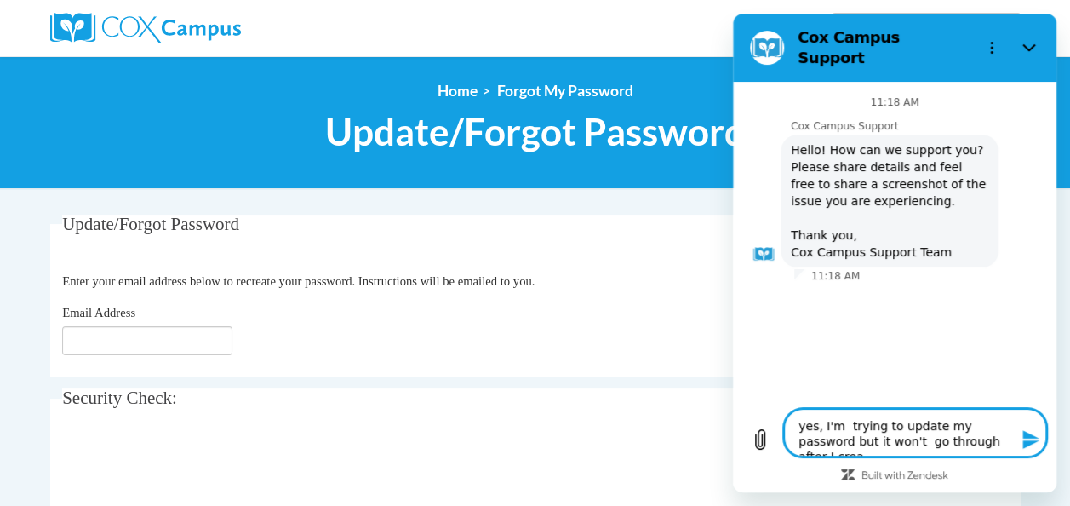
type textarea "x"
type textarea "yes, I'm trying to update my password but it won't go through after I create"
type textarea "x"
type textarea "yes, I'm trying to update my password but it won't go through after I created"
type textarea "x"
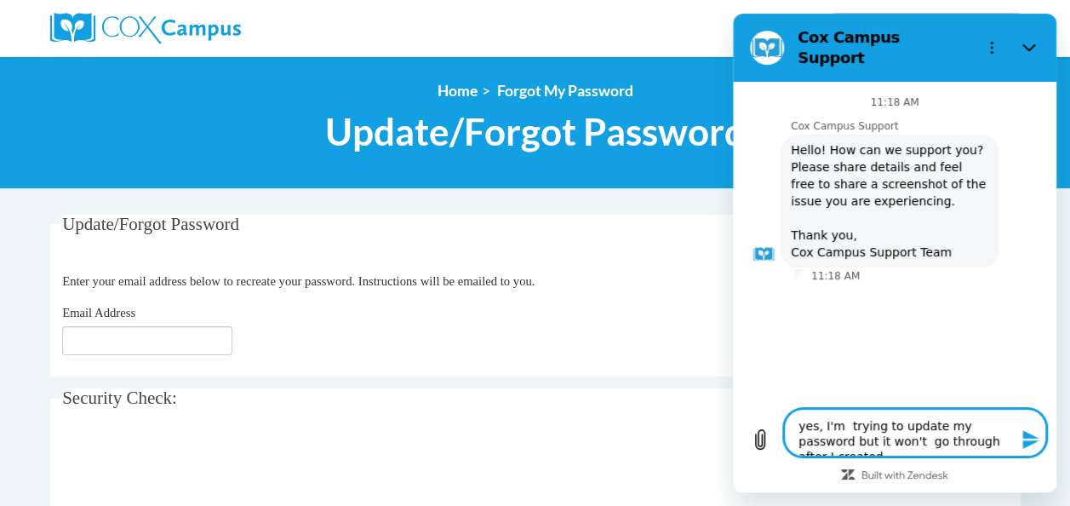
type textarea "yes, I'm trying to update my password but it won't go through after I created"
type textarea "x"
type textarea "yes, I'm trying to update my password but it won't go through after I created"
type textarea "x"
type textarea "yes, I'm trying to update my password but it won't go through after I create"
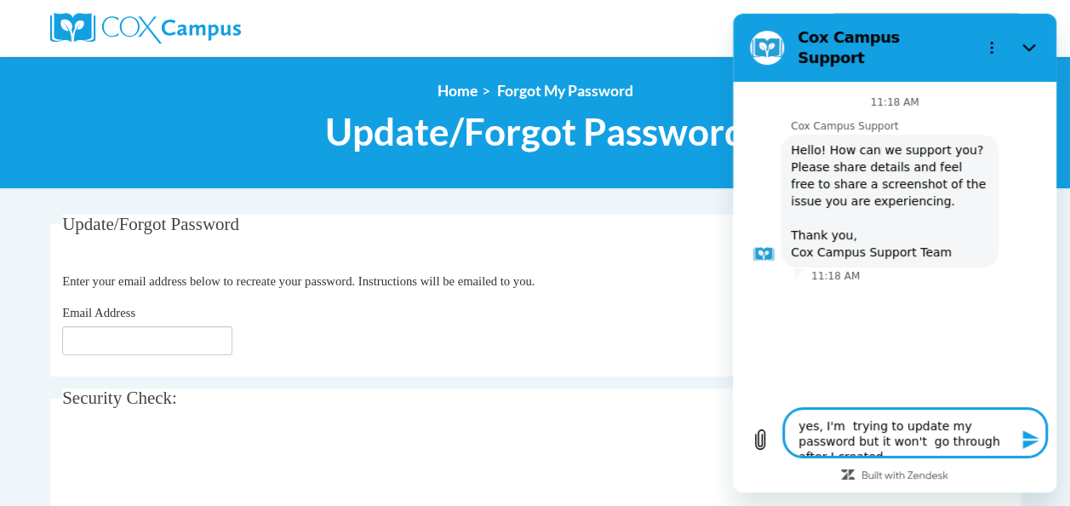
type textarea "x"
type textarea "yes, I'm trying to update my password but it won't go through after I creat"
type textarea "x"
type textarea "yes, I'm trying to update my password but it won't go through after I crea"
type textarea "x"
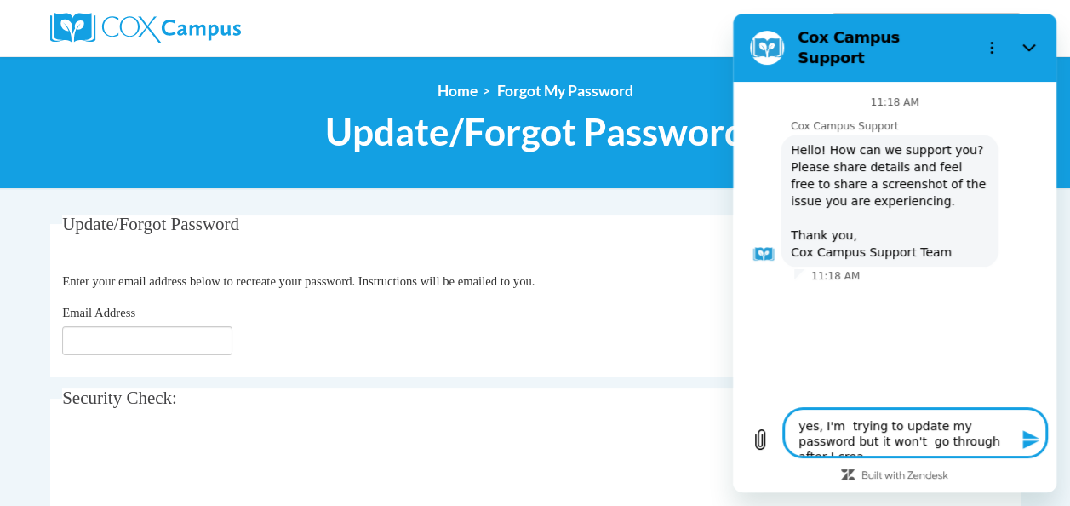
type textarea "yes, I'm trying to update my password but it won't go through after I cre"
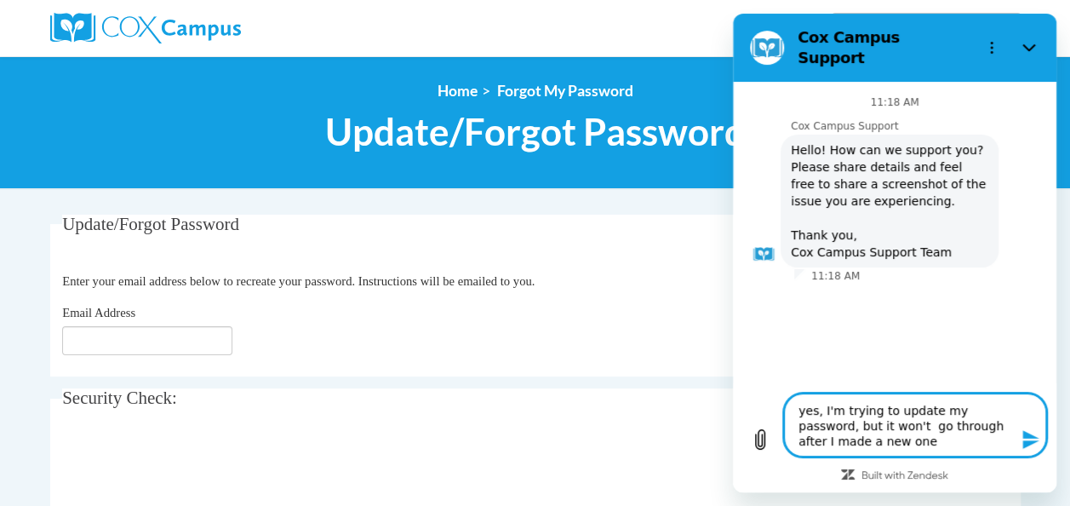
click at [855, 437] on textarea "yes, I'm trying to update my password, but it won't go through after I made a n…" at bounding box center [915, 424] width 262 height 63
click at [981, 412] on textarea "yes, I'm trying to update my password, but it won't go through after I made a n…" at bounding box center [915, 424] width 262 height 63
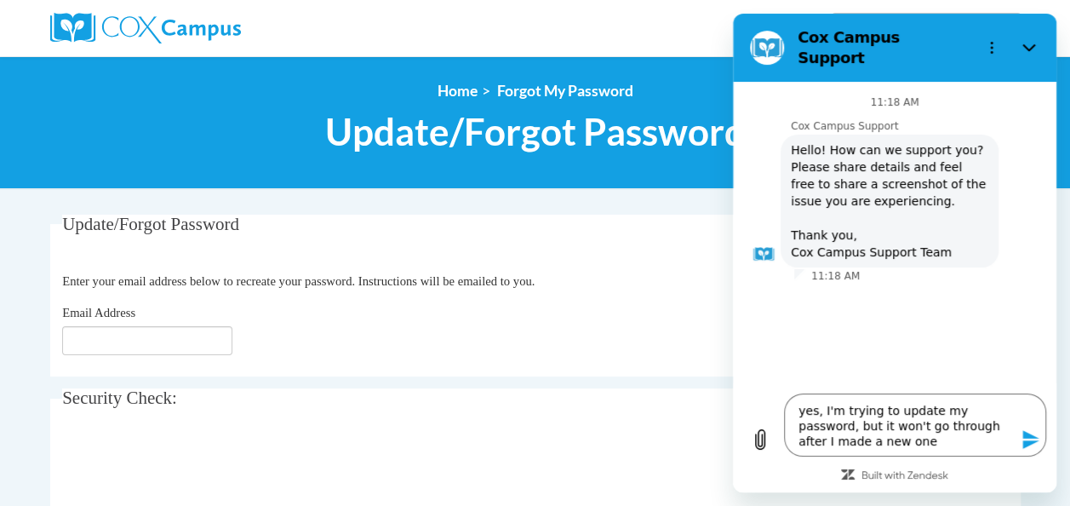
click at [1029, 437] on icon "Send message" at bounding box center [1030, 439] width 16 height 19
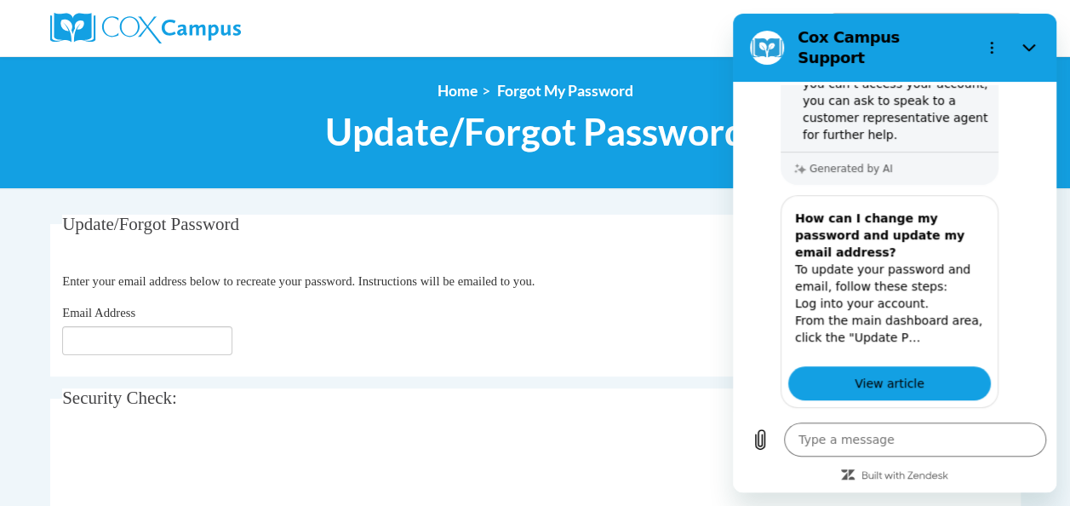
scroll to position [507, 0]
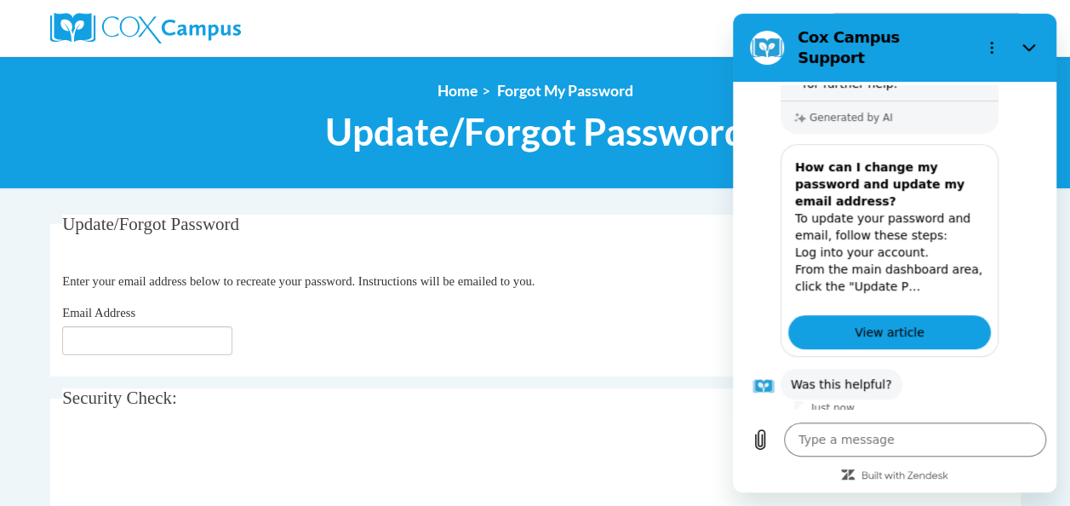
drag, startPoint x: 1045, startPoint y: 323, endPoint x: 1796, endPoint y: 374, distance: 752.4
click at [1008, 421] on button "No" at bounding box center [1016, 437] width 46 height 32
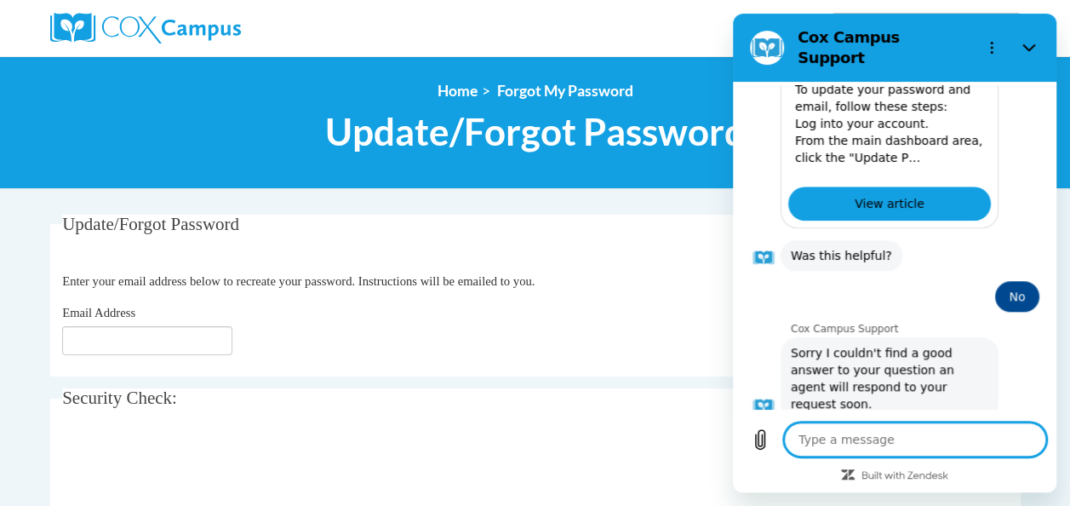
scroll to position [638, 0]
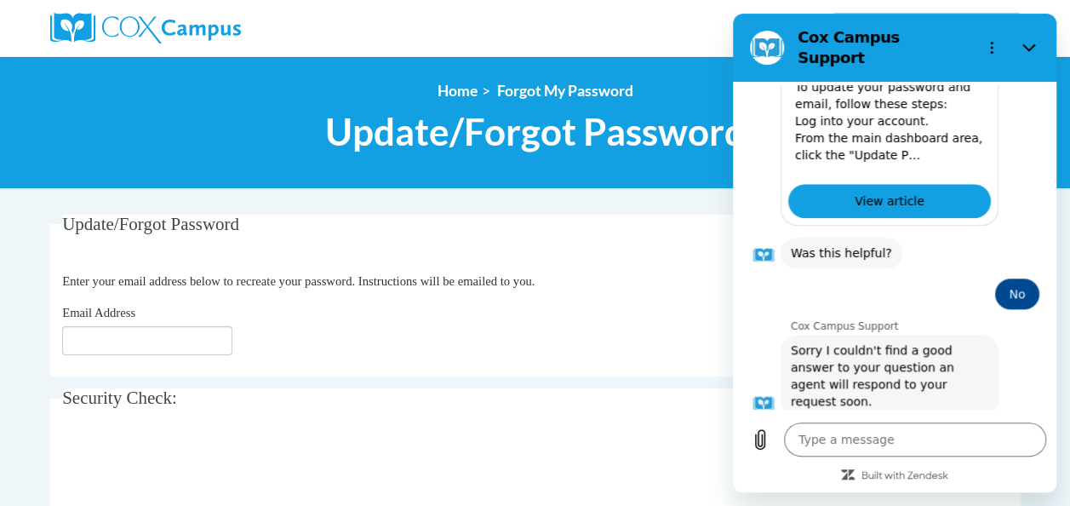
click at [960, 438] on button "Talk to a human" at bounding box center [982, 462] width 113 height 49
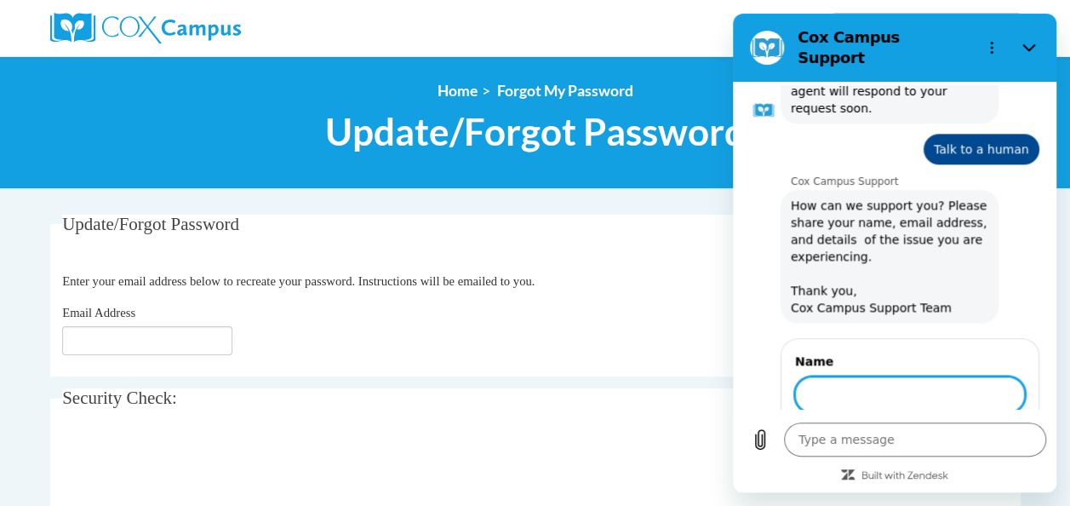
scroll to position [929, 0]
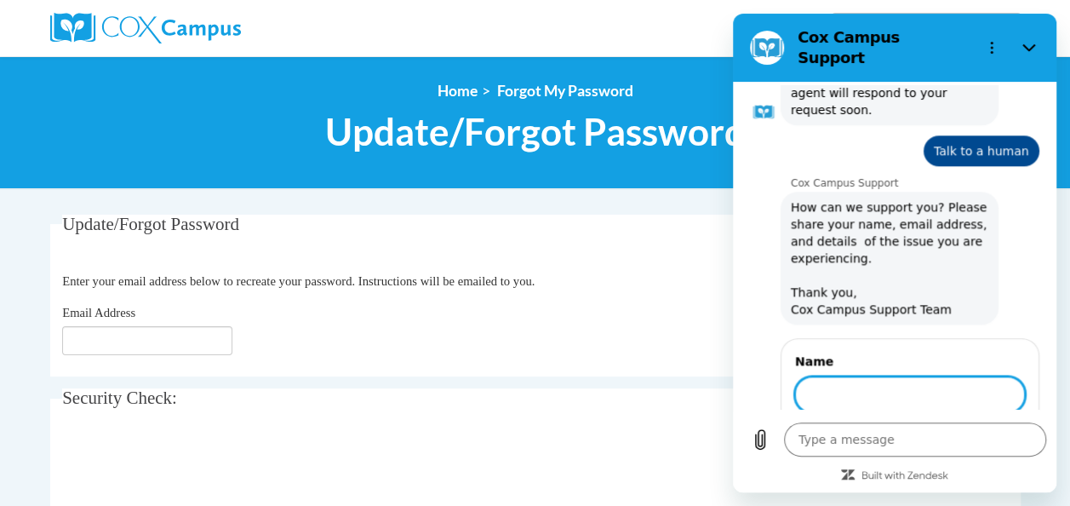
click at [857, 376] on input "Name" at bounding box center [910, 394] width 230 height 36
click at [994, 426] on button "Next" at bounding box center [996, 443] width 57 height 34
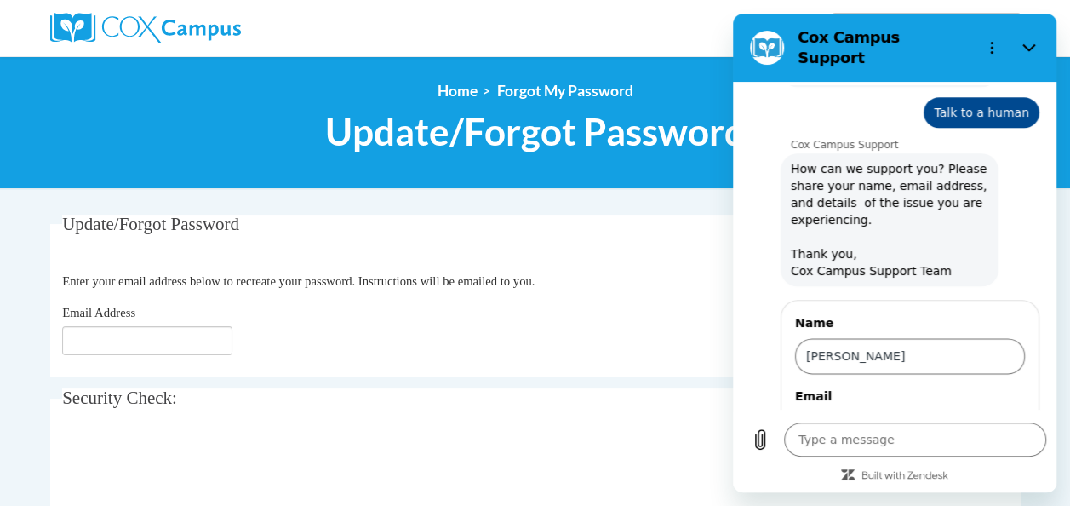
scroll to position [1002, 0]
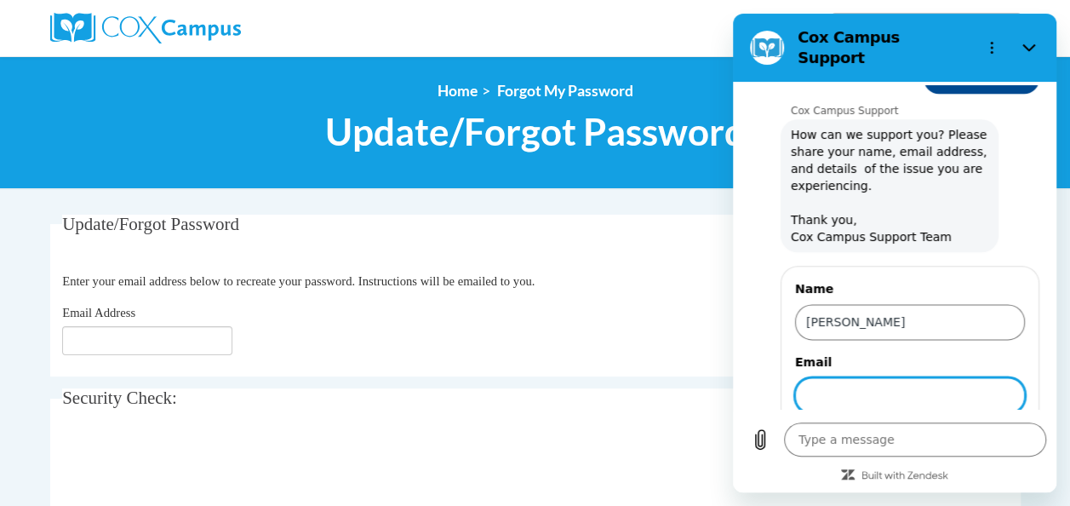
click at [965, 377] on input "Email" at bounding box center [910, 395] width 230 height 36
click at [966, 426] on button "Send" at bounding box center [995, 443] width 59 height 34
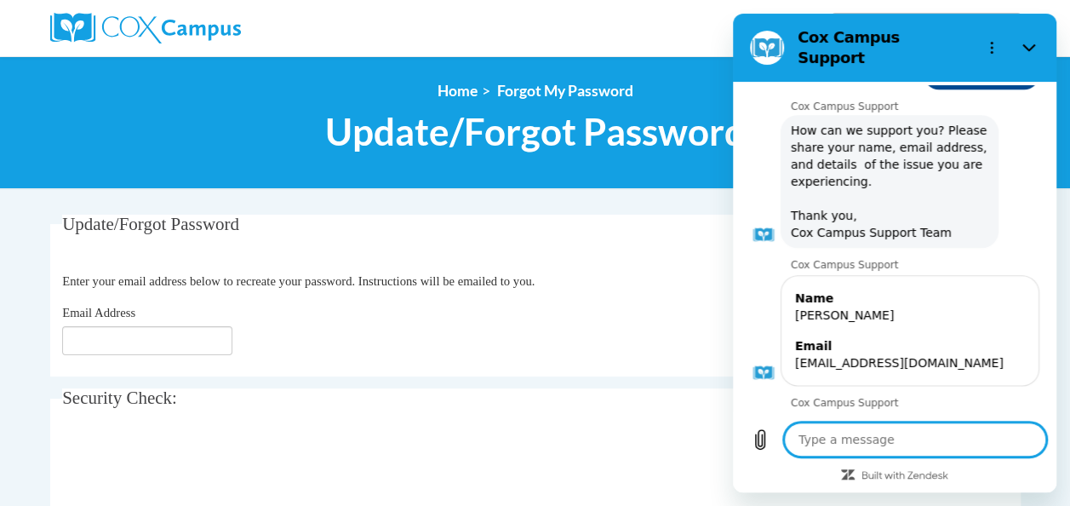
scroll to position [1009, 0]
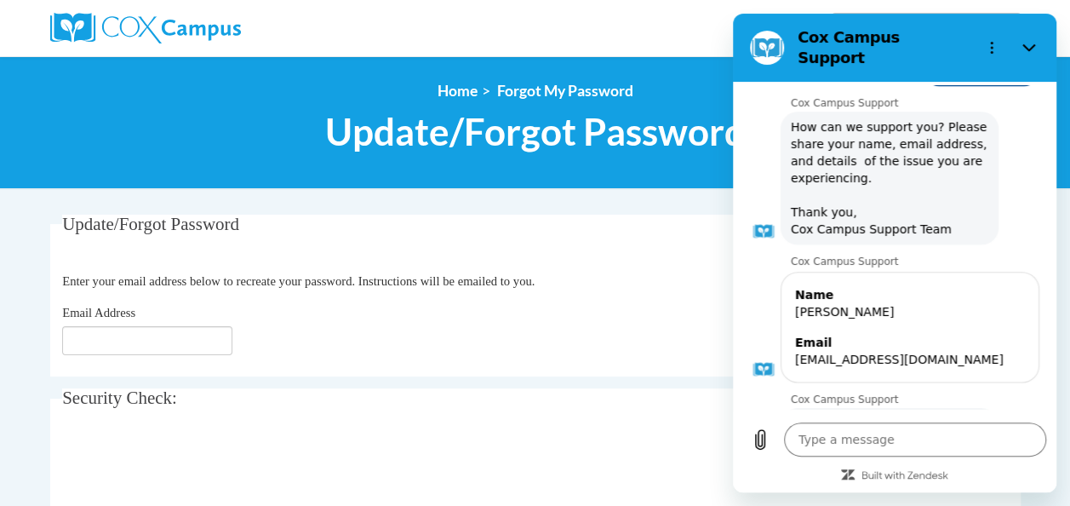
drag, startPoint x: 1795, startPoint y: 72, endPoint x: 973, endPoint y: 378, distance: 877.2
click at [973, 408] on span "An agent will respond to your request soon." at bounding box center [889, 432] width 211 height 48
drag, startPoint x: 1046, startPoint y: 207, endPoint x: 750, endPoint y: 325, distance: 319.0
click at [750, 325] on div "11:18 AM [PERSON_NAME] Campus Support [PERSON_NAME] Campus Support says: Hello!…" at bounding box center [894, 246] width 317 height 323
drag, startPoint x: 1044, startPoint y: 245, endPoint x: 878, endPoint y: 106, distance: 217.5
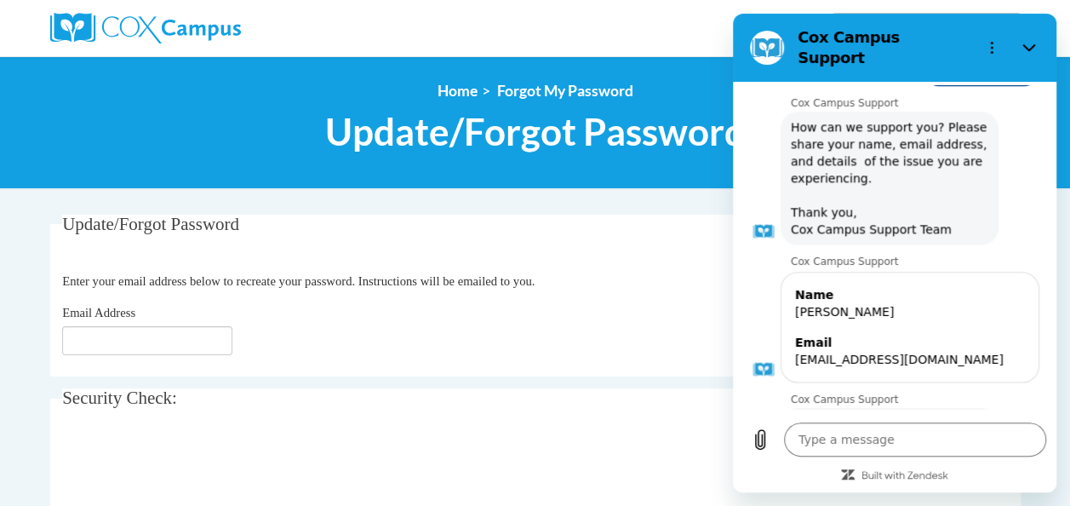
click at [878, 112] on span "How can we support you? Please share your name, email address, and details of t…" at bounding box center [889, 178] width 211 height 133
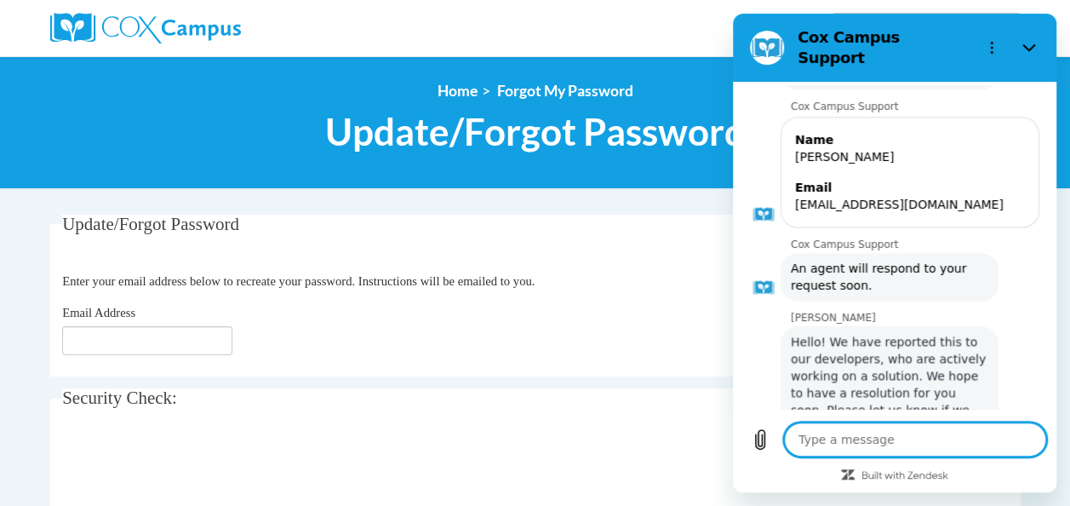
scroll to position [1168, 0]
